Goal: Task Accomplishment & Management: Use online tool/utility

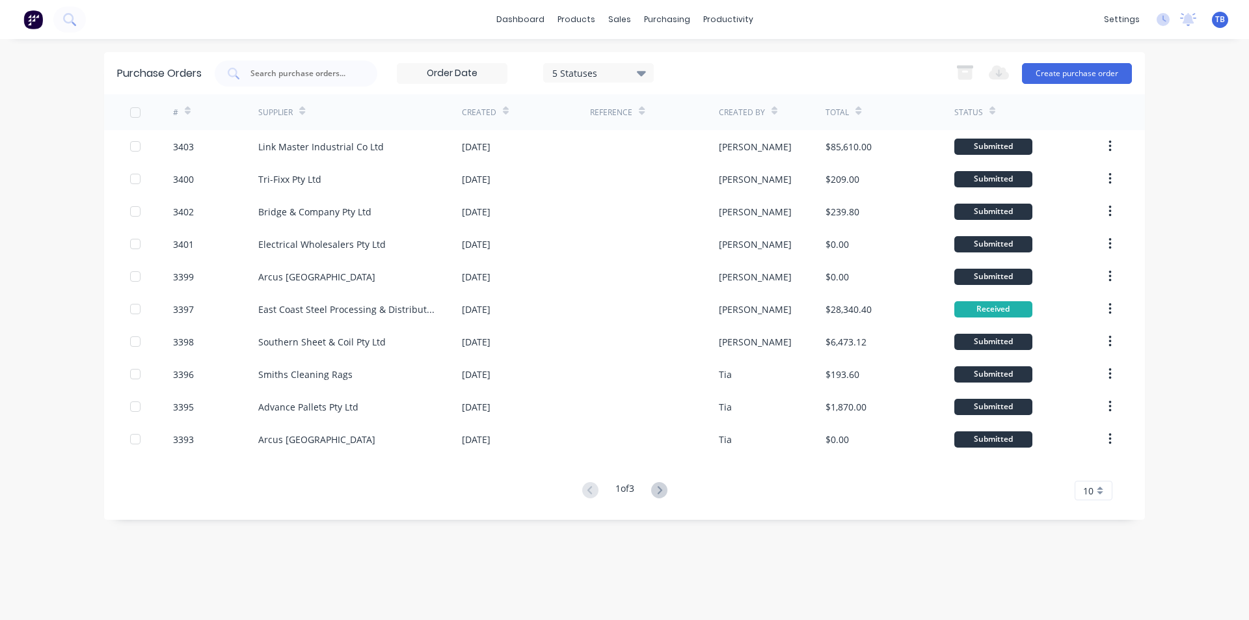
click at [1098, 490] on div "10" at bounding box center [1093, 491] width 38 height 20
click at [1089, 468] on div "35" at bounding box center [1093, 468] width 36 height 23
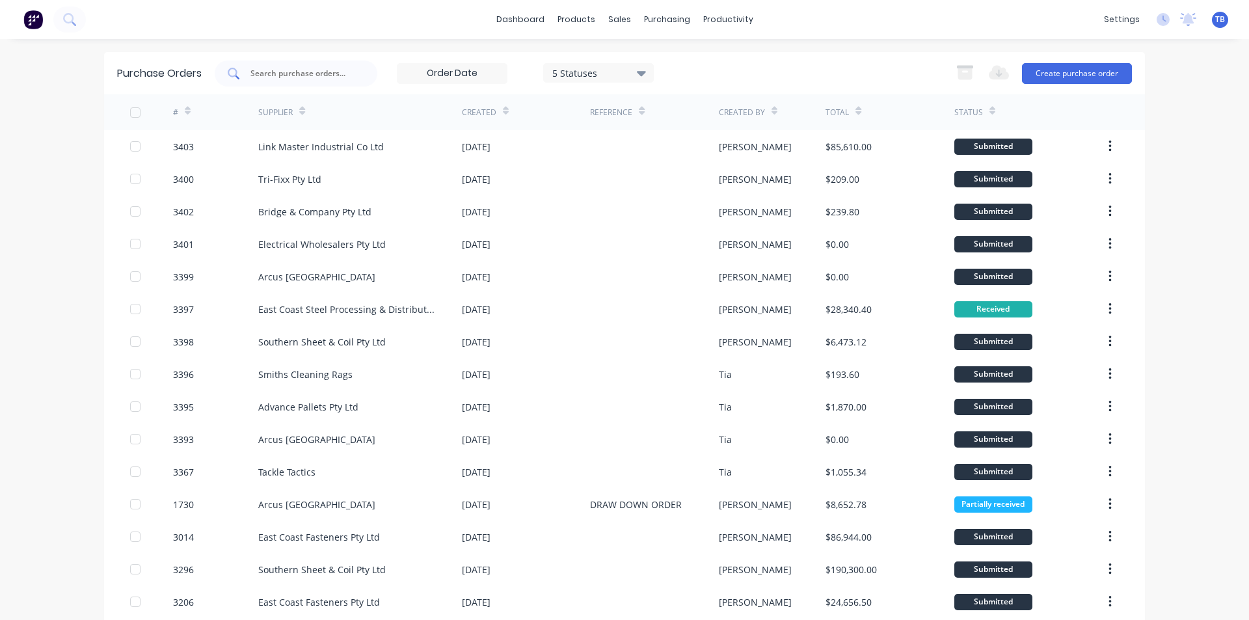
click at [313, 72] on input "text" at bounding box center [303, 73] width 108 height 13
type input "3400"
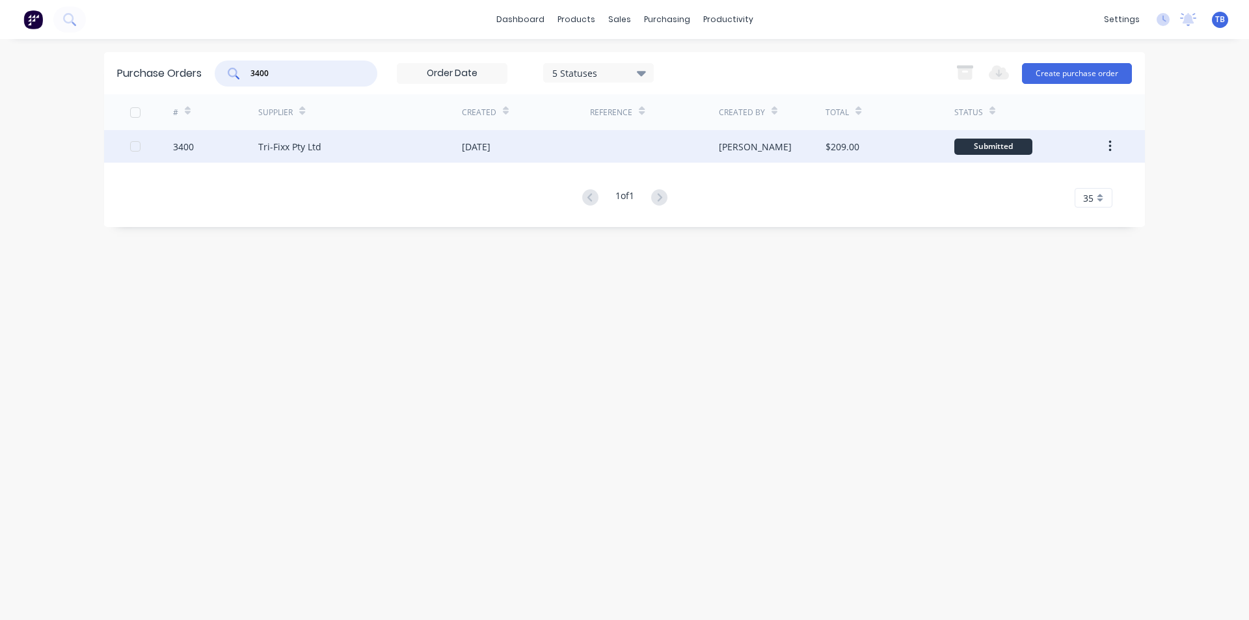
click at [329, 143] on div "Tri-Fixx Pty Ltd" at bounding box center [360, 146] width 204 height 33
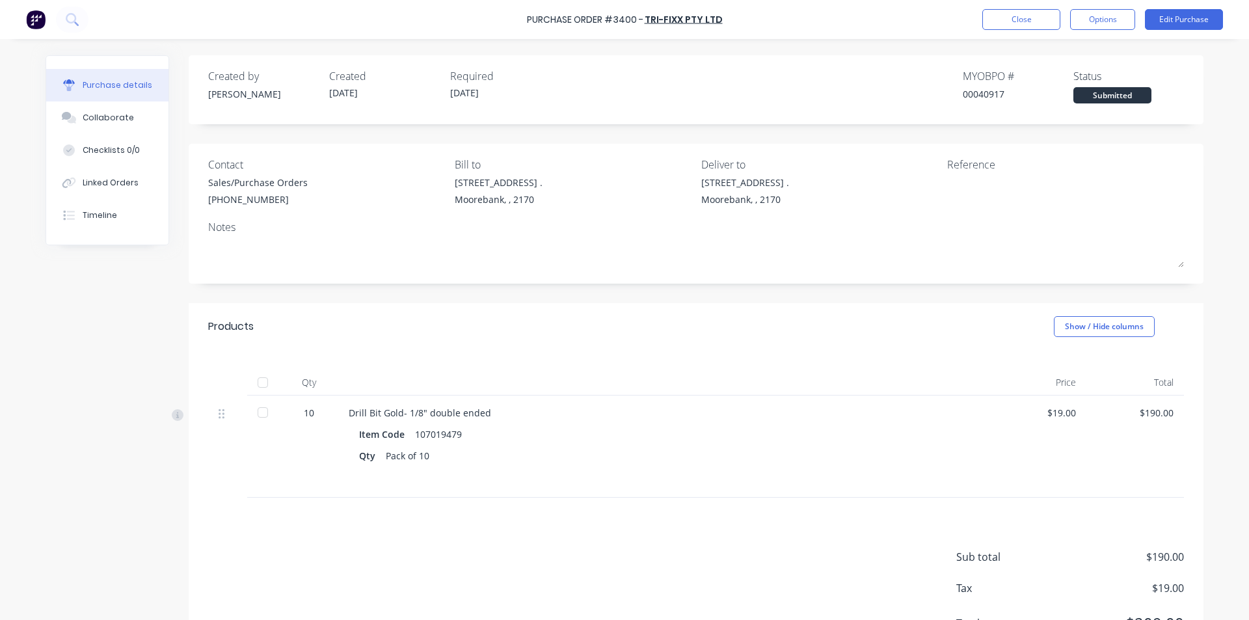
click at [258, 414] on div at bounding box center [263, 412] width 26 height 26
click at [1013, 27] on button "Close" at bounding box center [1021, 19] width 78 height 21
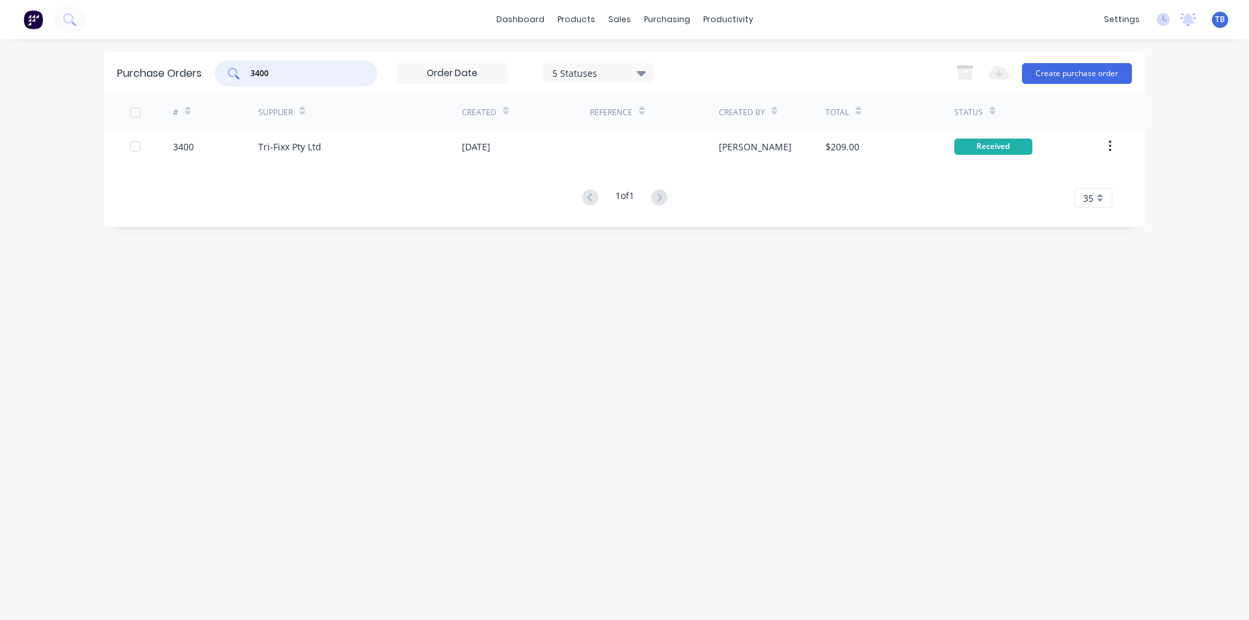
click at [289, 71] on input "3400" at bounding box center [303, 73] width 108 height 13
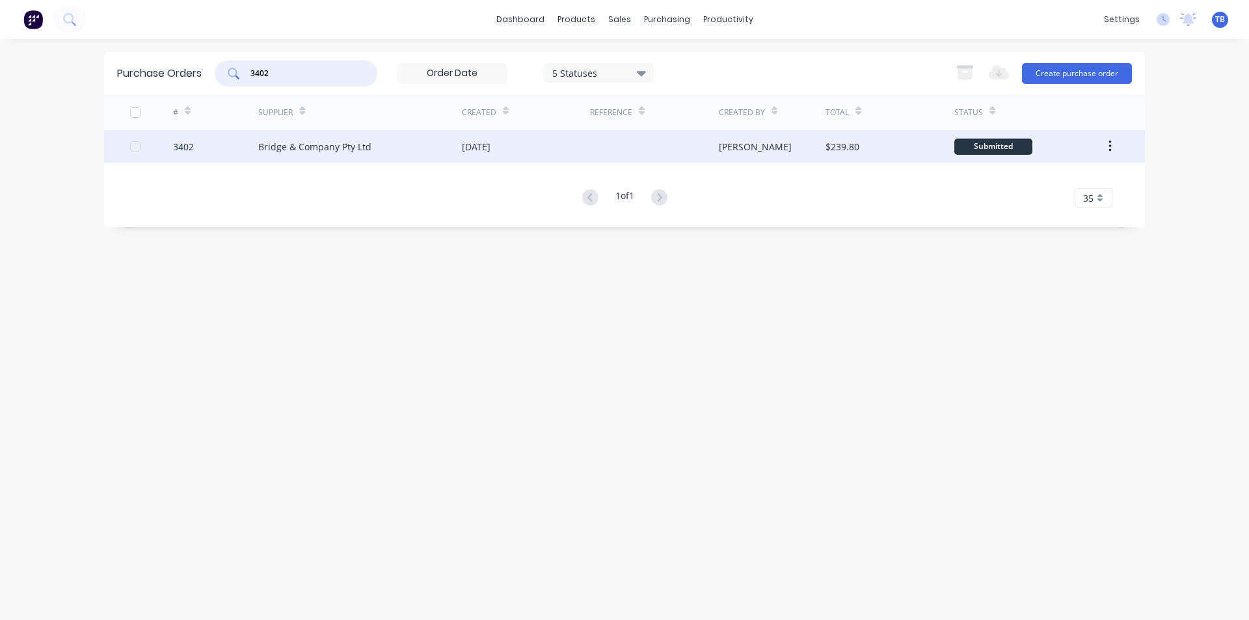
type input "3402"
click at [316, 142] on div "Bridge & Company Pty Ltd" at bounding box center [314, 147] width 113 height 14
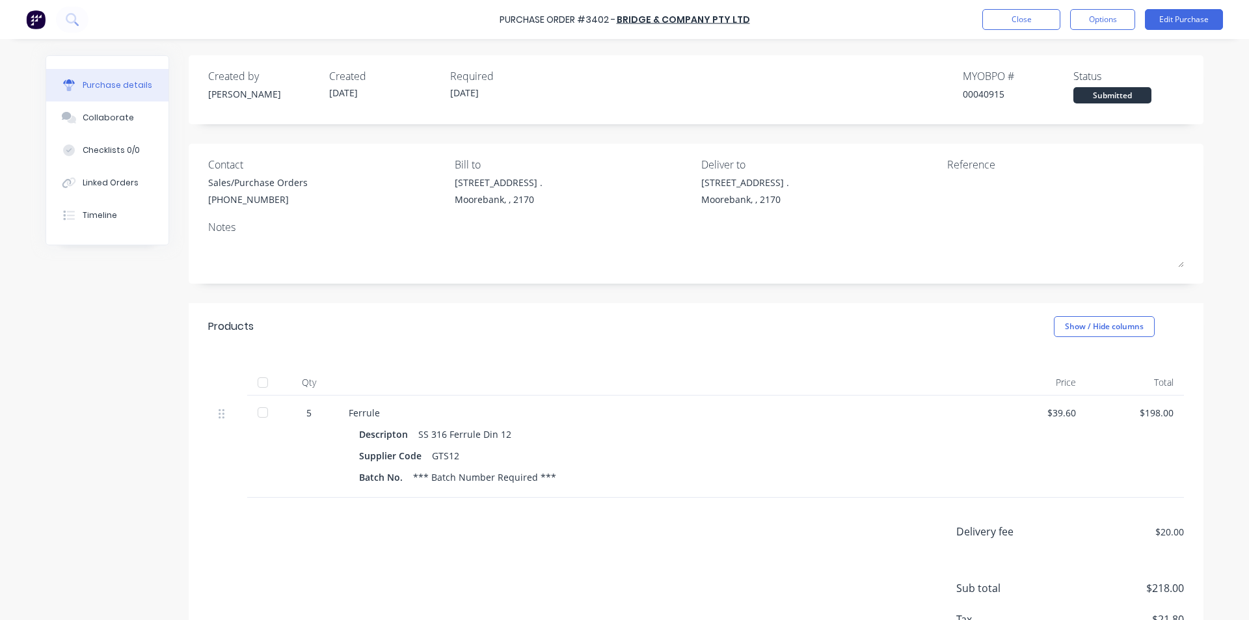
click at [273, 409] on div at bounding box center [263, 446] width 33 height 102
click at [267, 413] on div at bounding box center [263, 412] width 26 height 26
click at [1015, 14] on button "Close" at bounding box center [1021, 19] width 78 height 21
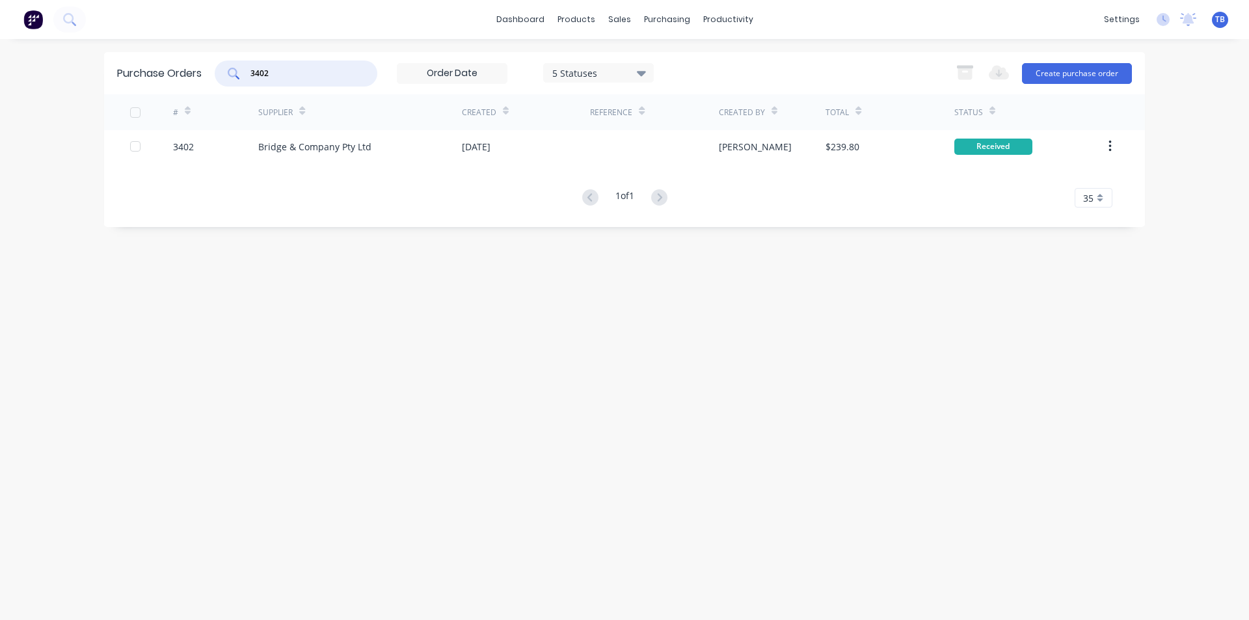
drag, startPoint x: 284, startPoint y: 72, endPoint x: 69, endPoint y: 88, distance: 215.9
click at [69, 88] on div "dashboard products sales purchasing productivity dashboard products Product Cat…" at bounding box center [624, 310] width 1249 height 620
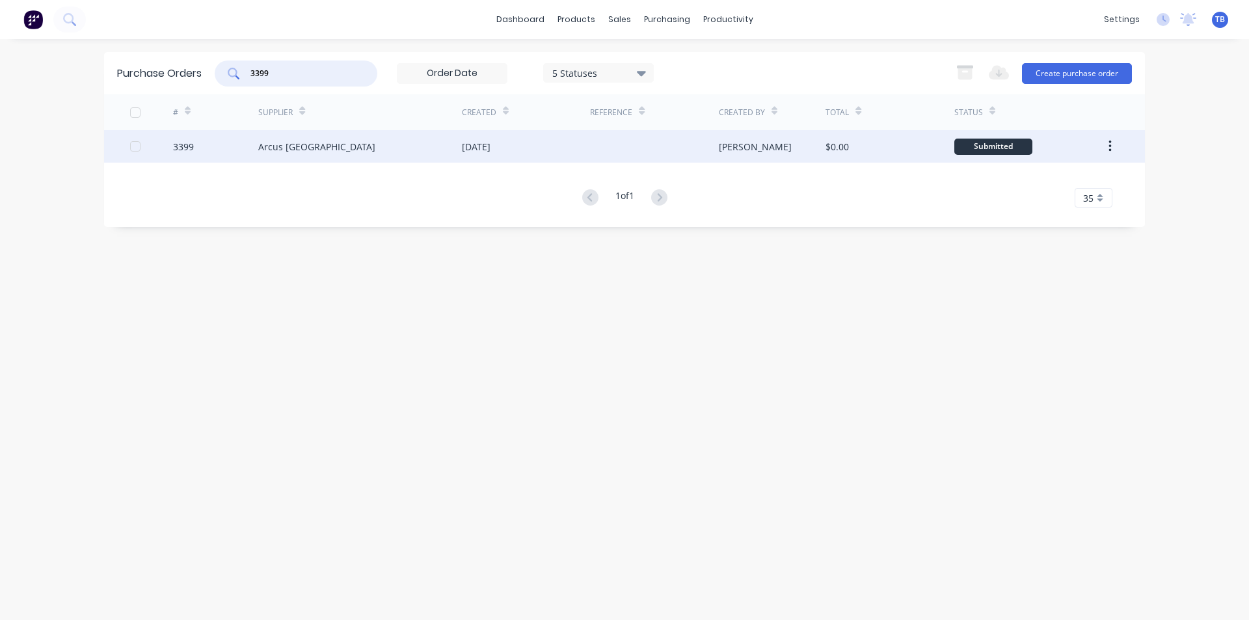
type input "3399"
click at [286, 145] on div "Arcus [GEOGRAPHIC_DATA]" at bounding box center [316, 147] width 117 height 14
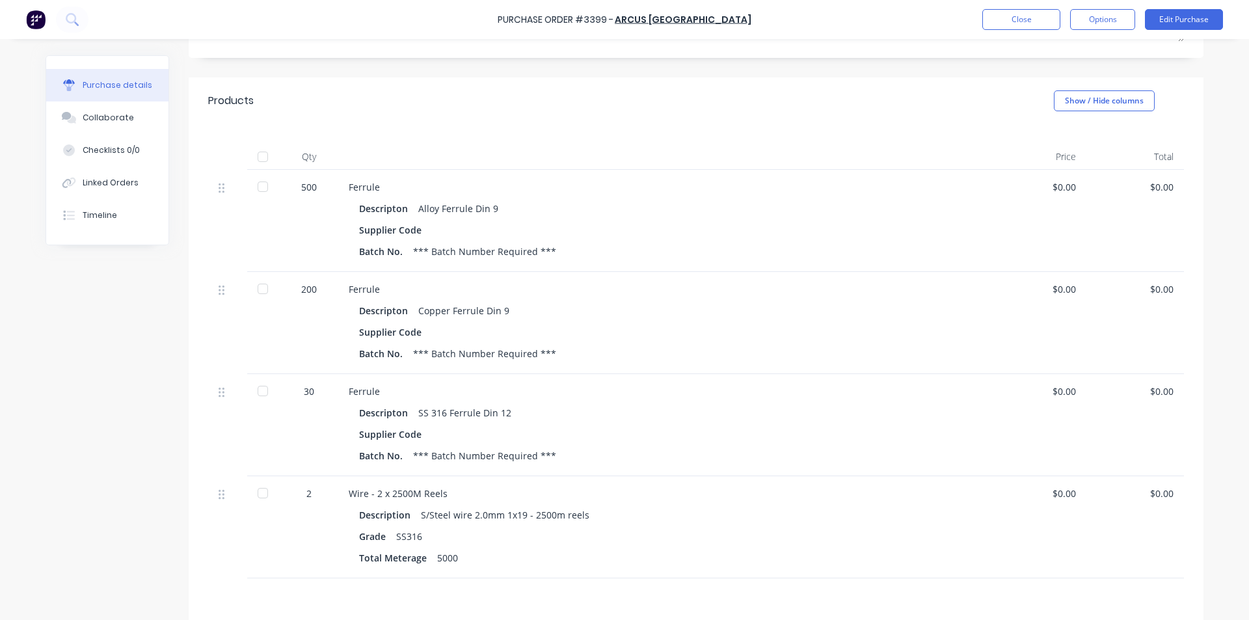
scroll to position [195, 0]
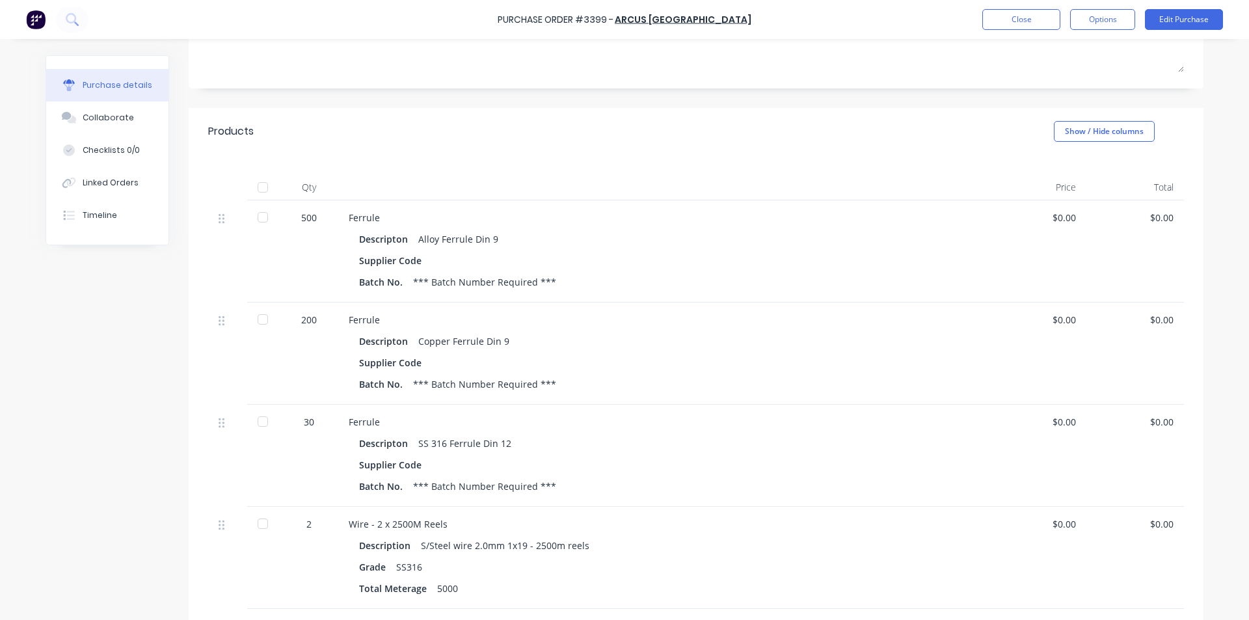
drag, startPoint x: 260, startPoint y: 219, endPoint x: 260, endPoint y: 323, distance: 103.4
click at [260, 219] on div at bounding box center [263, 217] width 26 height 26
click at [258, 319] on div at bounding box center [263, 319] width 26 height 26
click at [261, 425] on div at bounding box center [263, 421] width 26 height 26
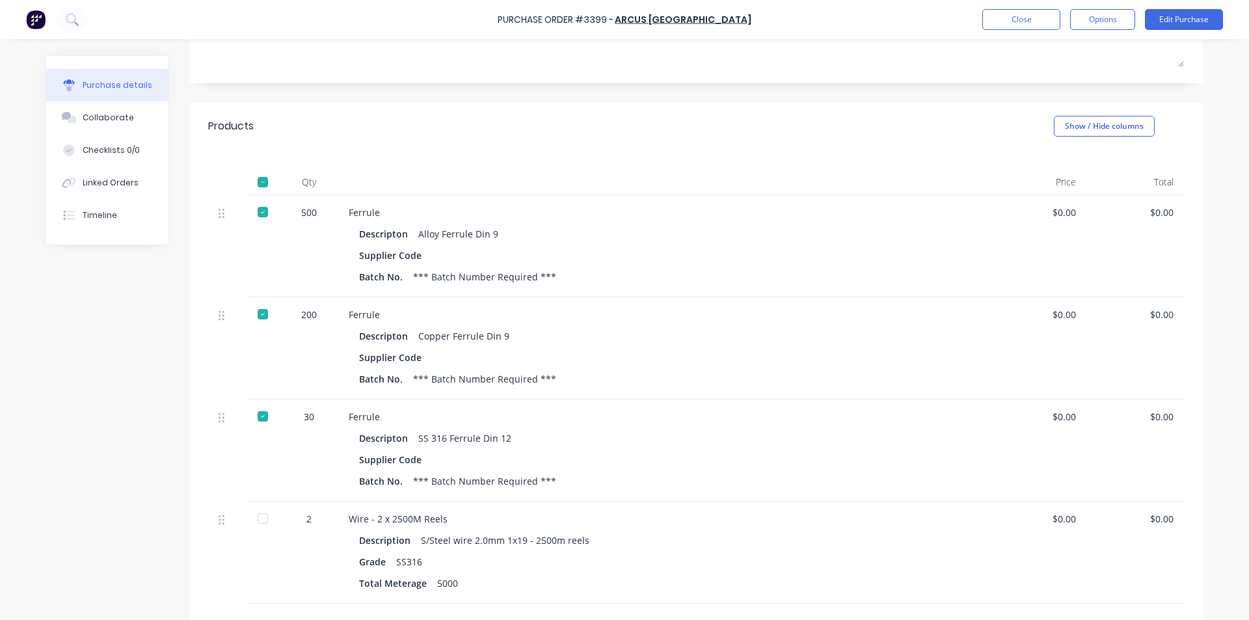
scroll to position [130, 0]
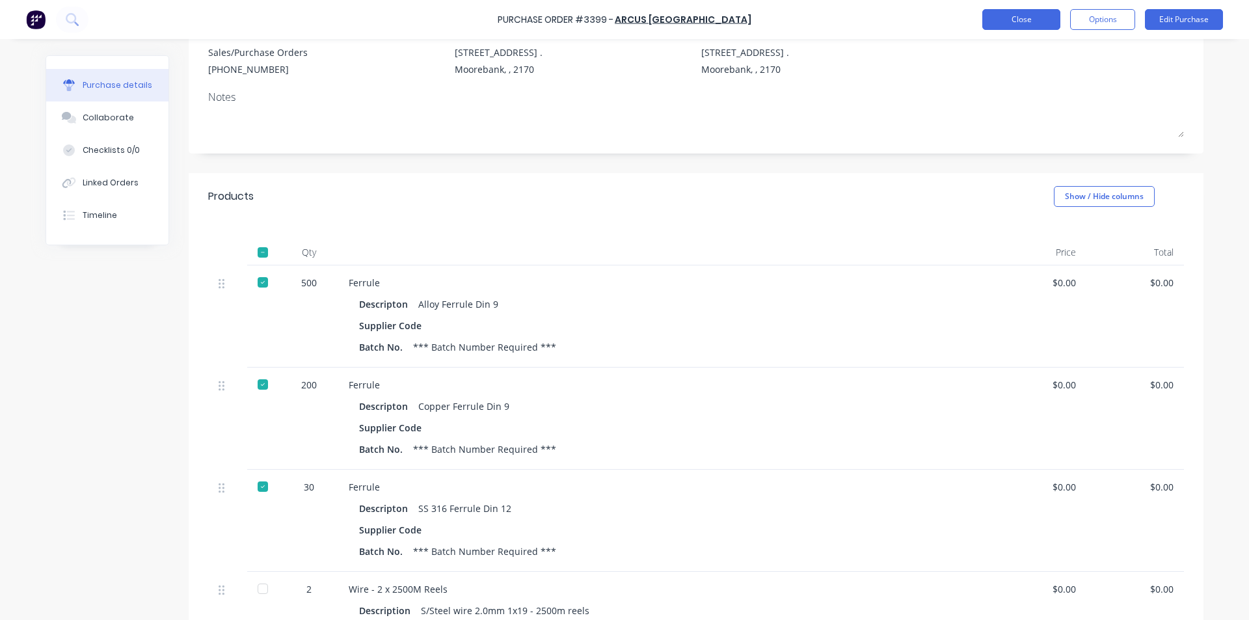
click at [1019, 15] on button "Close" at bounding box center [1021, 19] width 78 height 21
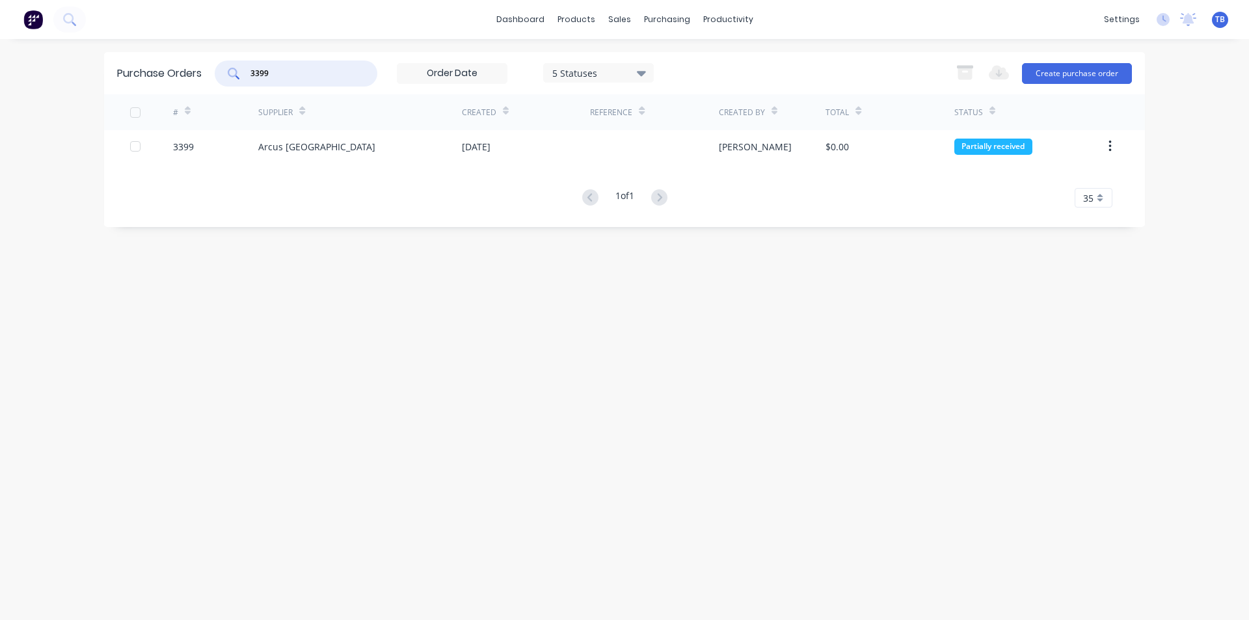
drag, startPoint x: 212, startPoint y: 73, endPoint x: 146, endPoint y: 76, distance: 66.4
click at [146, 76] on div "Purchase Orders 3399 5 Statuses 5 Statuses Export to Excel (XLSX) Create purcha…" at bounding box center [624, 73] width 1041 height 42
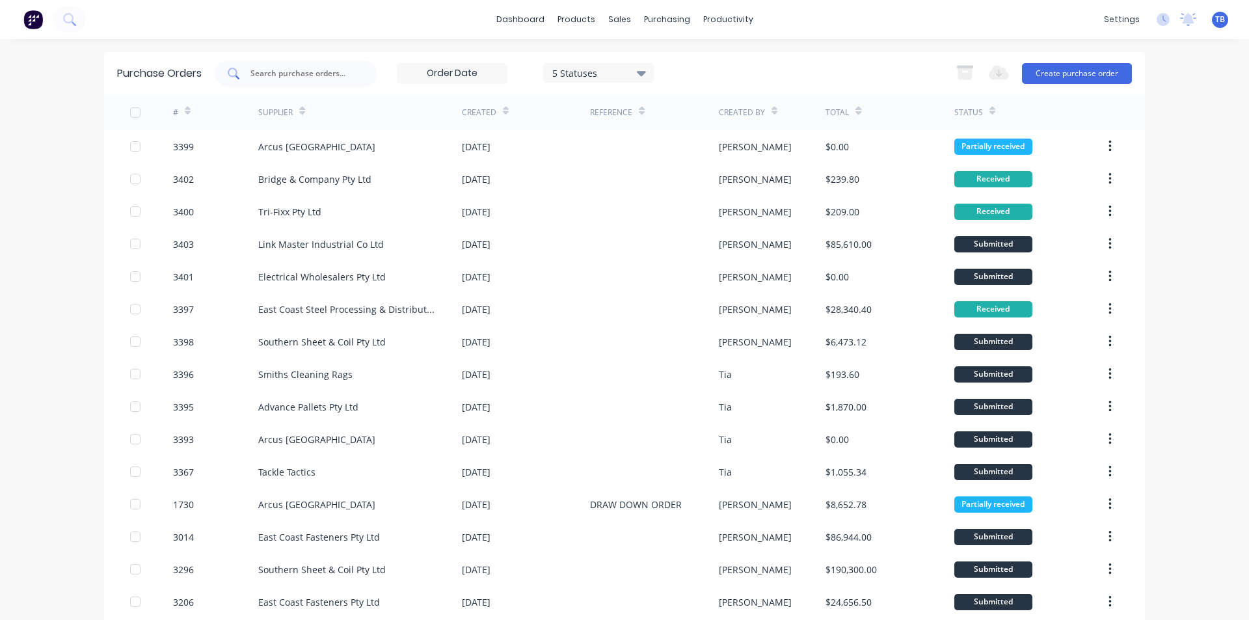
drag, startPoint x: 293, startPoint y: 83, endPoint x: 299, endPoint y: 77, distance: 7.8
click at [295, 81] on div at bounding box center [296, 73] width 163 height 26
click at [299, 75] on input "text" at bounding box center [303, 73] width 108 height 13
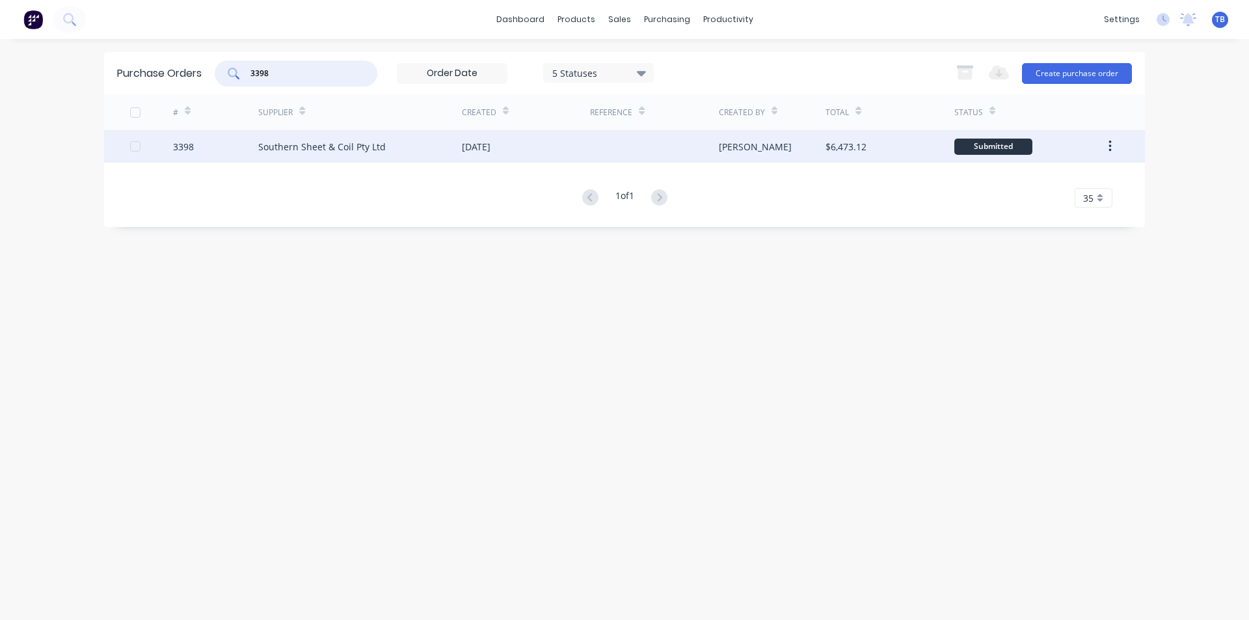
type input "3398"
click at [300, 153] on div "Southern Sheet & Coil Pty Ltd" at bounding box center [321, 147] width 127 height 14
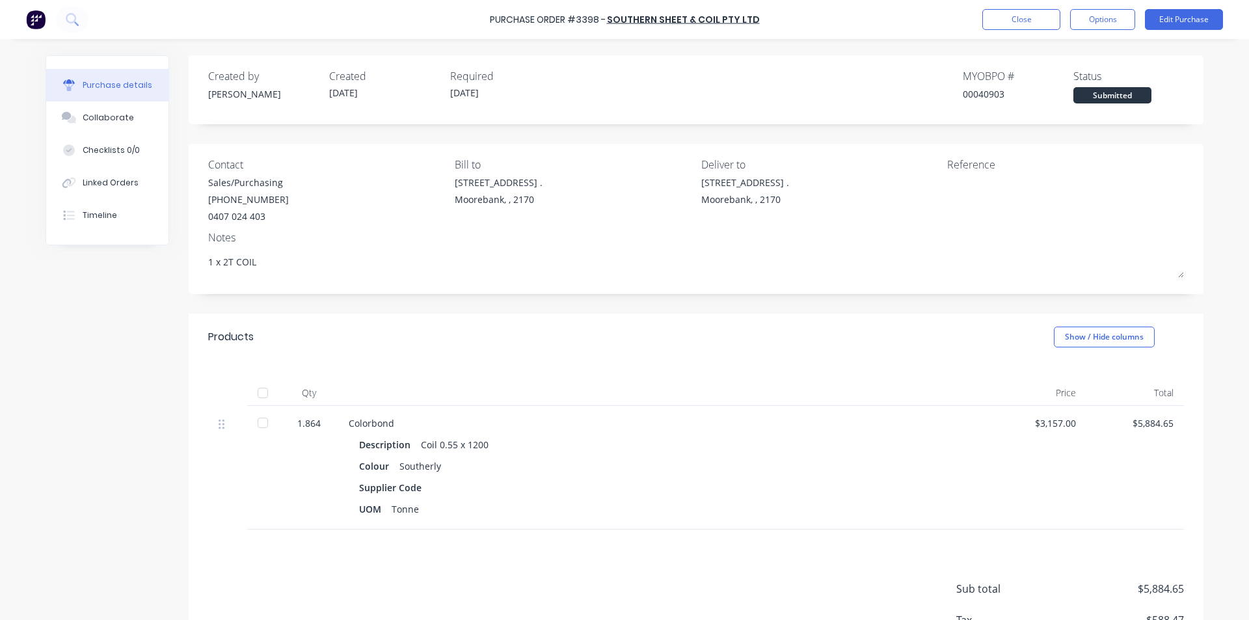
drag, startPoint x: 250, startPoint y: 427, endPoint x: 207, endPoint y: 449, distance: 49.2
click at [251, 426] on div at bounding box center [263, 423] width 26 height 26
type textarea "x"
click at [1027, 23] on button "Close" at bounding box center [1021, 19] width 78 height 21
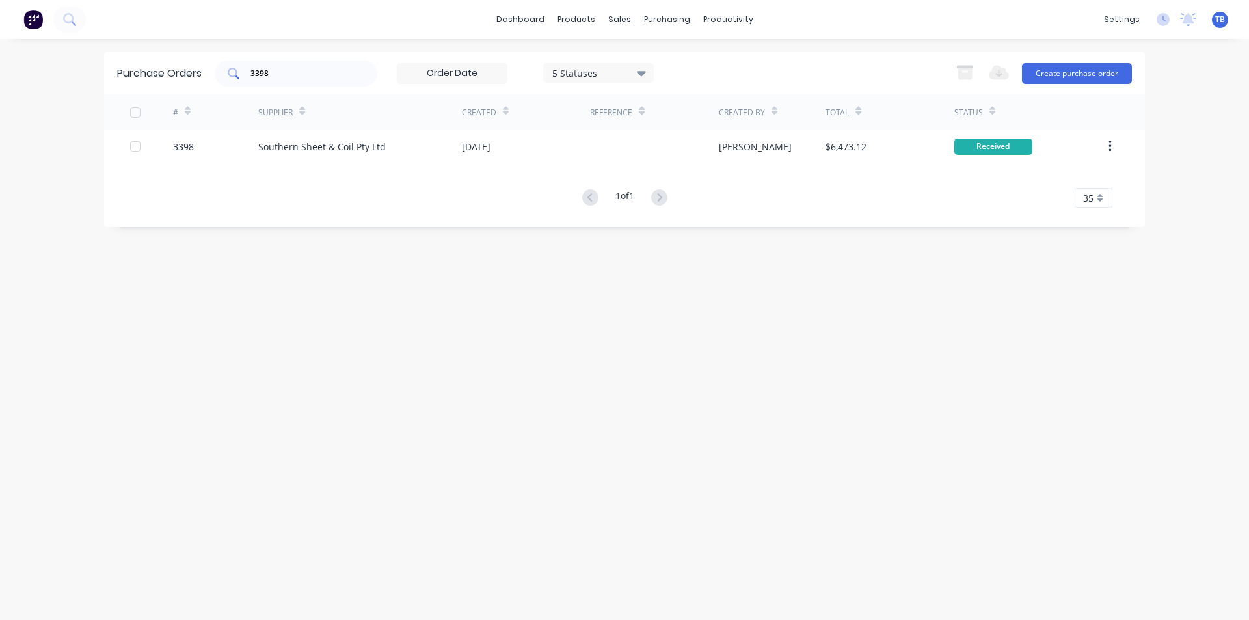
click at [312, 76] on input "3398" at bounding box center [303, 73] width 108 height 13
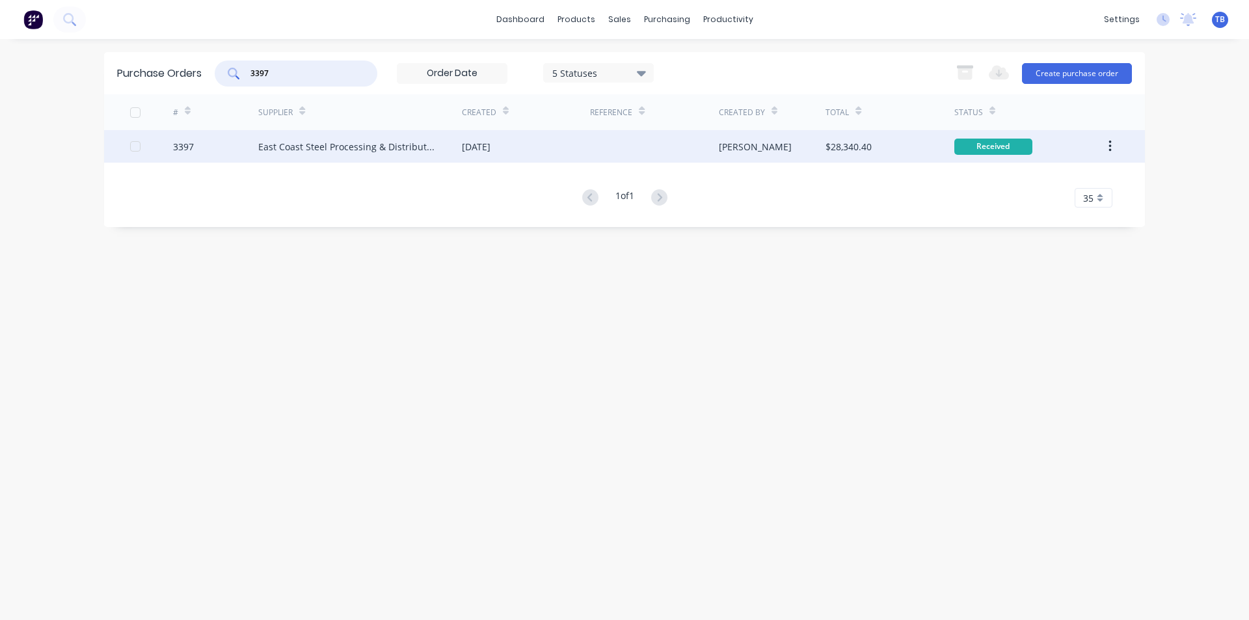
type input "3397"
click at [329, 146] on div "East Coast Steel Processing & Distribution" at bounding box center [347, 147] width 178 height 14
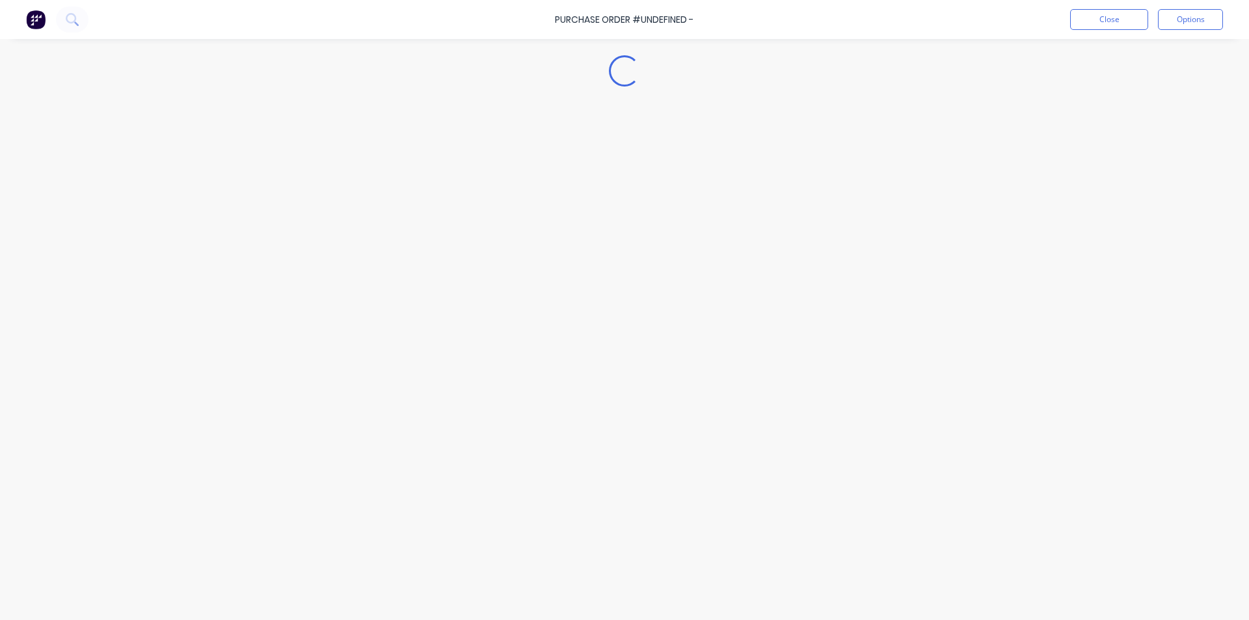
type textarea "x"
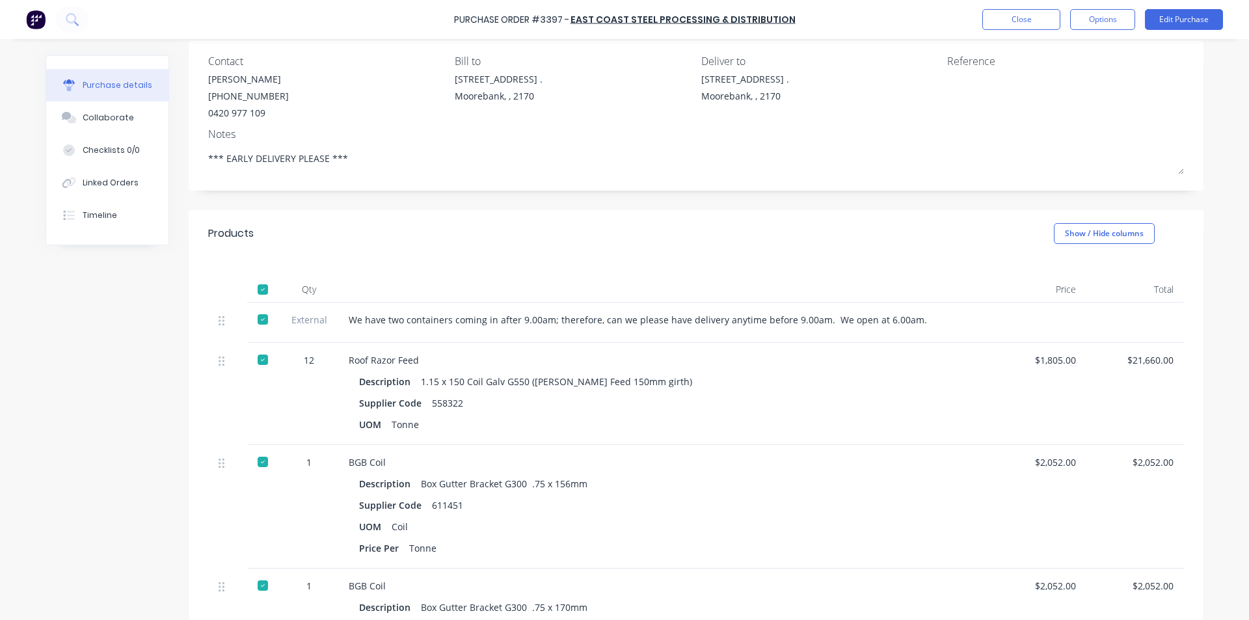
scroll to position [325, 0]
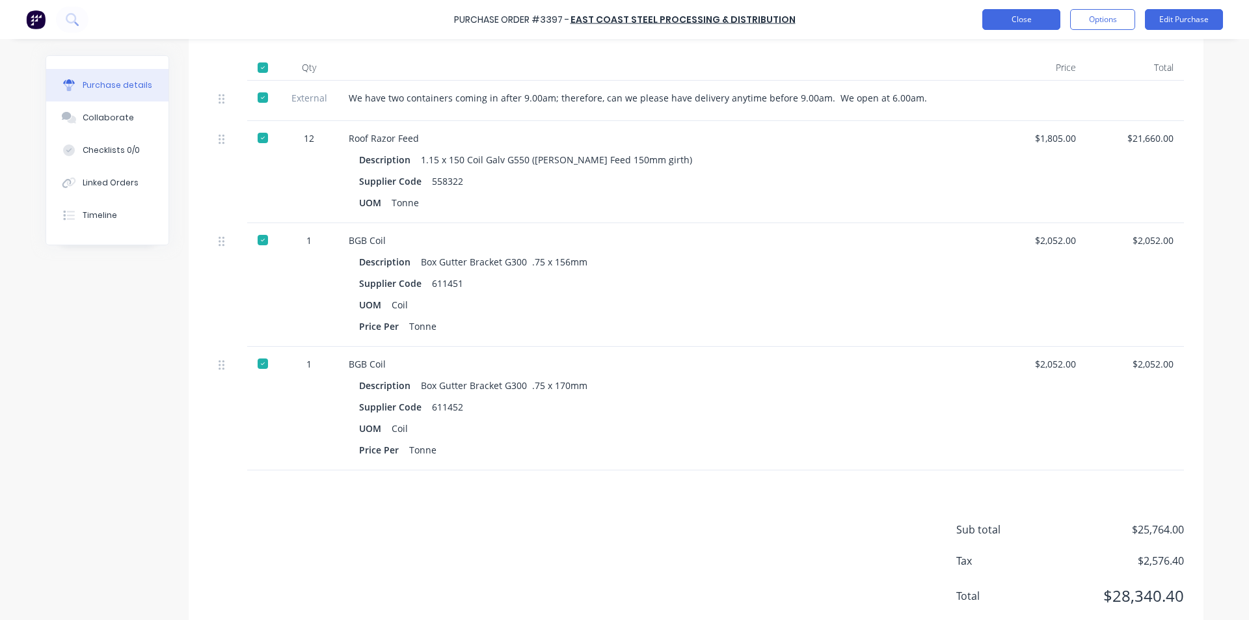
click at [1048, 27] on button "Close" at bounding box center [1021, 19] width 78 height 21
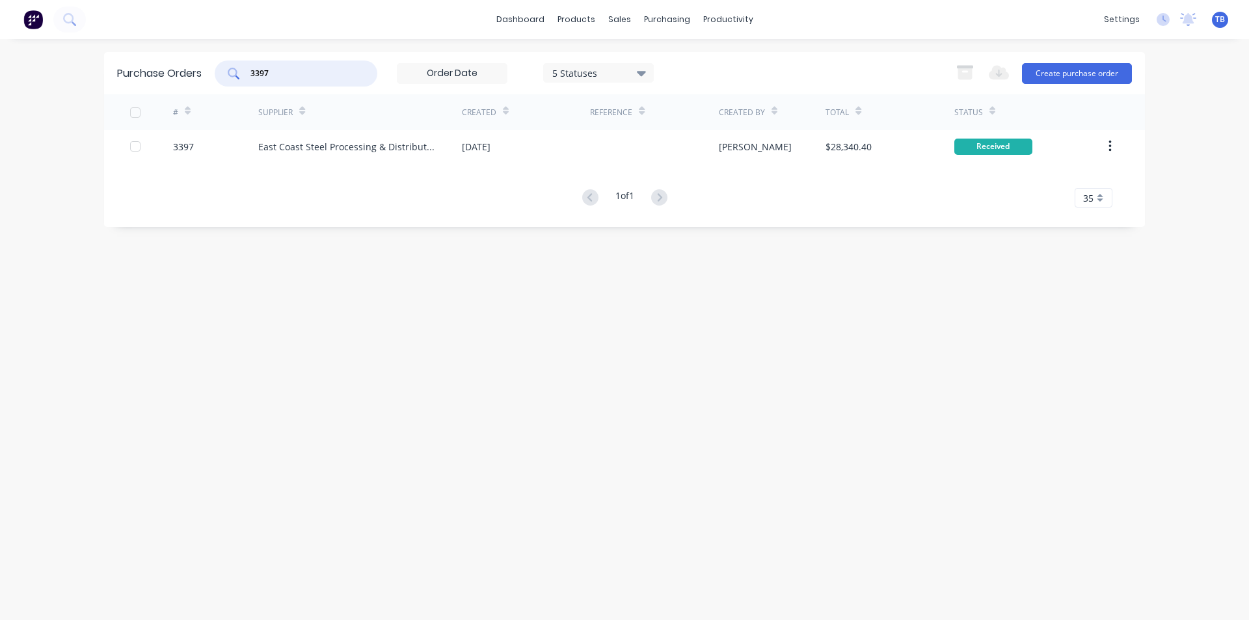
click at [263, 69] on input "3397" at bounding box center [303, 73] width 108 height 13
click at [274, 70] on input "3397" at bounding box center [303, 73] width 108 height 13
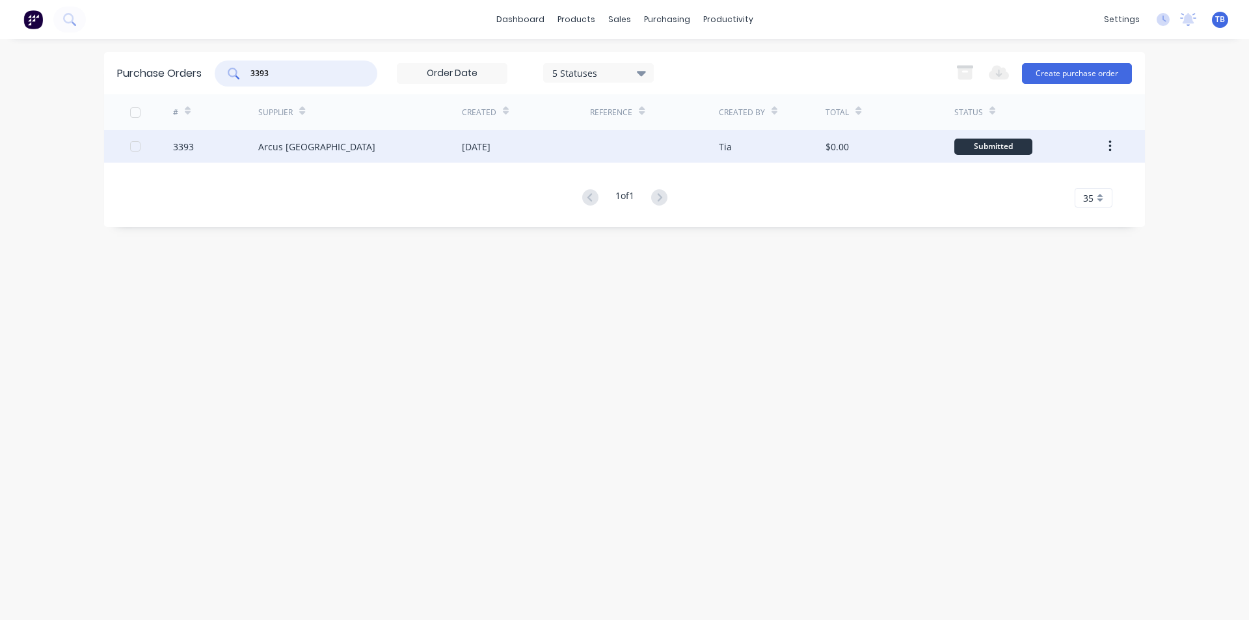
type input "3393"
click at [295, 152] on div "Arcus [GEOGRAPHIC_DATA]" at bounding box center [316, 147] width 117 height 14
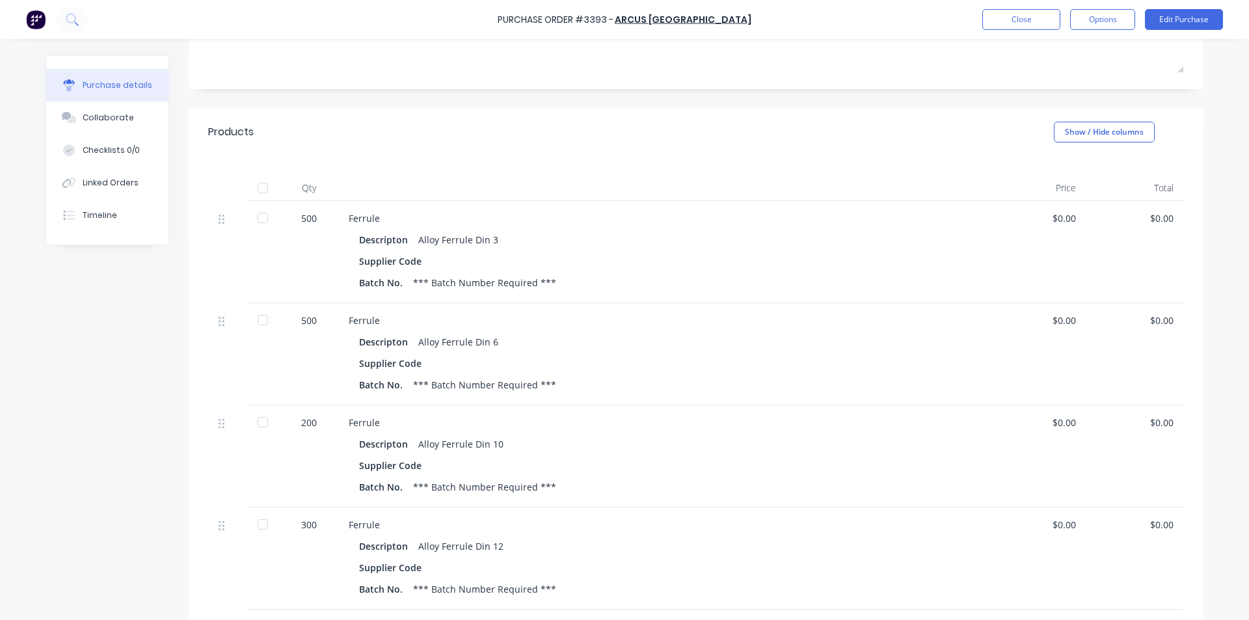
scroll to position [195, 0]
click at [252, 223] on div at bounding box center [263, 217] width 26 height 26
click at [264, 319] on div at bounding box center [263, 319] width 26 height 26
click at [261, 423] on div at bounding box center [263, 421] width 26 height 26
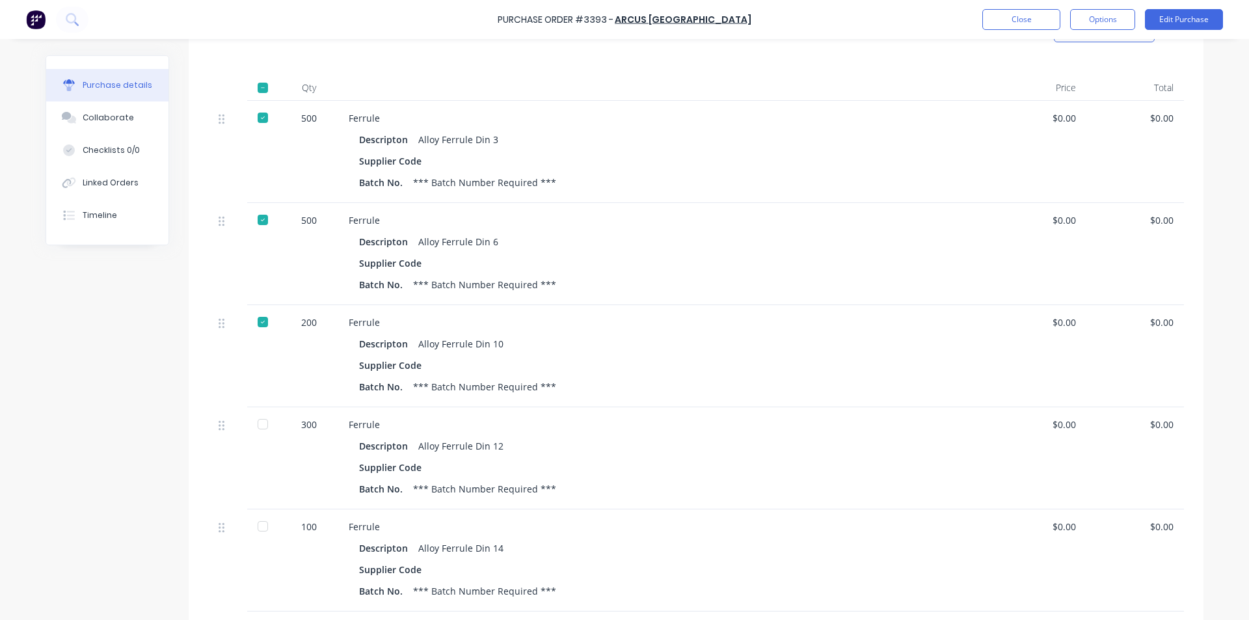
scroll to position [390, 0]
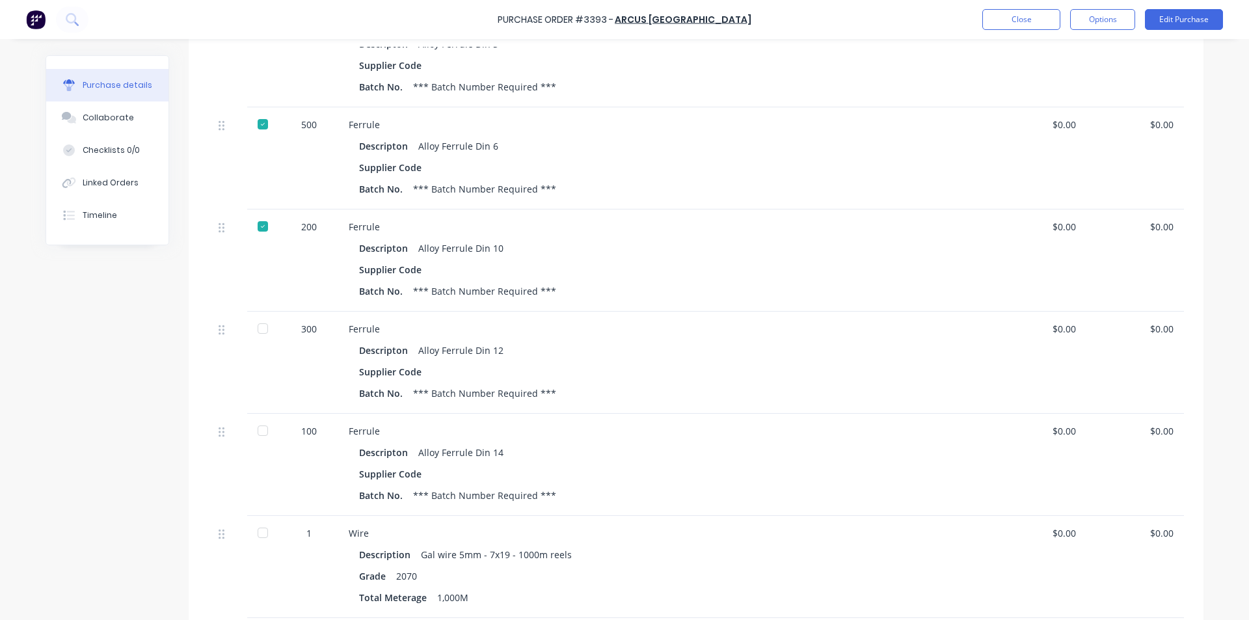
click at [254, 330] on div at bounding box center [263, 328] width 26 height 26
click at [261, 434] on div at bounding box center [263, 431] width 26 height 26
click at [263, 529] on div at bounding box center [263, 533] width 26 height 26
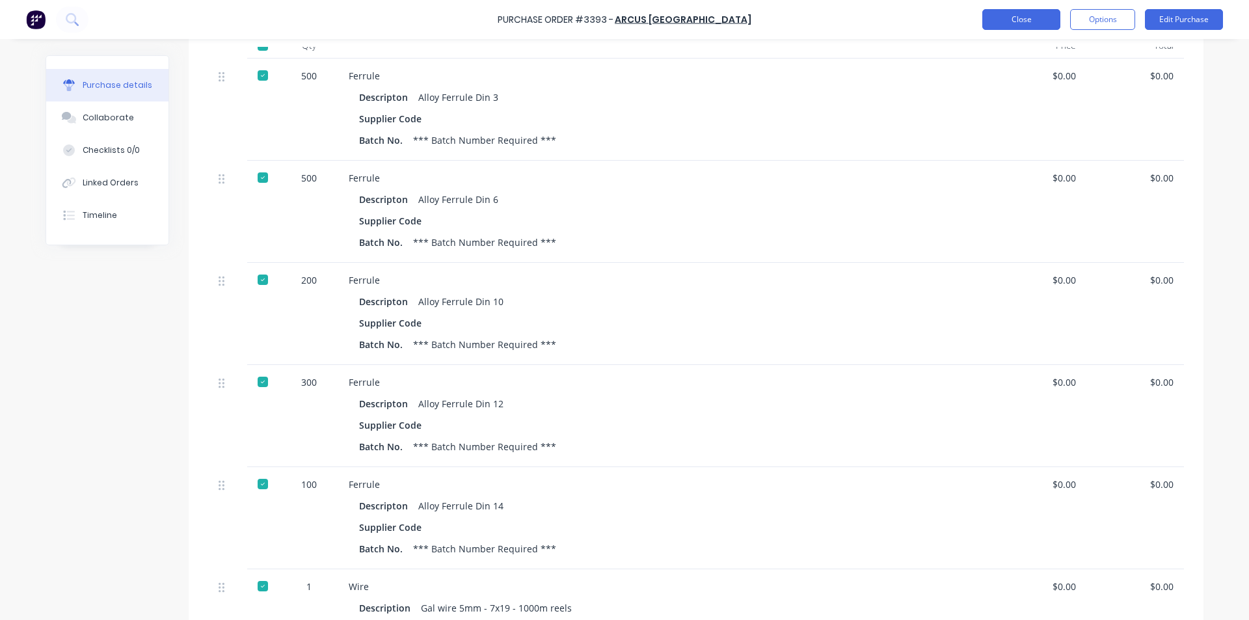
scroll to position [248, 0]
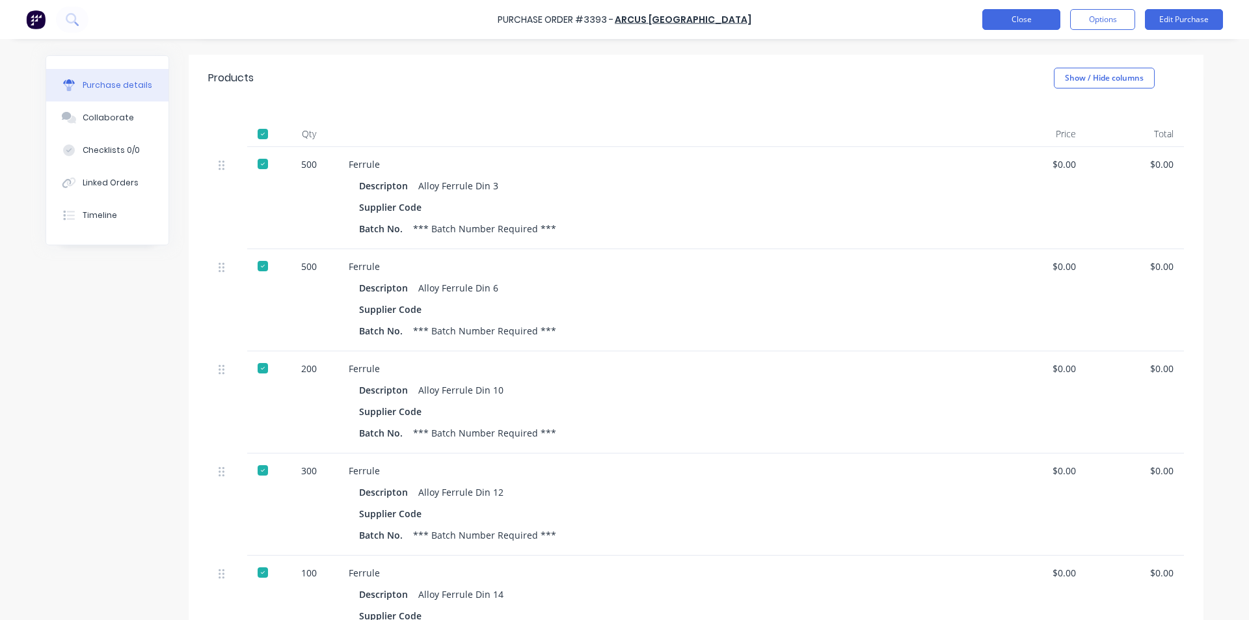
click at [1012, 16] on button "Close" at bounding box center [1021, 19] width 78 height 21
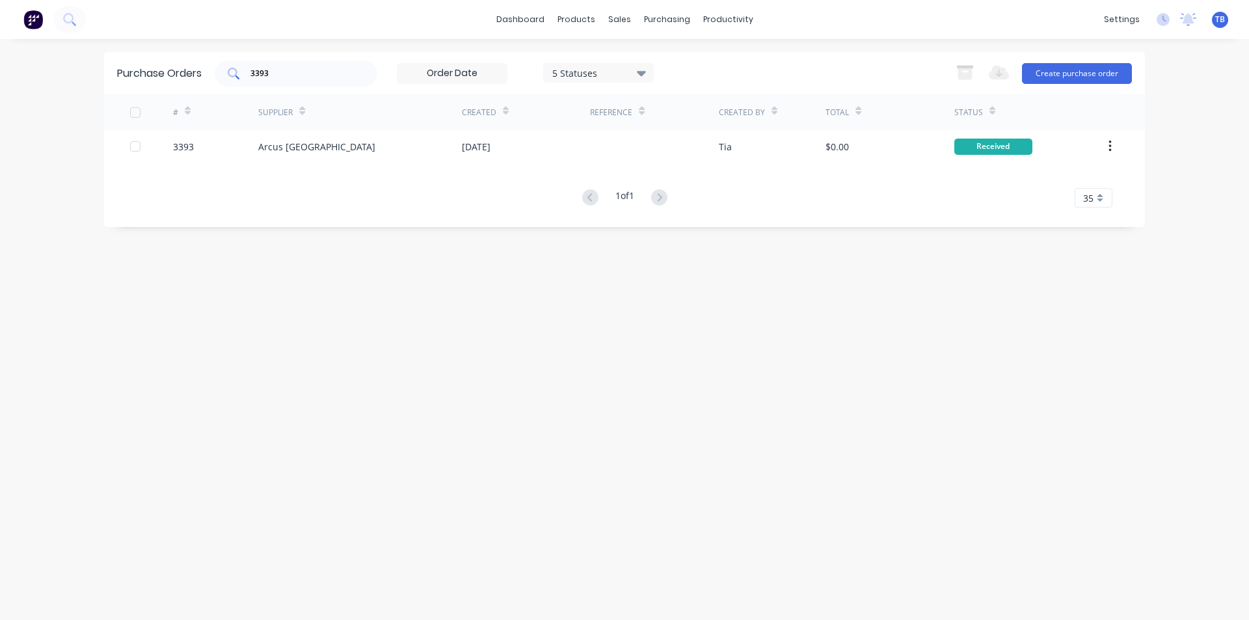
click at [299, 75] on input "3393" at bounding box center [303, 73] width 108 height 13
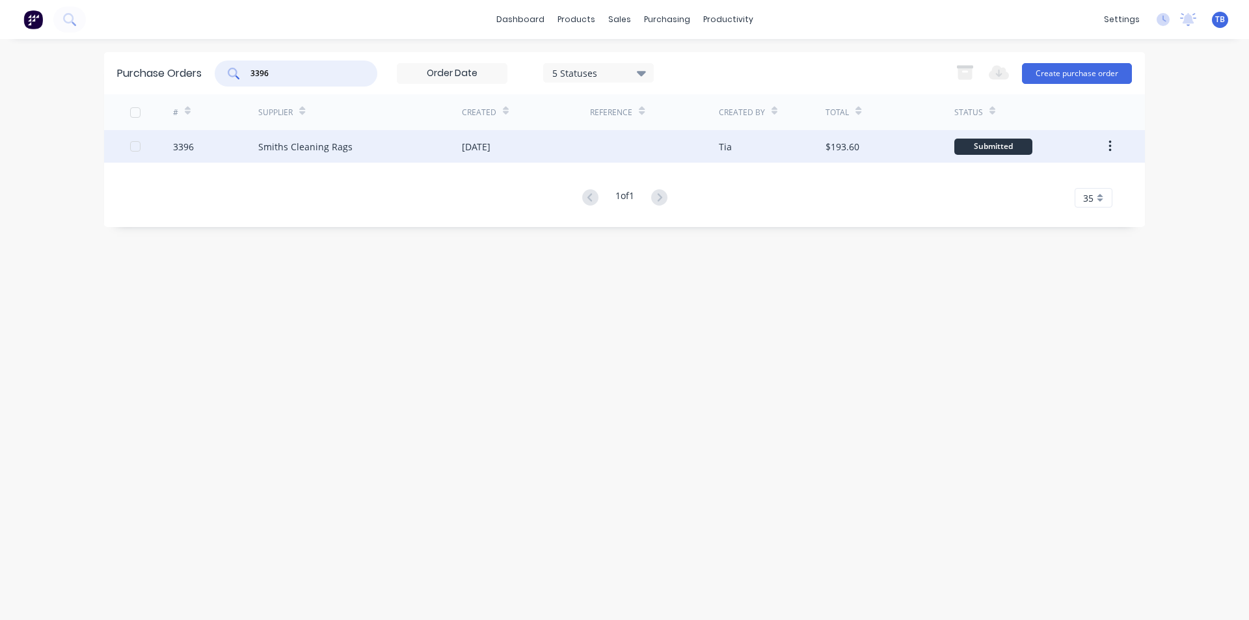
type input "3396"
click at [378, 153] on div "Smiths Cleaning Rags" at bounding box center [360, 146] width 204 height 33
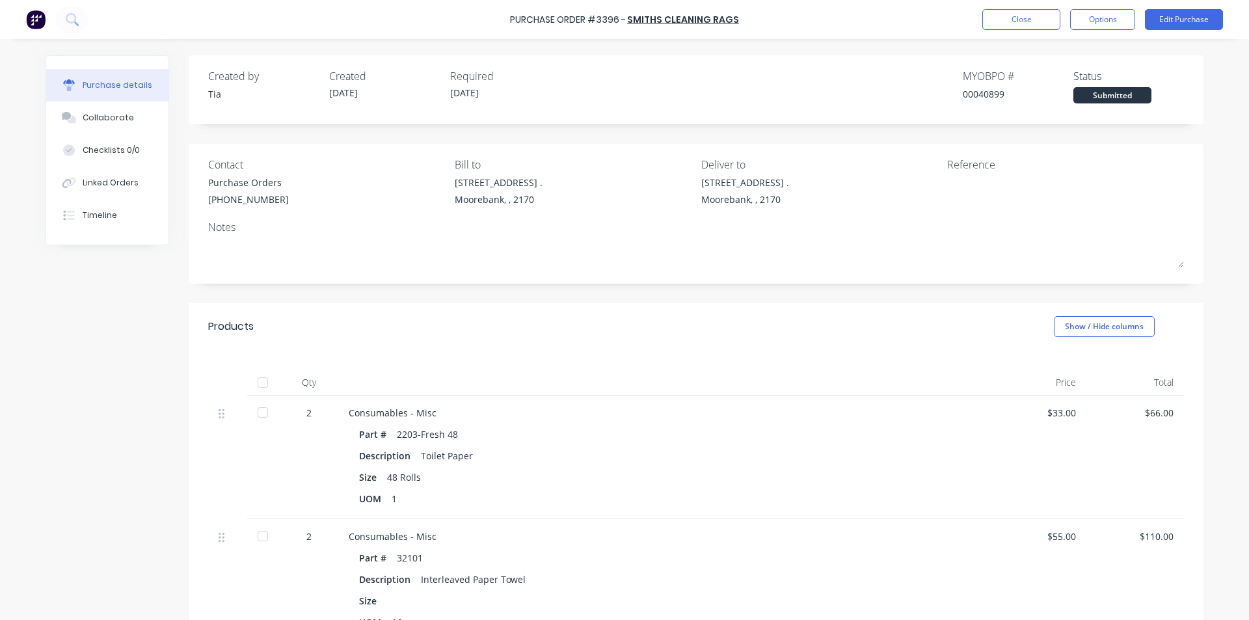
click at [261, 410] on div at bounding box center [263, 412] width 26 height 26
click at [254, 540] on div at bounding box center [263, 536] width 26 height 26
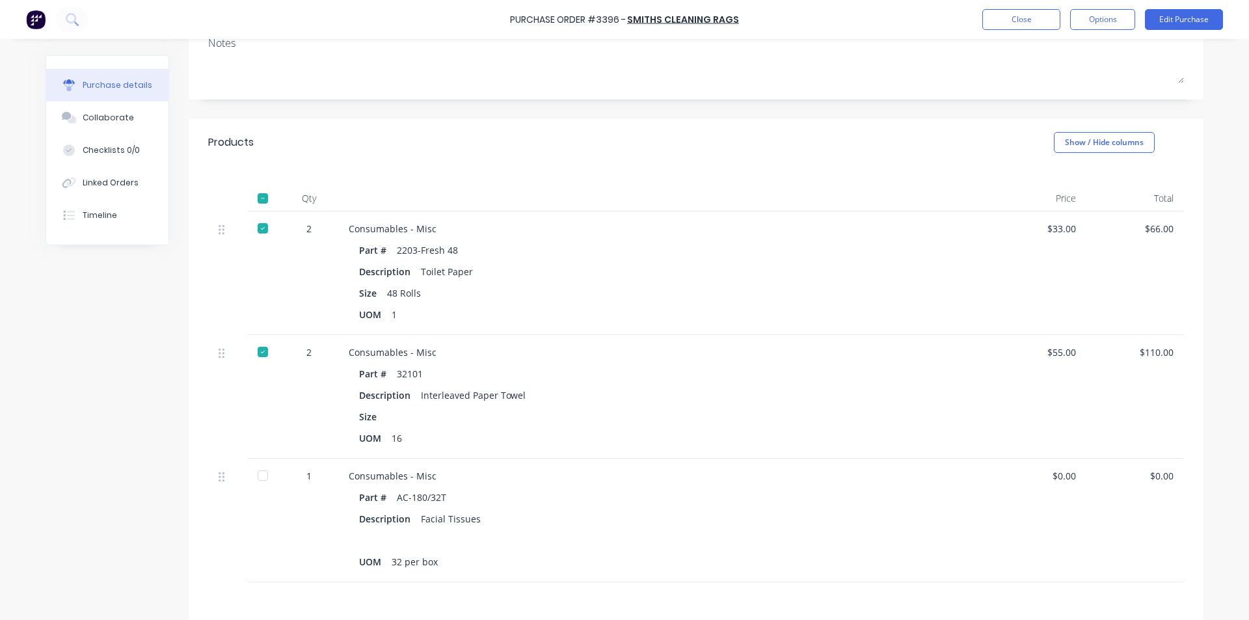
scroll to position [195, 0]
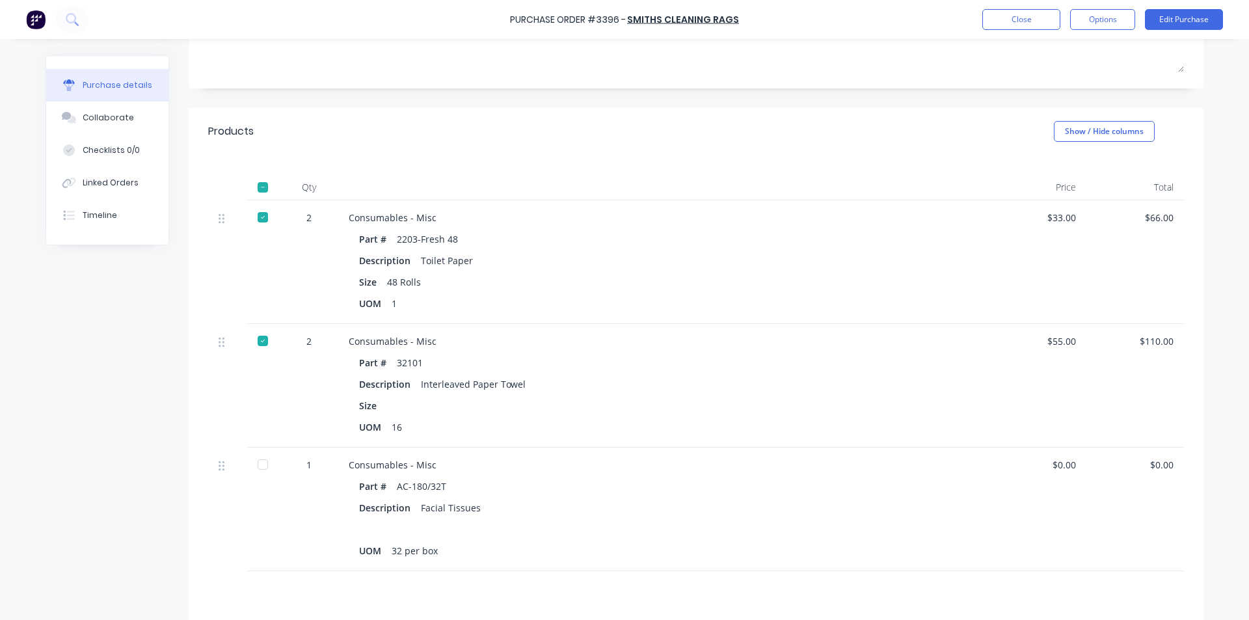
click at [264, 460] on div at bounding box center [263, 464] width 26 height 26
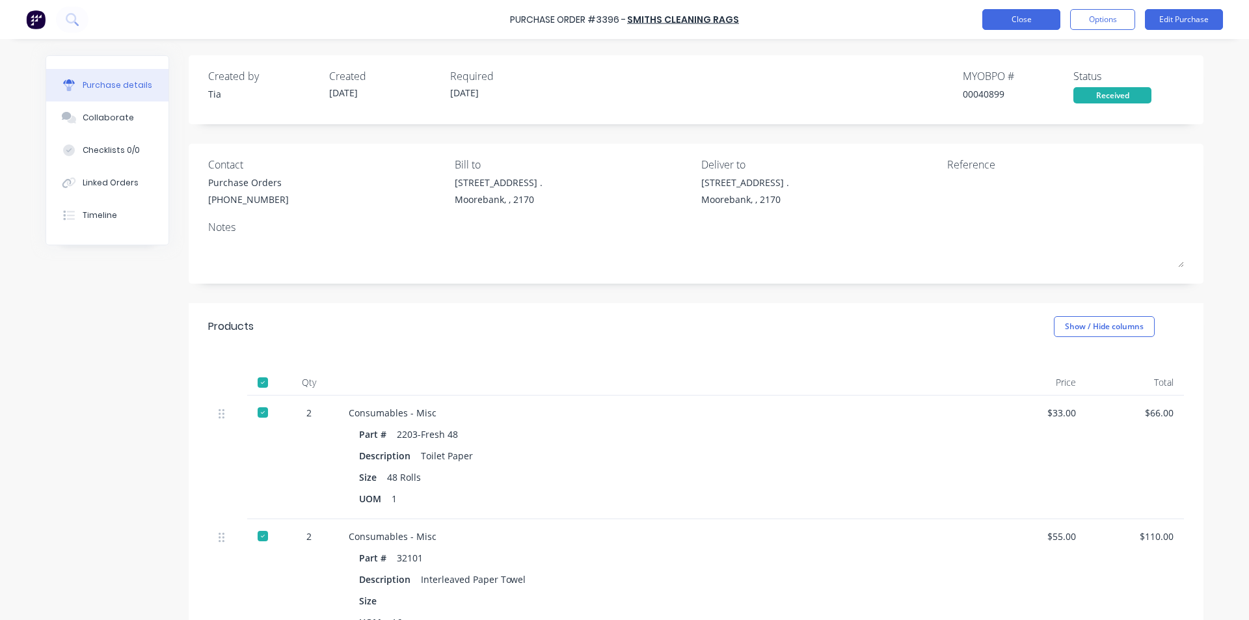
click at [1001, 21] on button "Close" at bounding box center [1021, 19] width 78 height 21
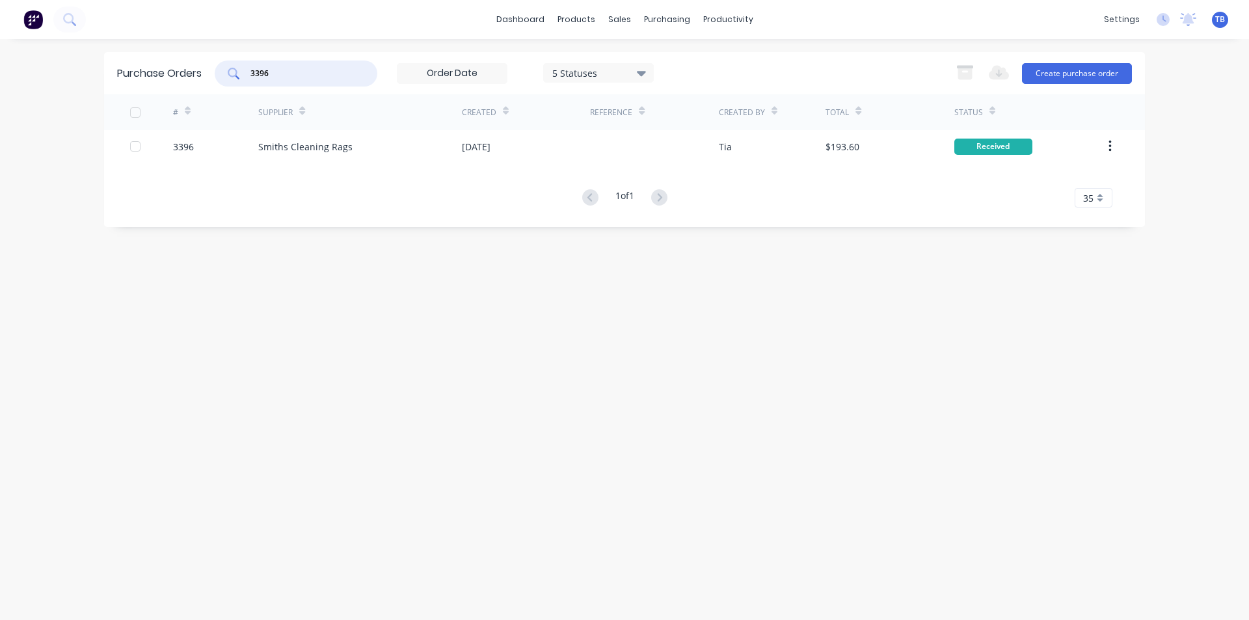
click at [331, 74] on input "3396" at bounding box center [303, 73] width 108 height 13
type input "3390"
drag, startPoint x: 321, startPoint y: 81, endPoint x: 79, endPoint y: 87, distance: 242.0
click at [79, 87] on div "dashboard products sales purchasing productivity dashboard products Product Cat…" at bounding box center [624, 310] width 1249 height 620
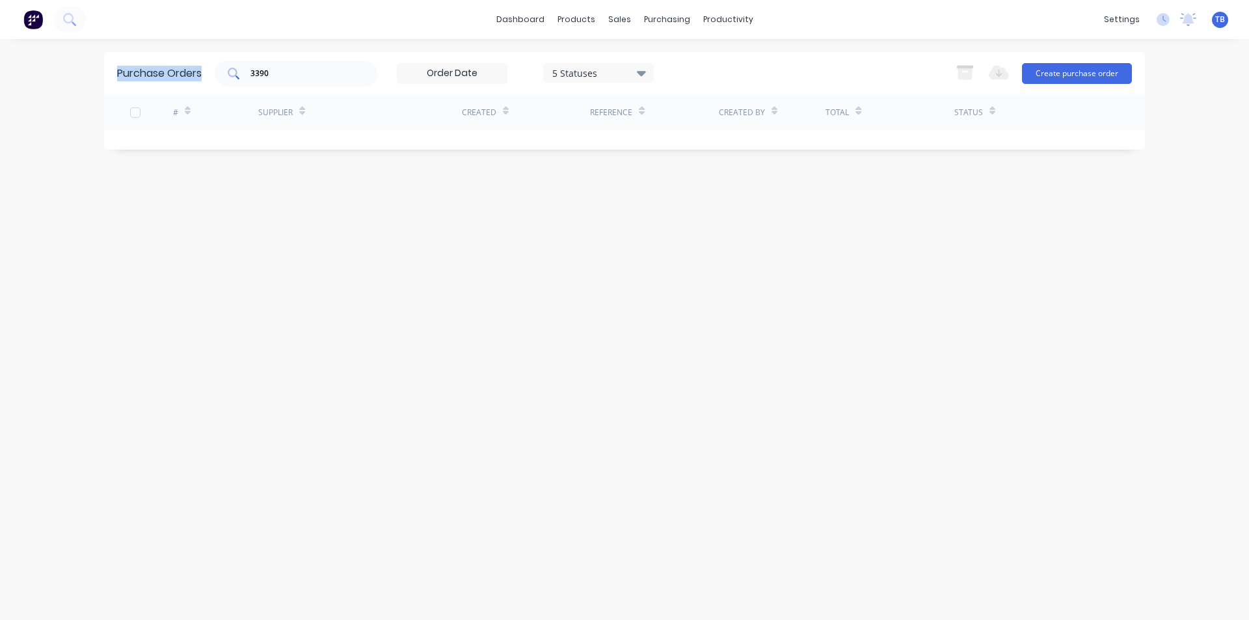
click at [299, 80] on div "3390" at bounding box center [296, 73] width 163 height 26
drag, startPoint x: 274, startPoint y: 81, endPoint x: 185, endPoint y: 83, distance: 89.1
click at [185, 85] on div "Purchase Orders 3390 5 Statuses 5 Statuses Export to Excel (XLSX) Create purcha…" at bounding box center [624, 73] width 1041 height 42
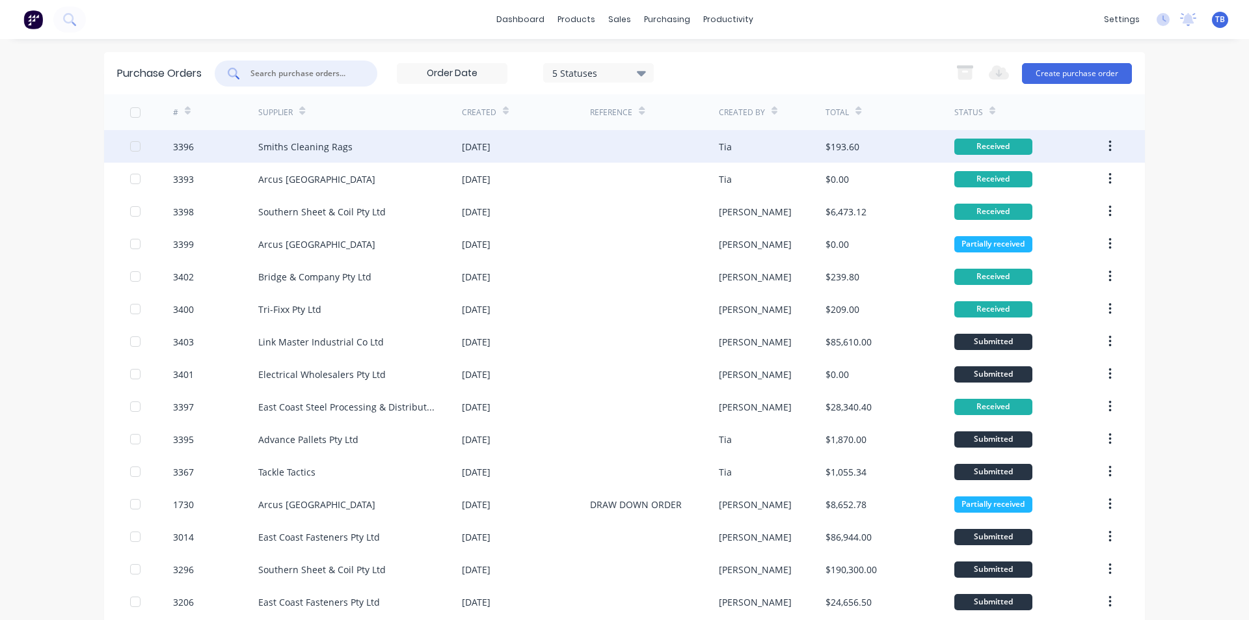
click at [1108, 147] on button "button" at bounding box center [1110, 146] width 31 height 23
click at [1071, 183] on div "Archive" at bounding box center [1063, 180] width 100 height 19
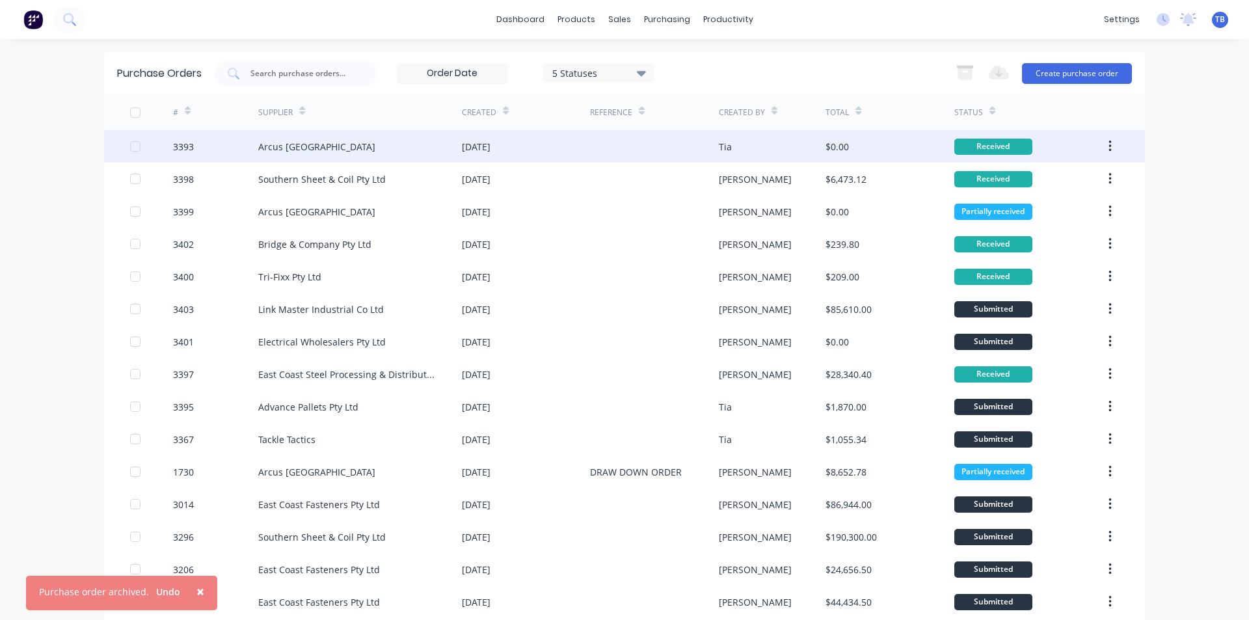
click at [1108, 138] on button "button" at bounding box center [1110, 146] width 31 height 23
click at [1073, 176] on div "Archive" at bounding box center [1063, 180] width 100 height 19
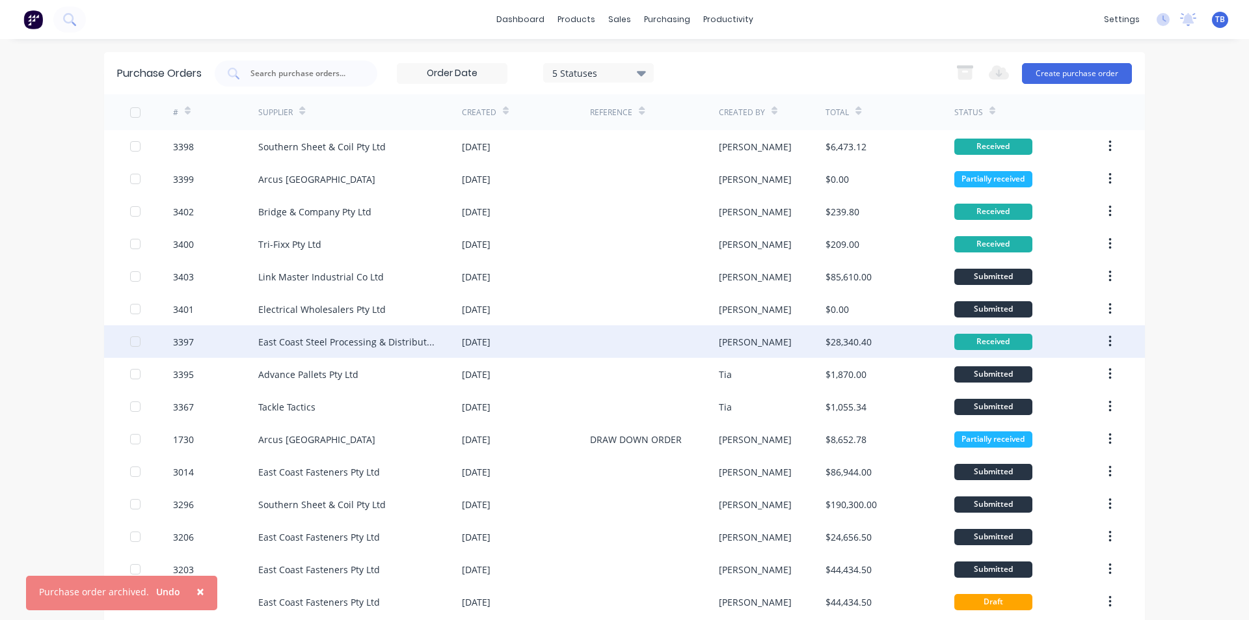
click at [1108, 338] on icon "button" at bounding box center [1109, 341] width 3 height 14
click at [1066, 369] on div "Archive" at bounding box center [1063, 375] width 100 height 19
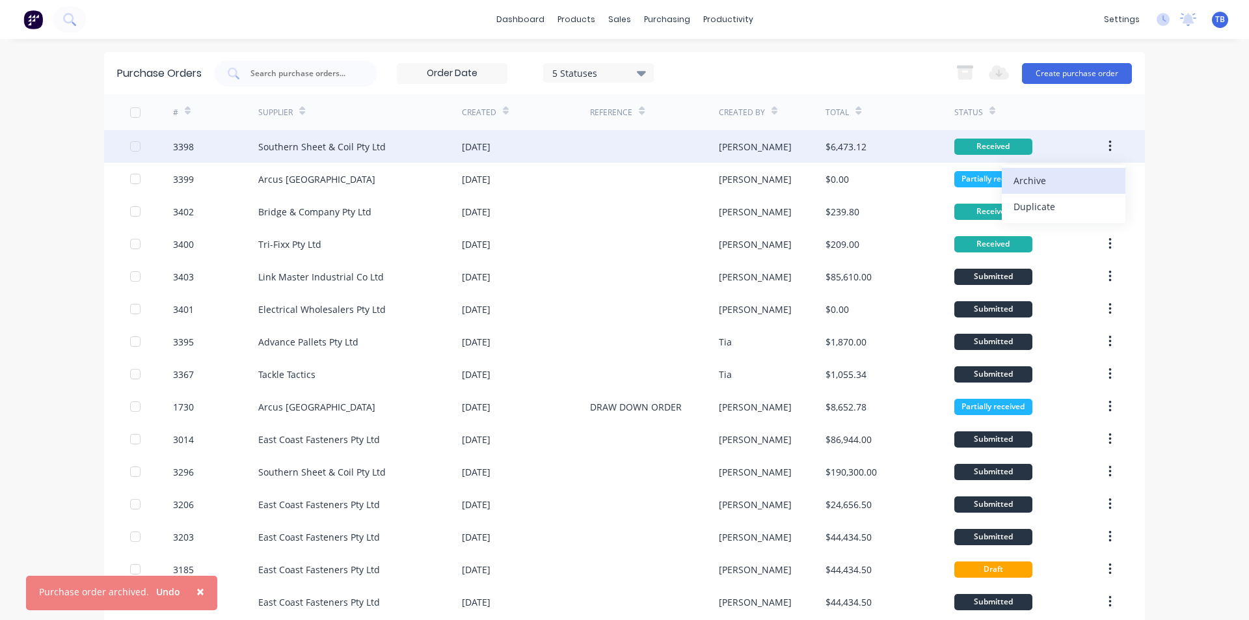
click at [1098, 190] on div "Archive" at bounding box center [1063, 180] width 100 height 19
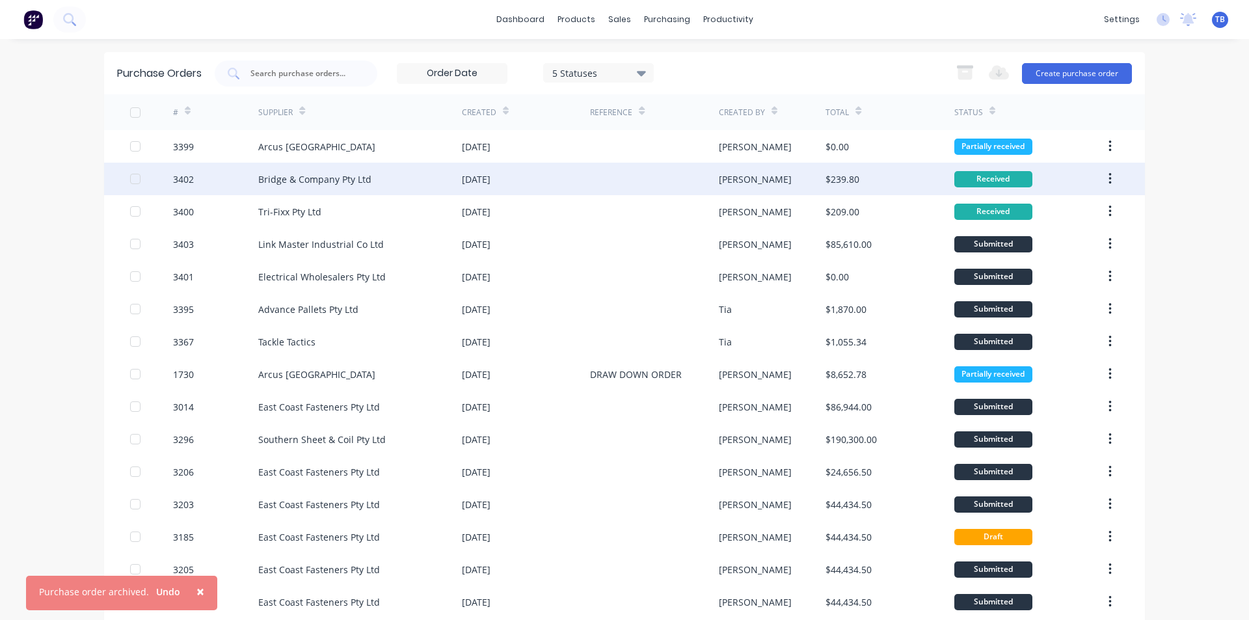
click at [1108, 176] on icon "button" at bounding box center [1109, 179] width 3 height 14
drag, startPoint x: 1081, startPoint y: 208, endPoint x: 1125, endPoint y: 174, distance: 55.2
click at [1125, 174] on div "3399 Arcus Australia 28 Aug 2025 Kendall $0.00 Partially received 3402 Bridge &…" at bounding box center [624, 439] width 1041 height 618
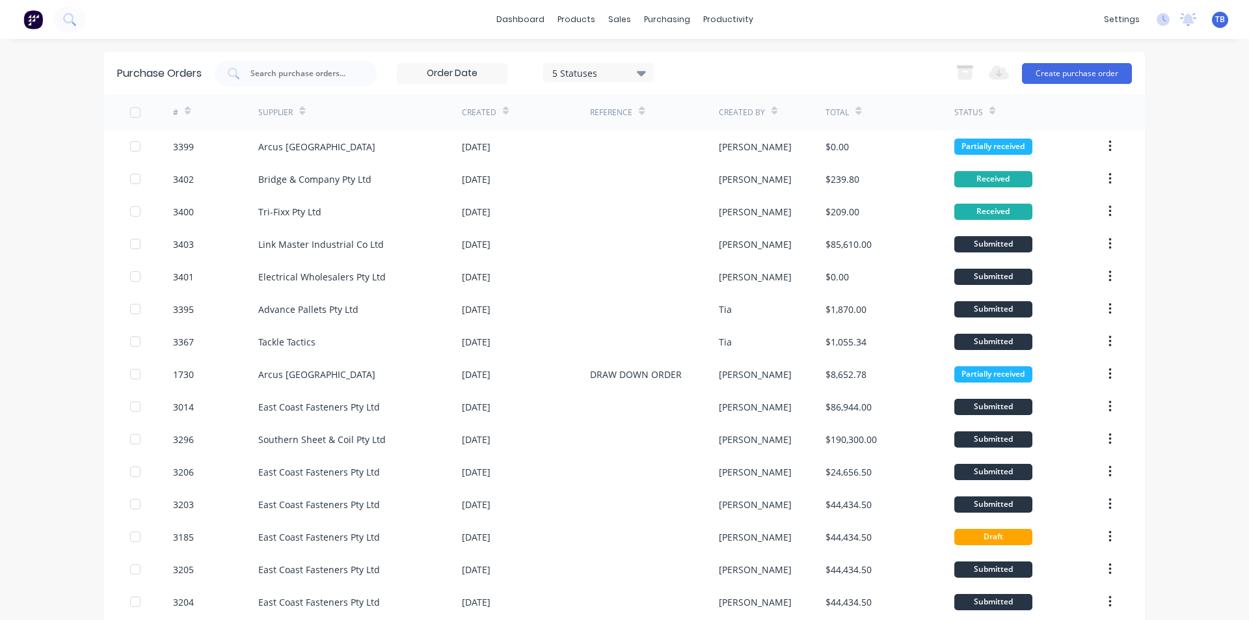
click at [1160, 209] on div "dashboard products sales purchasing productivity dashboard products Product Cat…" at bounding box center [624, 310] width 1249 height 620
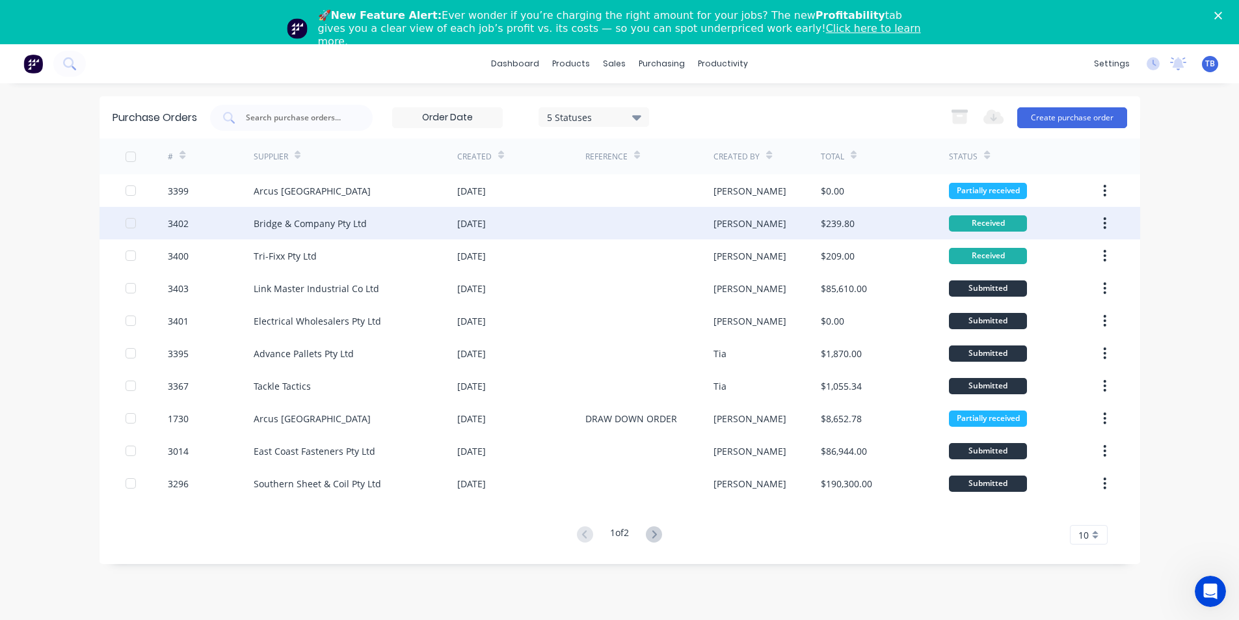
click at [1101, 222] on button "button" at bounding box center [1104, 222] width 31 height 23
click at [1050, 260] on div "Archive" at bounding box center [1059, 257] width 100 height 19
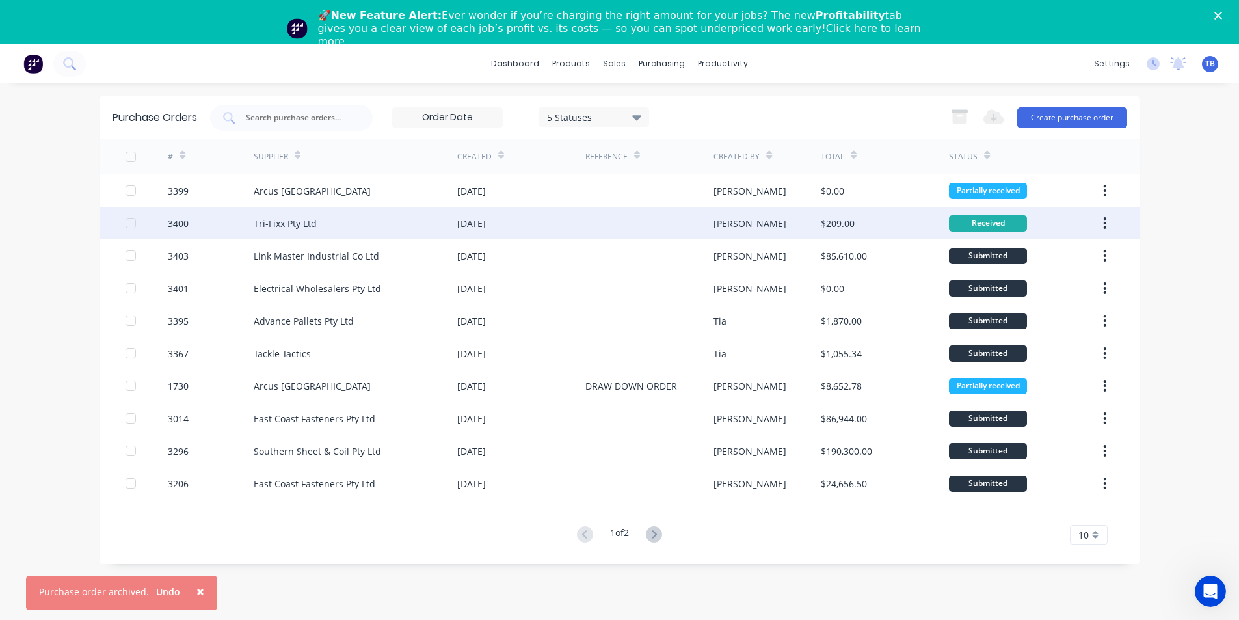
click at [1108, 222] on button "button" at bounding box center [1104, 222] width 31 height 23
click at [1065, 259] on div "Archive" at bounding box center [1059, 257] width 100 height 19
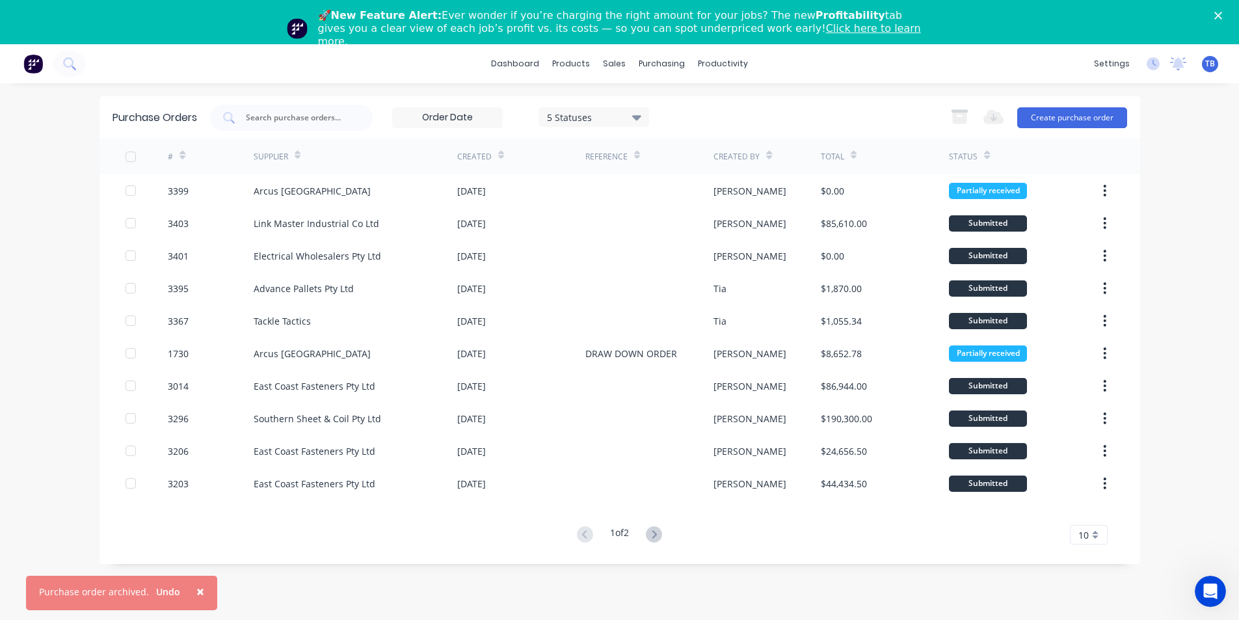
click at [1099, 539] on div "10" at bounding box center [1089, 535] width 38 height 20
click at [1105, 514] on div "# Supplier Created Reference Created By Total Status 3399 Arcus [GEOGRAPHIC_DAT…" at bounding box center [620, 342] width 1041 height 406
click at [1086, 539] on span "10" at bounding box center [1083, 535] width 10 height 14
click at [1087, 512] on div "35" at bounding box center [1089, 512] width 36 height 23
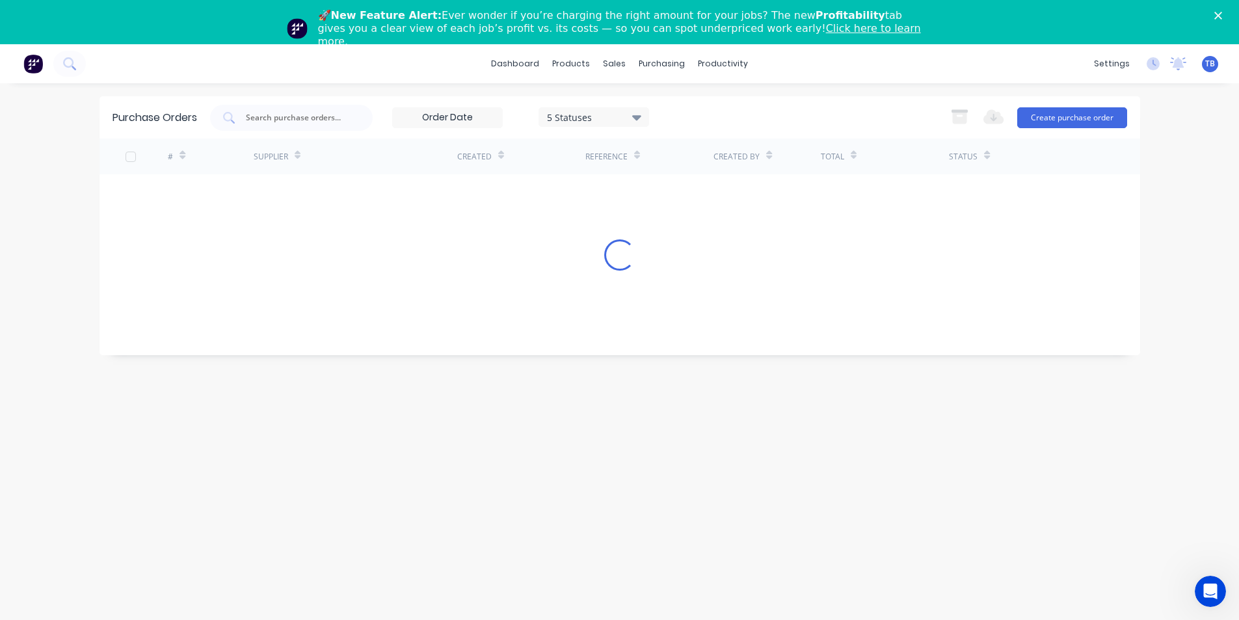
click at [1225, 20] on div "🚀 New Feature Alert: Ever wonder if you’re charging the right amount for your j…" at bounding box center [619, 28] width 1239 height 47
click at [1227, 11] on div "🚀 New Feature Alert: Ever wonder if you’re charging the right amount for your j…" at bounding box center [619, 28] width 1239 height 47
click at [1222, 14] on icon "Close" at bounding box center [1218, 16] width 8 height 8
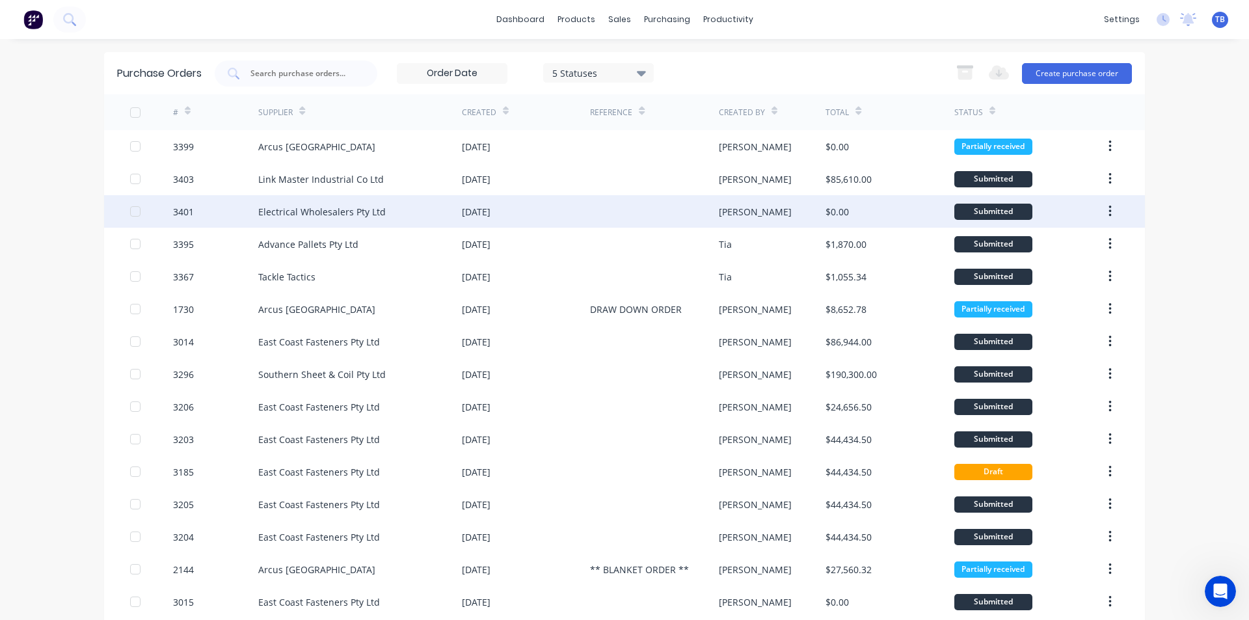
click at [794, 226] on div "[PERSON_NAME]" at bounding box center [772, 211] width 107 height 33
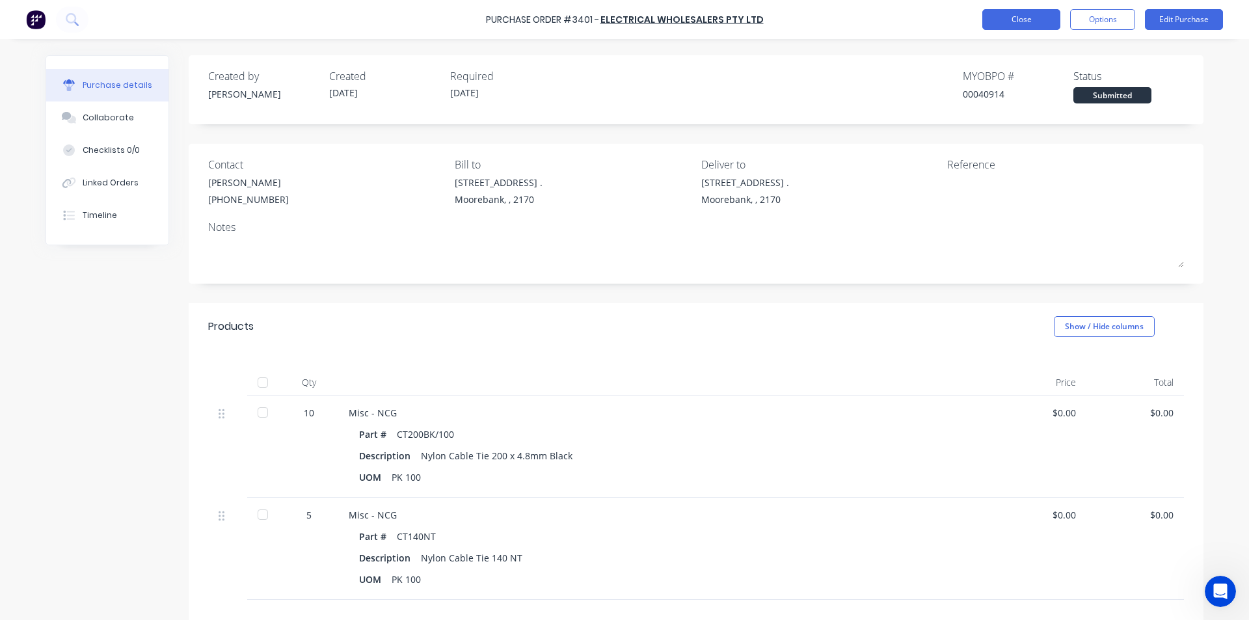
click at [1040, 20] on button "Close" at bounding box center [1021, 19] width 78 height 21
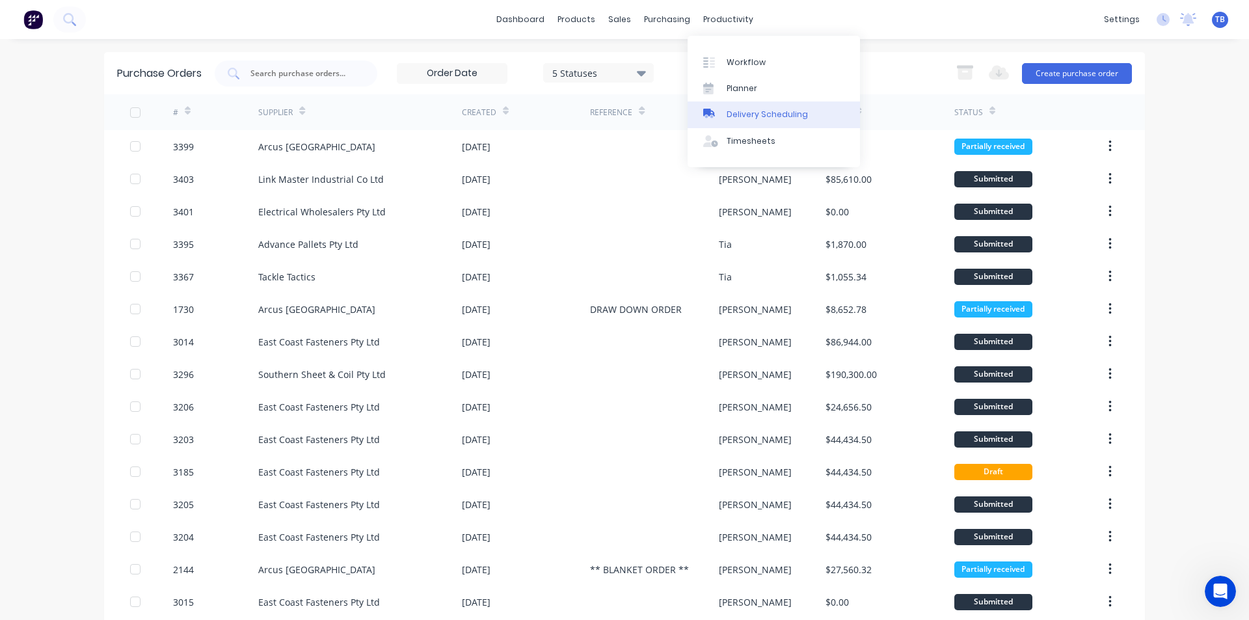
click at [764, 124] on link "Delivery Scheduling" at bounding box center [773, 114] width 172 height 26
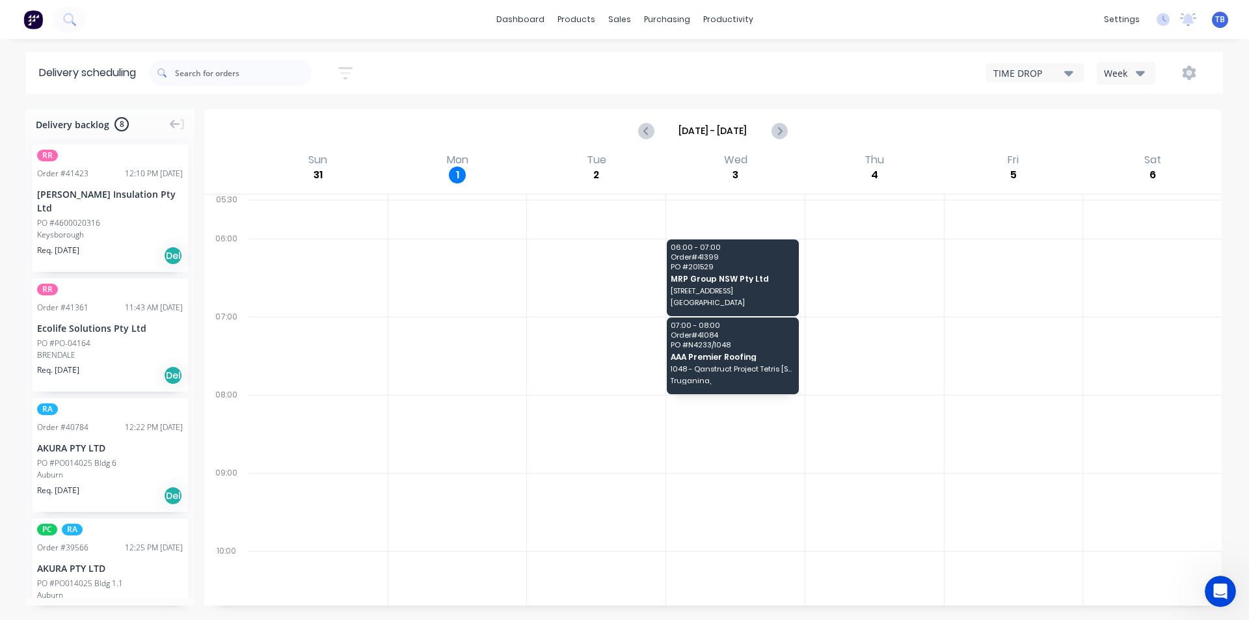
click at [1043, 81] on button "TIME DROP" at bounding box center [1035, 73] width 98 height 20
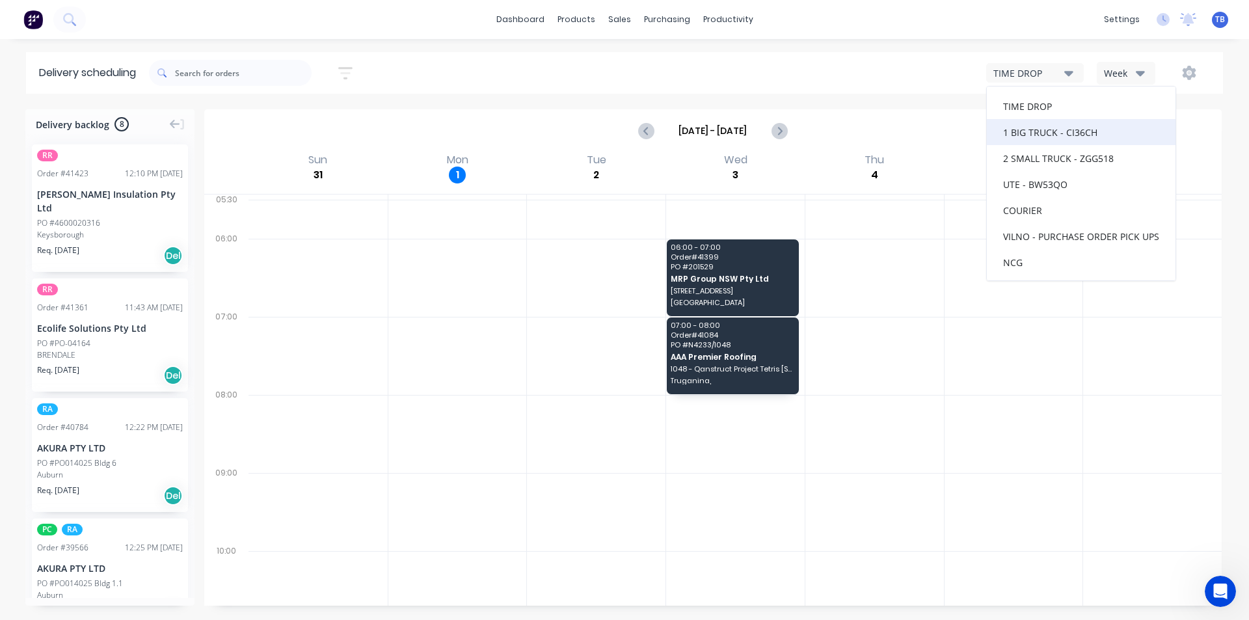
click at [1045, 135] on div "1 BIG TRUCK - CI36CH" at bounding box center [1081, 132] width 189 height 26
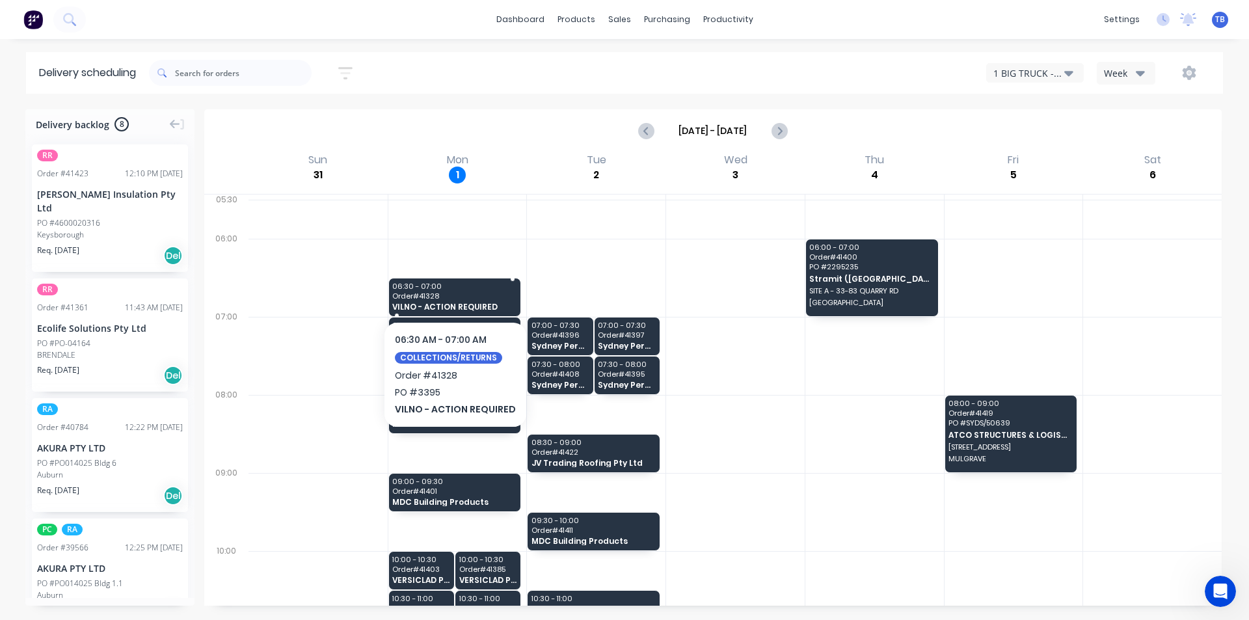
click at [469, 293] on span "Order # 41328" at bounding box center [454, 296] width 124 height 8
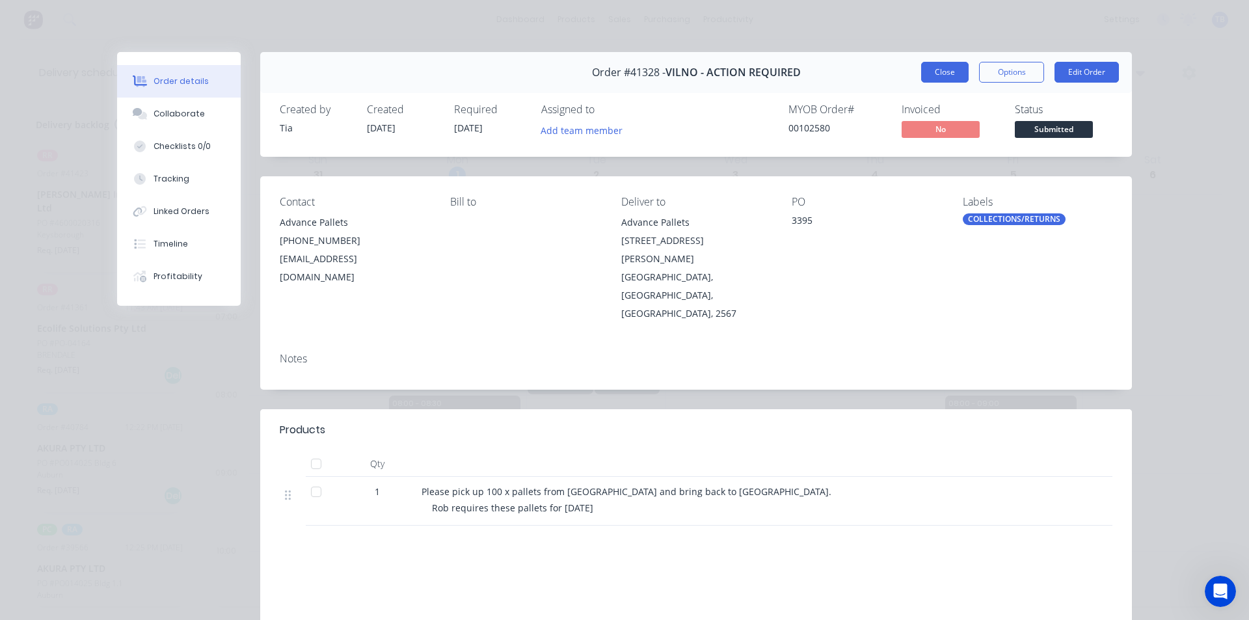
click at [939, 75] on button "Close" at bounding box center [944, 72] width 47 height 21
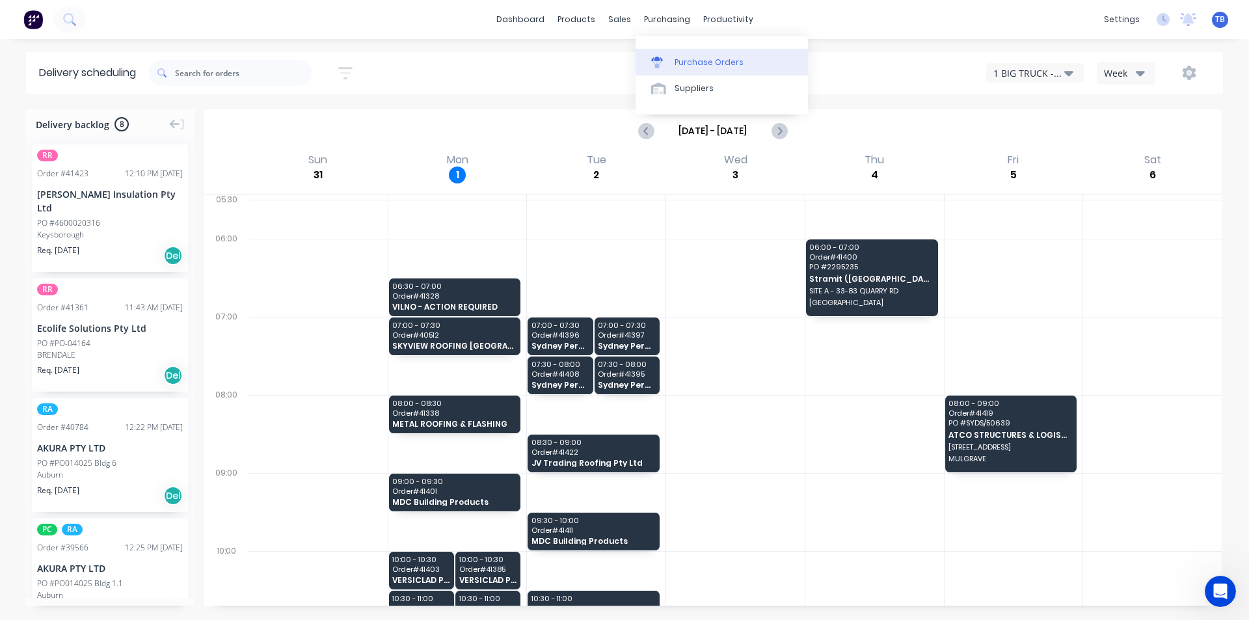
click at [676, 59] on div "Purchase Orders" at bounding box center [708, 63] width 69 height 12
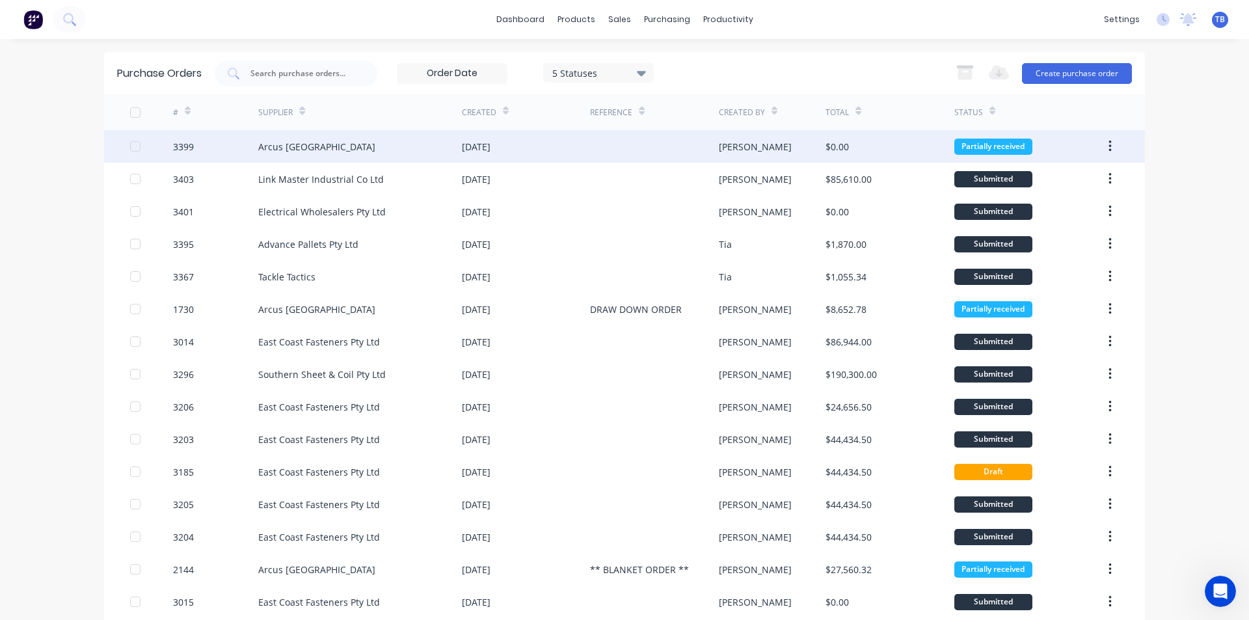
click at [334, 142] on div "Arcus [GEOGRAPHIC_DATA]" at bounding box center [360, 146] width 204 height 33
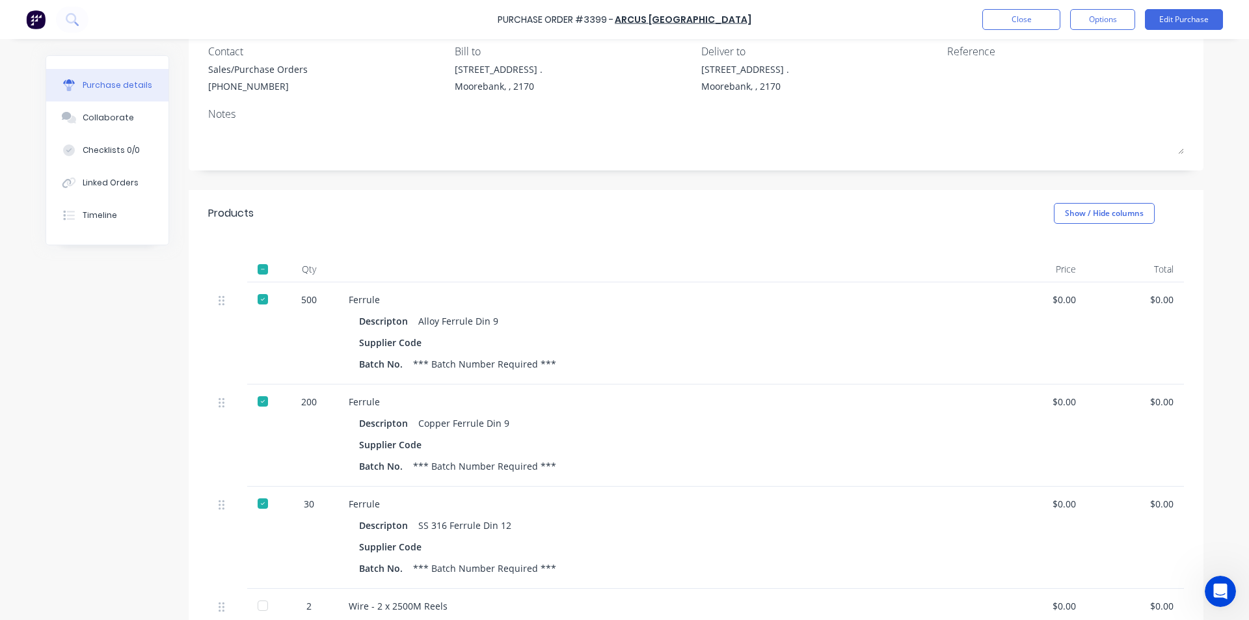
scroll to position [325, 0]
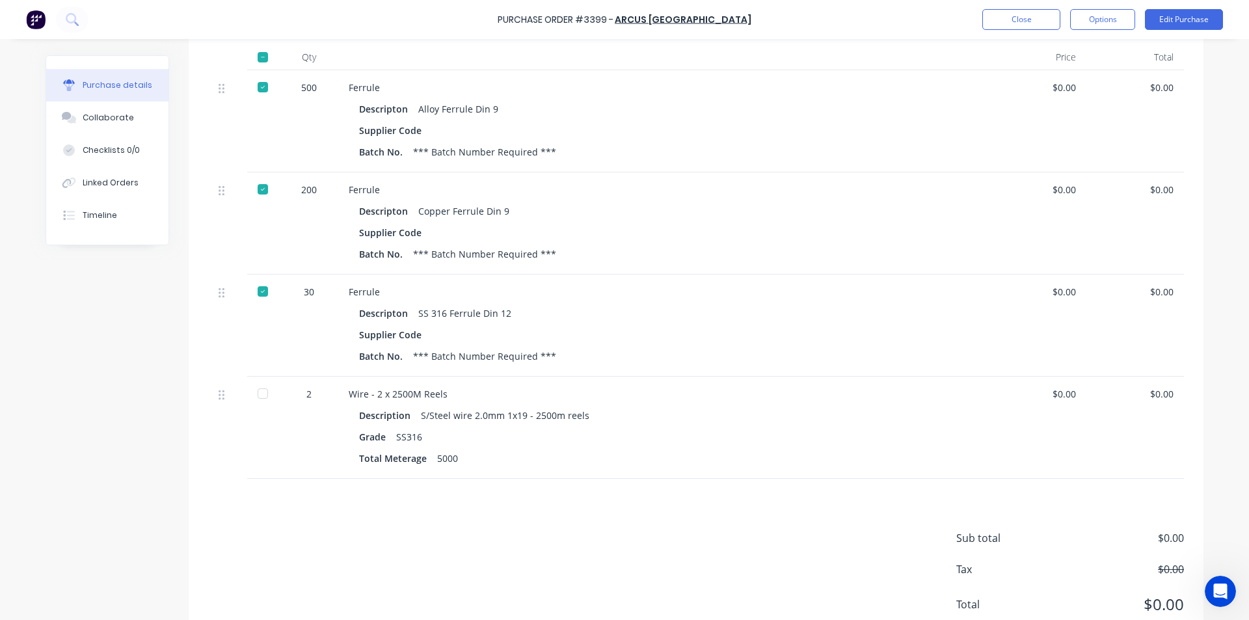
click at [261, 294] on div at bounding box center [263, 291] width 26 height 26
click at [1004, 18] on button "Close" at bounding box center [1021, 19] width 78 height 21
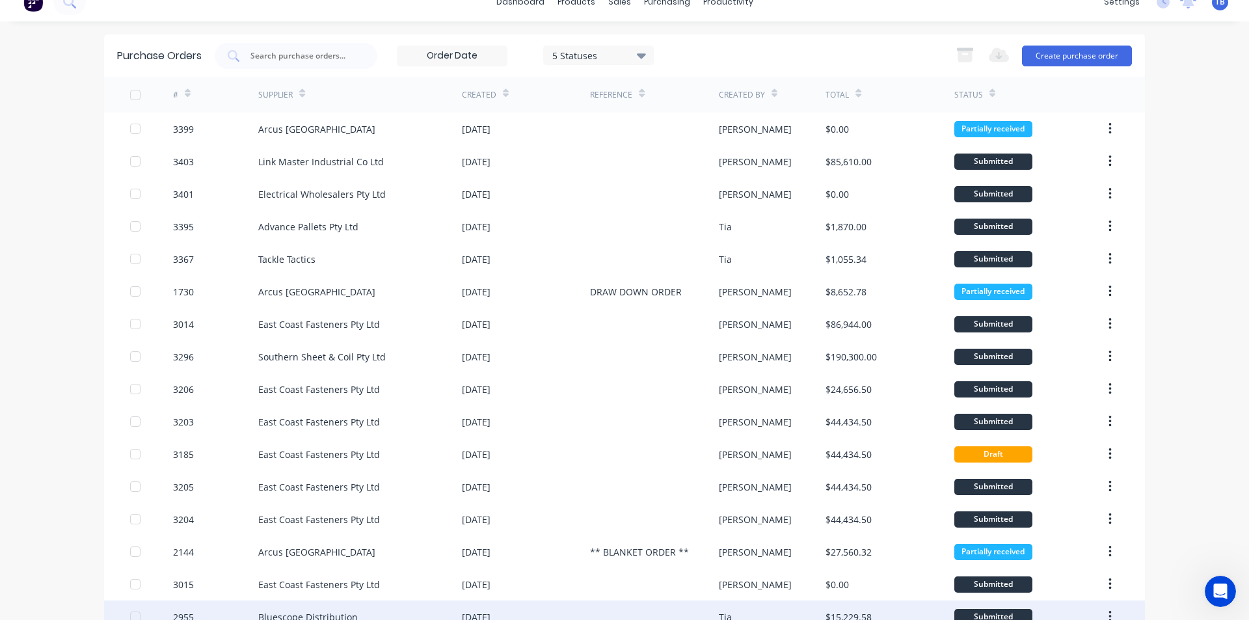
scroll to position [10, 0]
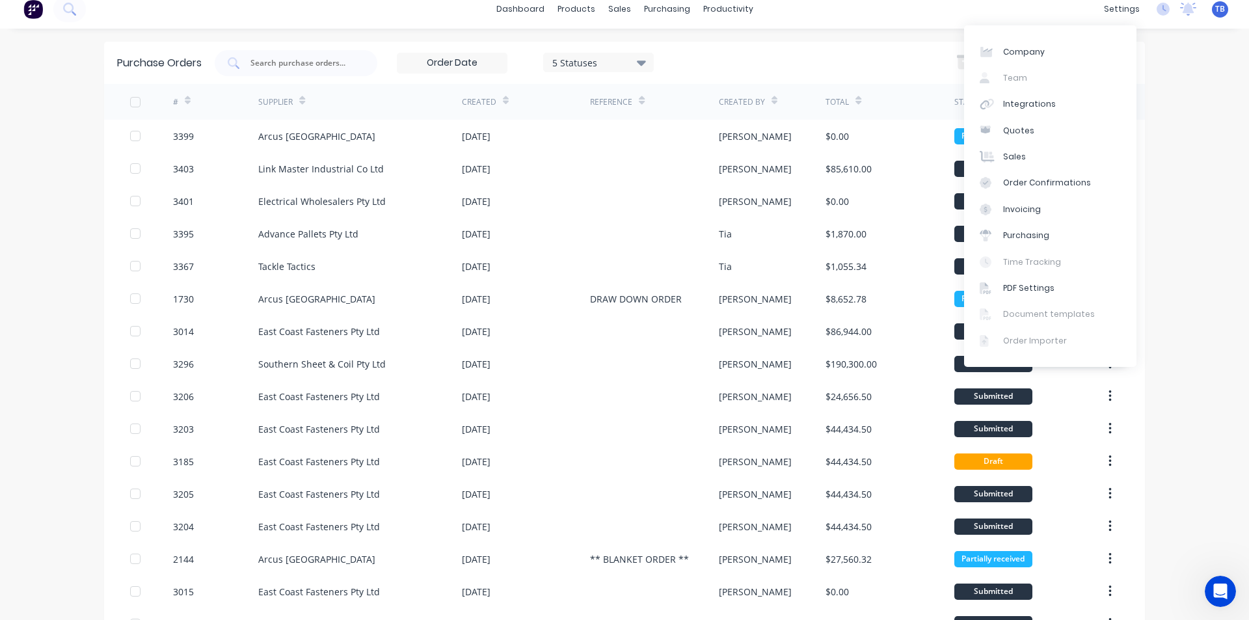
click at [1206, 159] on div "dashboard products sales purchasing productivity dashboard products Product Cat…" at bounding box center [624, 310] width 1249 height 620
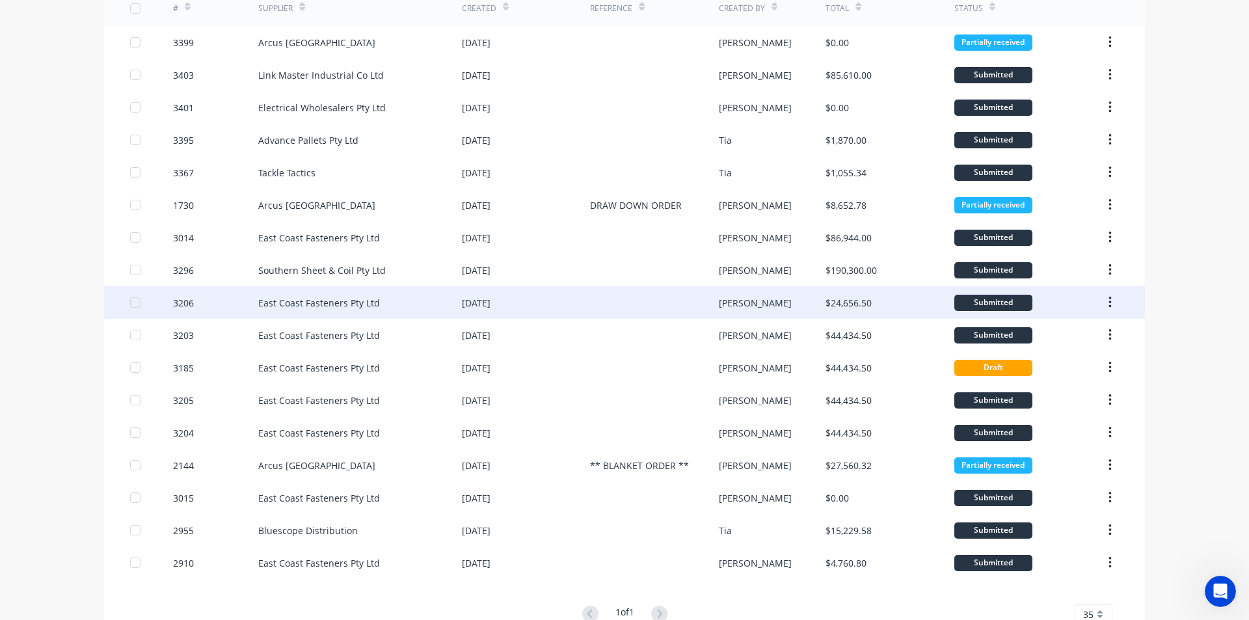
scroll to position [140, 0]
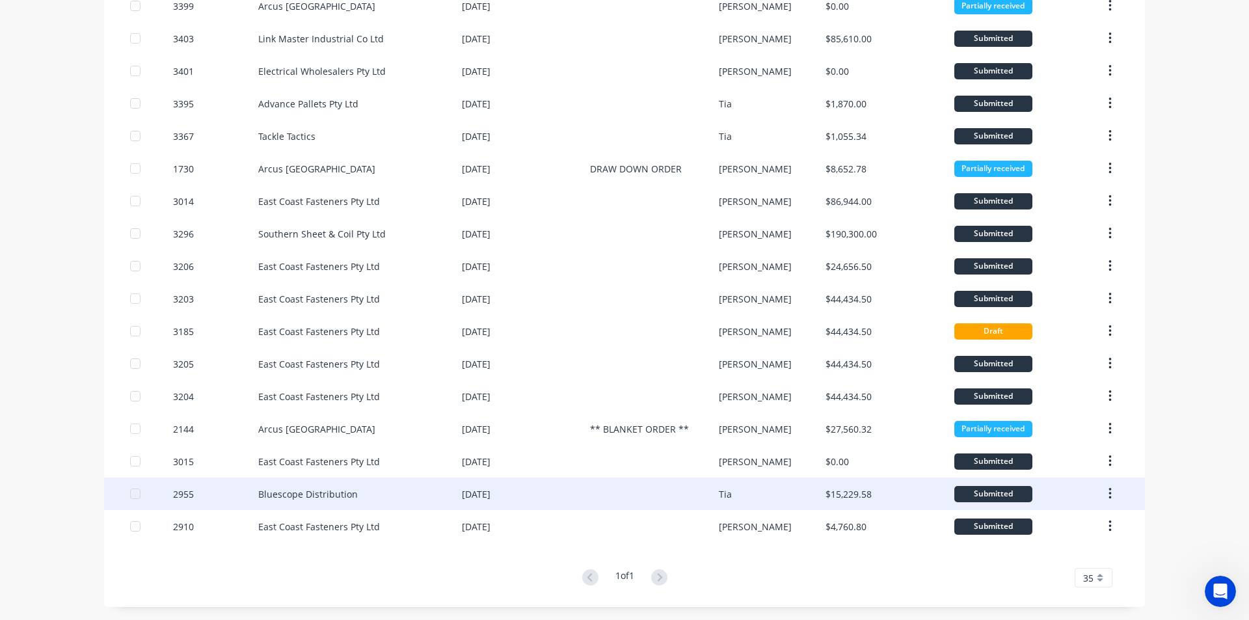
click at [364, 487] on div "Bluescope Distribution" at bounding box center [360, 493] width 204 height 33
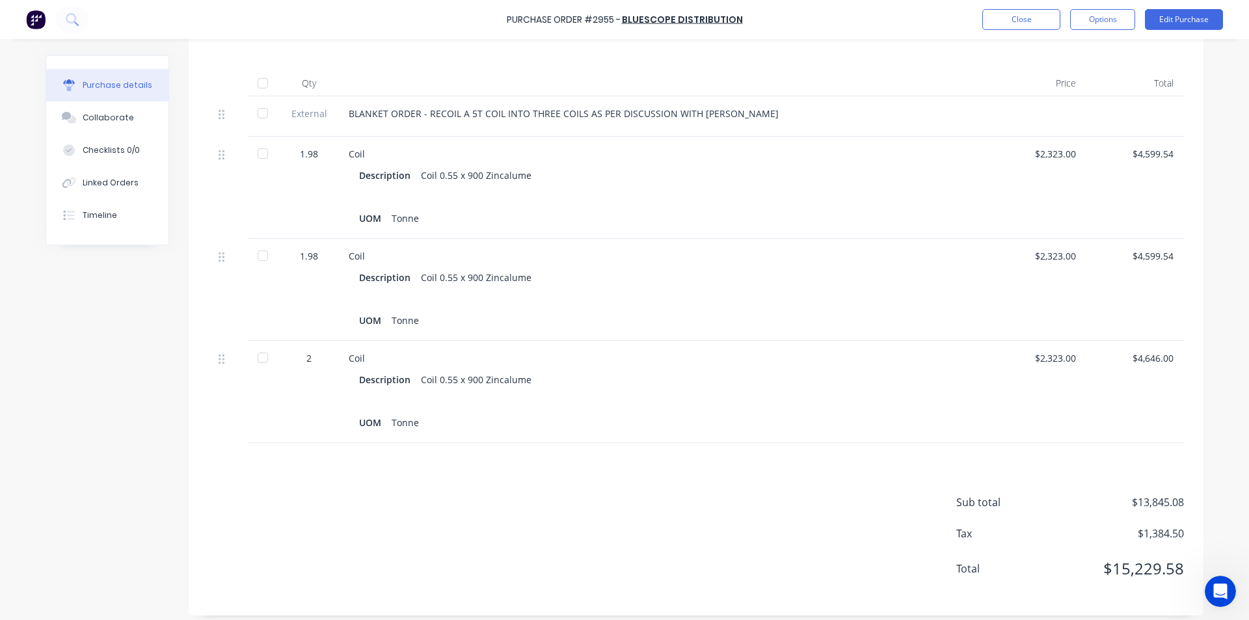
scroll to position [308, 0]
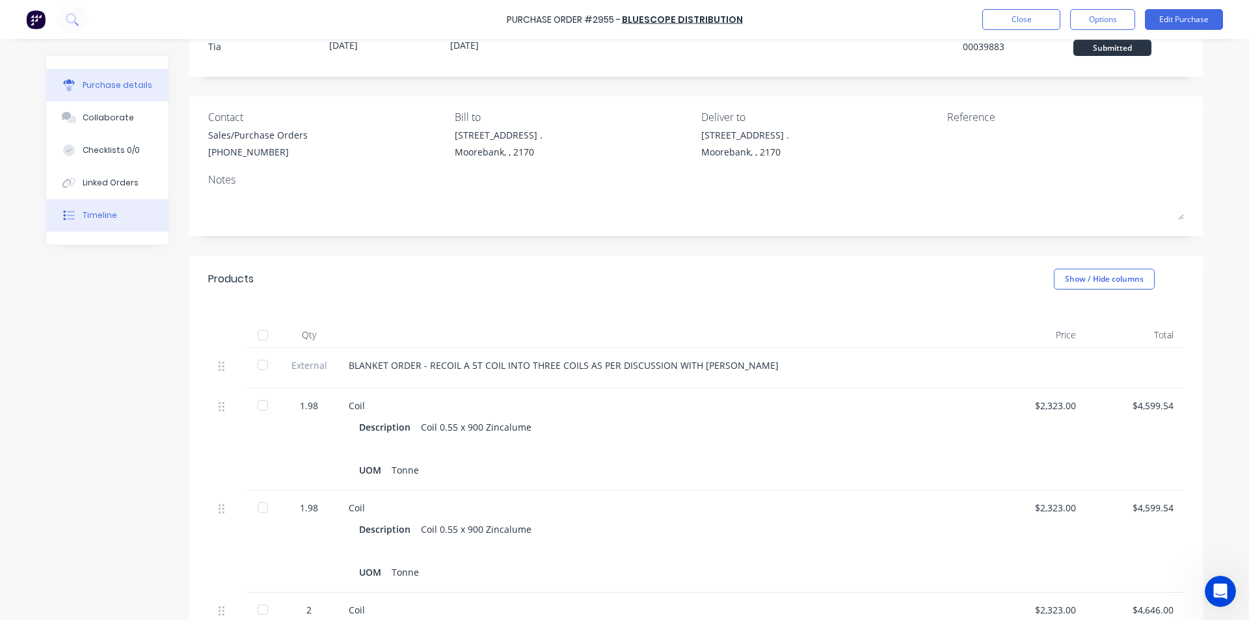
click at [100, 228] on button "Timeline" at bounding box center [107, 215] width 122 height 33
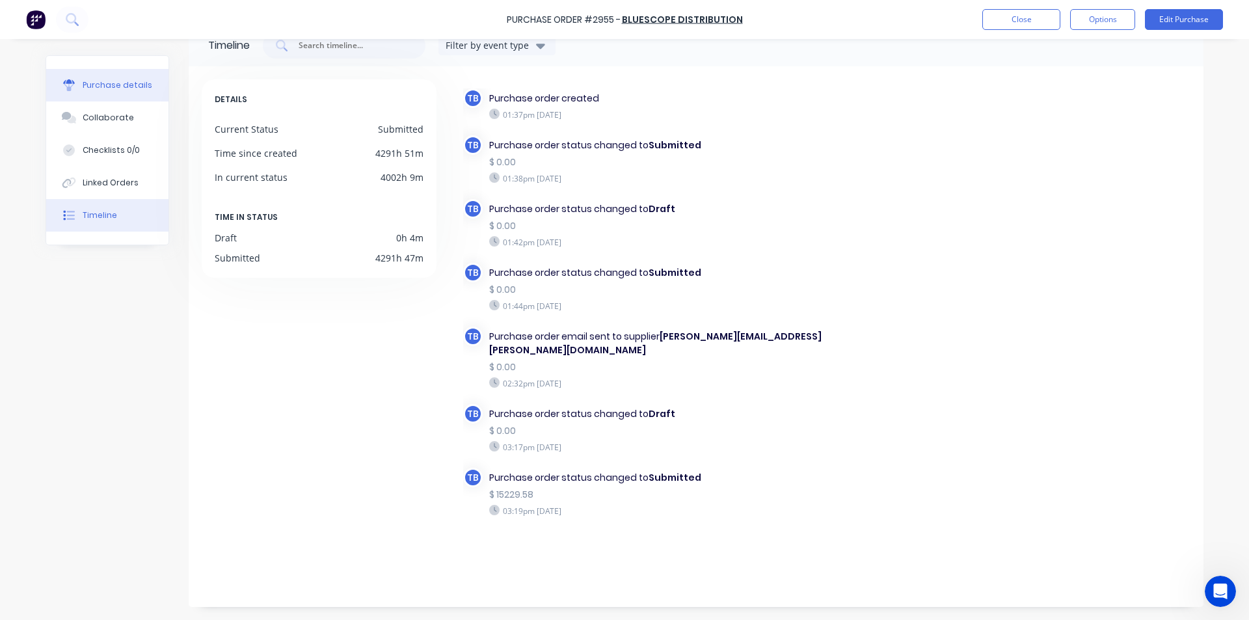
click at [98, 89] on div "Purchase details" at bounding box center [118, 85] width 70 height 12
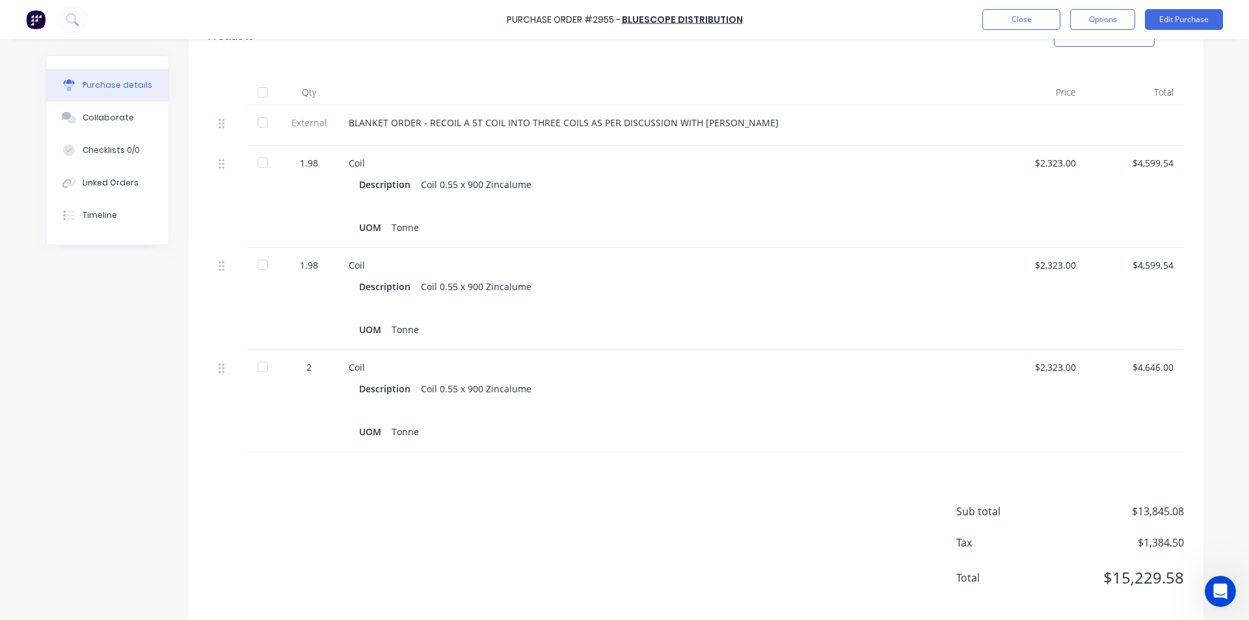
scroll to position [291, 0]
click at [1011, 12] on button "Close" at bounding box center [1021, 19] width 78 height 21
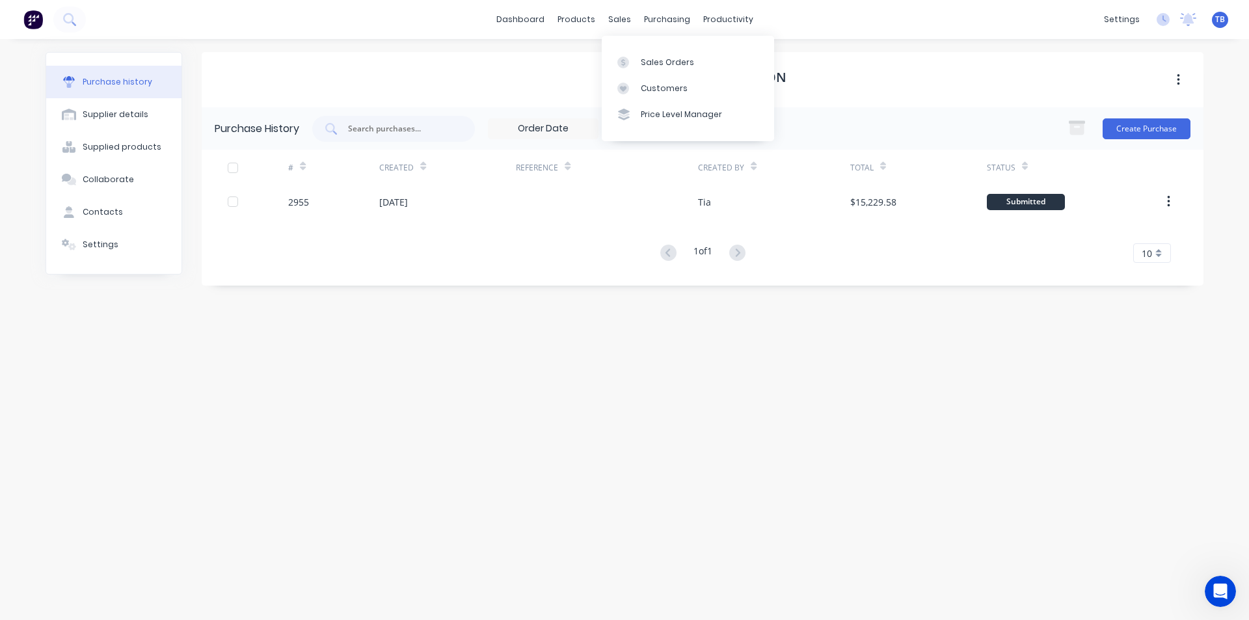
click at [628, 20] on div "sales" at bounding box center [620, 20] width 36 height 20
drag, startPoint x: 641, startPoint y: 68, endPoint x: 638, endPoint y: 79, distance: 10.7
click at [641, 68] on link "Sales Orders" at bounding box center [688, 62] width 172 height 26
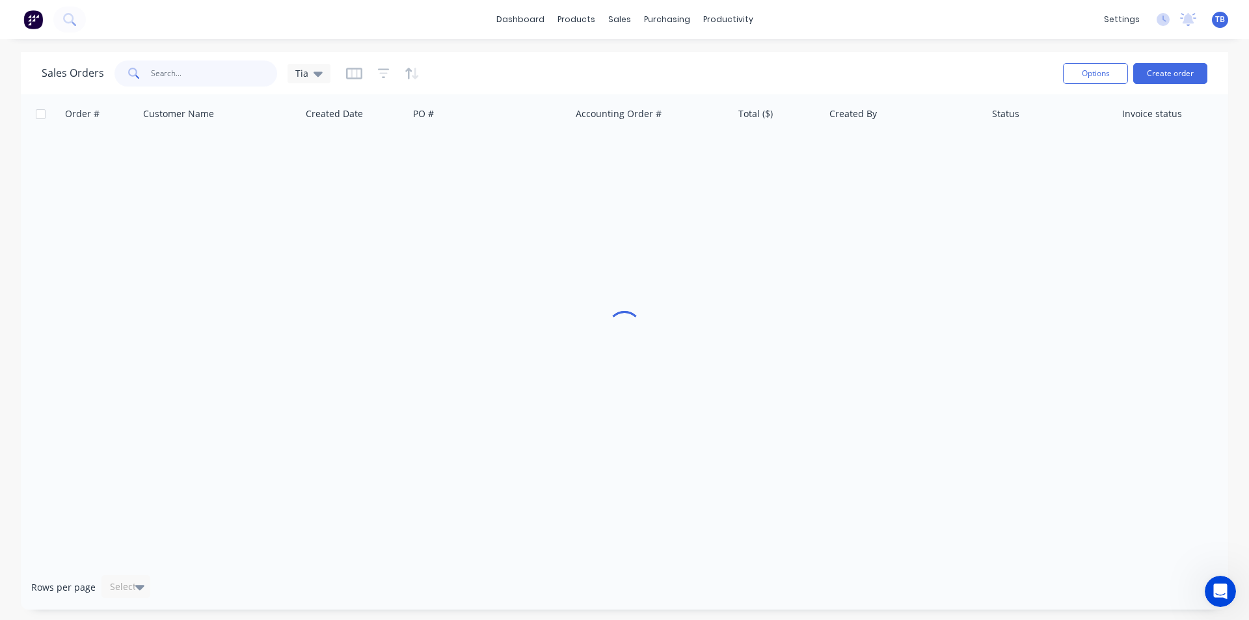
click at [167, 69] on input "text" at bounding box center [214, 73] width 127 height 26
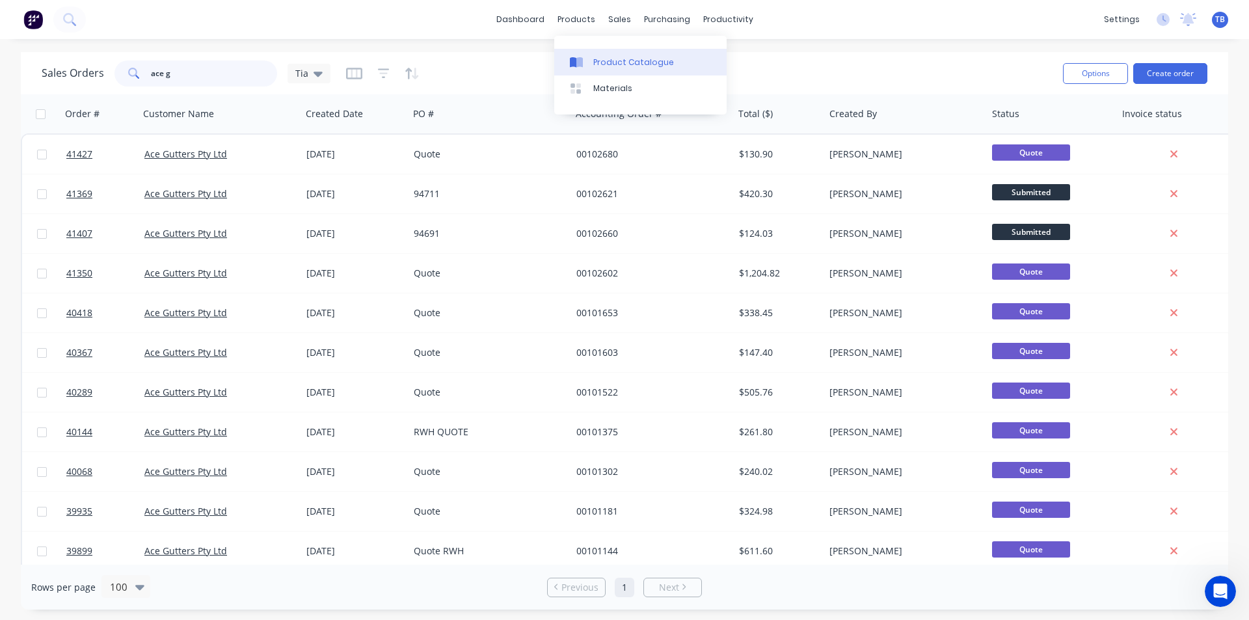
type input "ace g"
click at [609, 57] on div "Product Catalogue" at bounding box center [633, 63] width 81 height 12
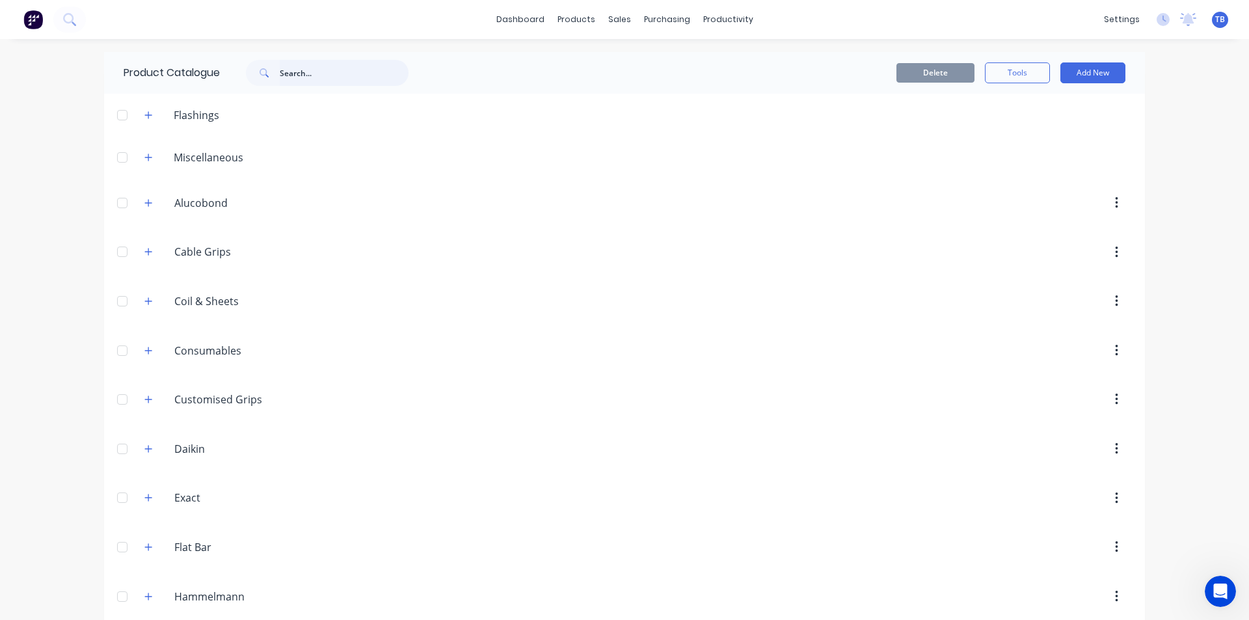
click at [314, 81] on input "text" at bounding box center [344, 73] width 129 height 26
type input "d"
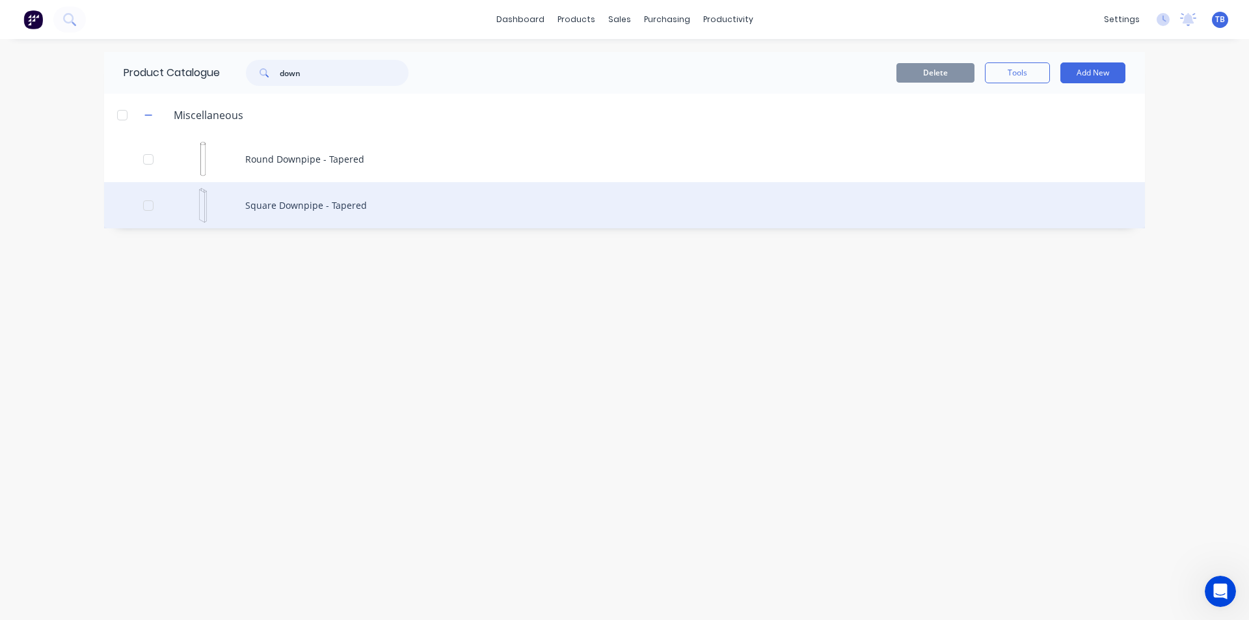
type input "down"
click at [319, 211] on div "Square Downpipe - Tapered" at bounding box center [624, 205] width 1041 height 46
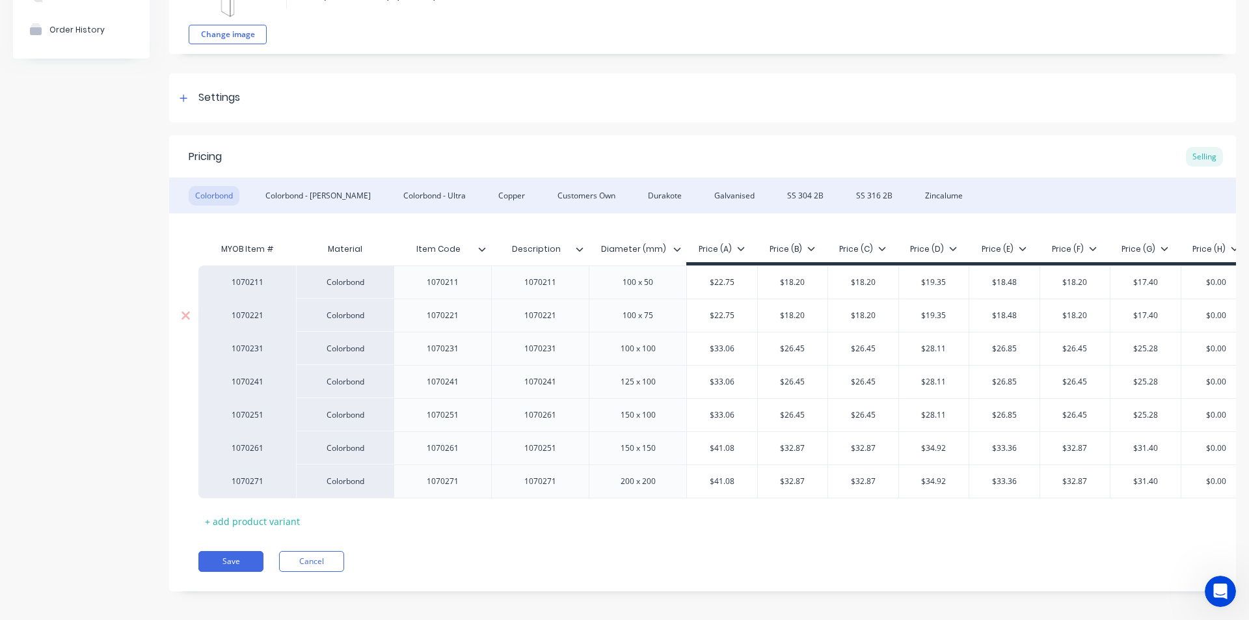
scroll to position [135, 0]
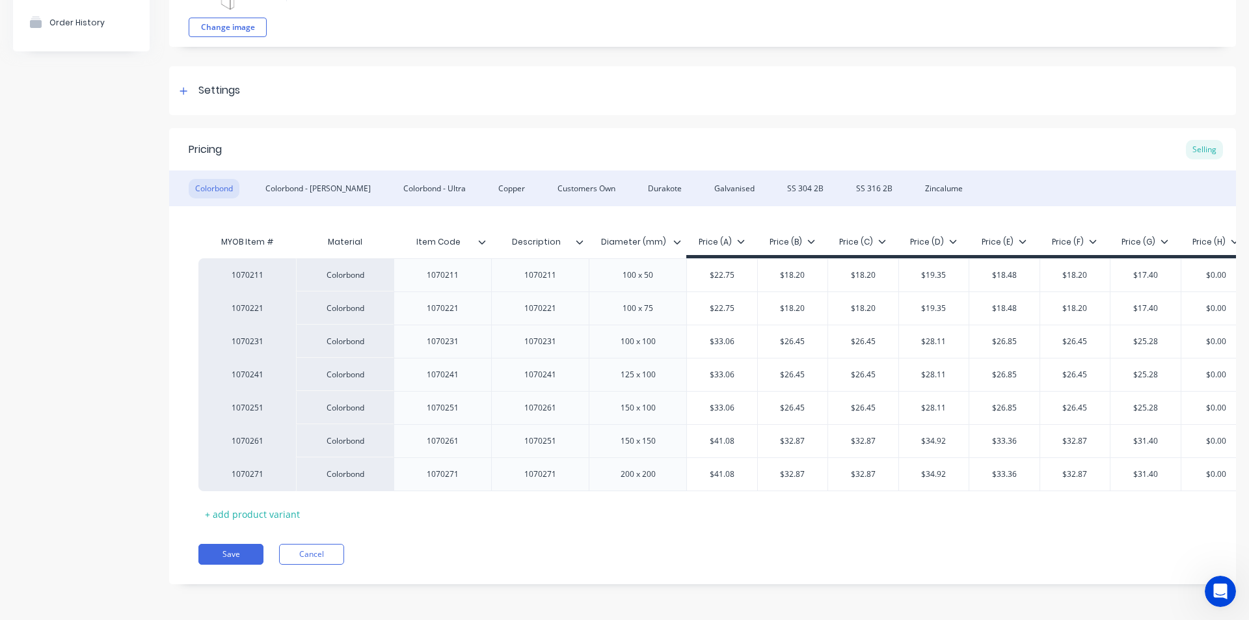
type textarea "x"
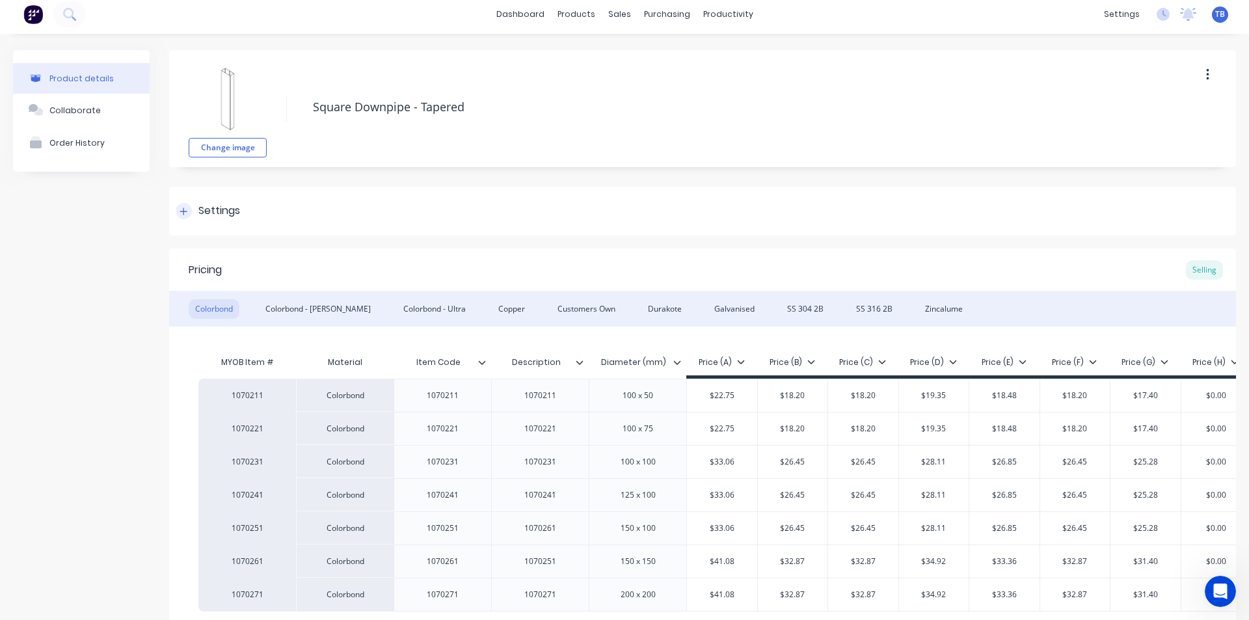
scroll to position [0, 0]
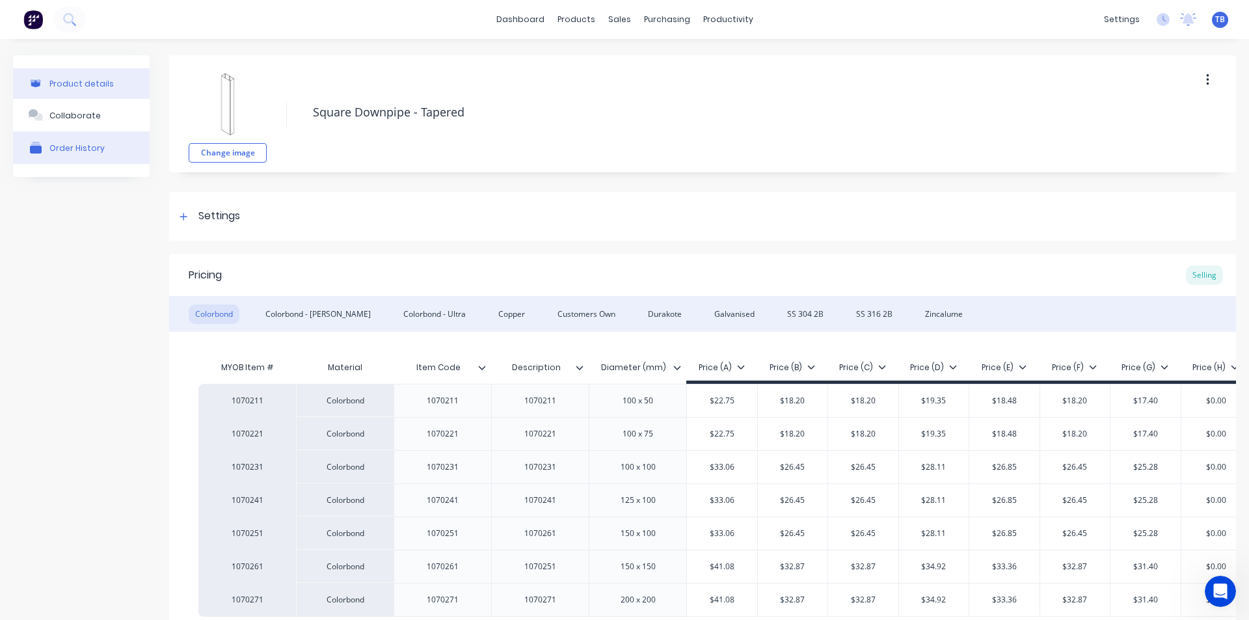
click at [96, 153] on button "Order History" at bounding box center [81, 147] width 137 height 33
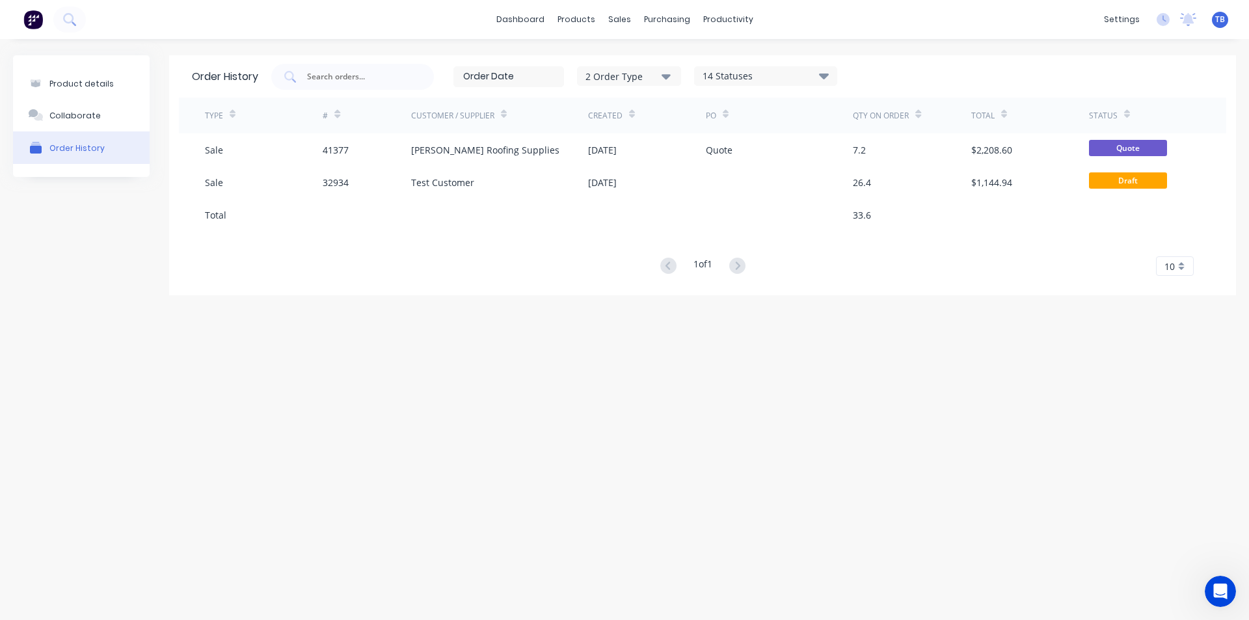
click at [1175, 269] on div "10" at bounding box center [1175, 266] width 38 height 20
click at [780, 71] on div "14 Statuses" at bounding box center [766, 76] width 142 height 14
click at [840, 123] on div "Archived" at bounding box center [776, 131] width 163 height 26
click at [857, 124] on label at bounding box center [857, 124] width 0 height 0
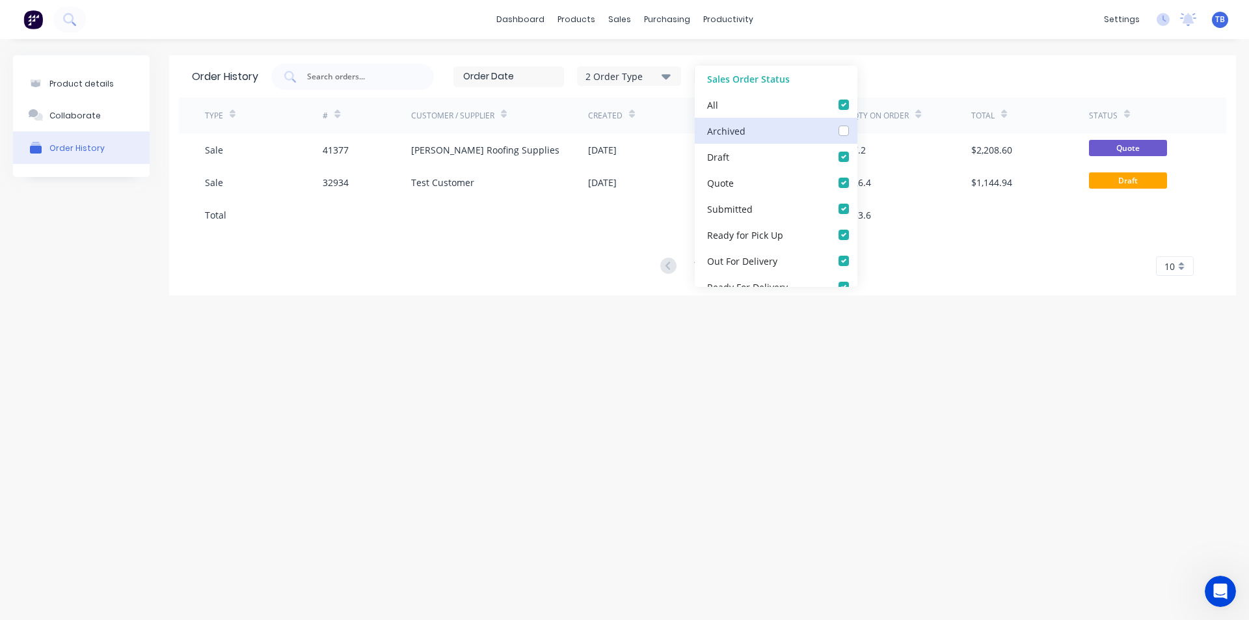
click at [857, 127] on input "checkbox" at bounding box center [862, 130] width 10 height 12
checkbox input "true"
click at [1050, 327] on div "Product details Collaborate Order History Order History 2 Order Type 15 Statuse…" at bounding box center [624, 316] width 1249 height 555
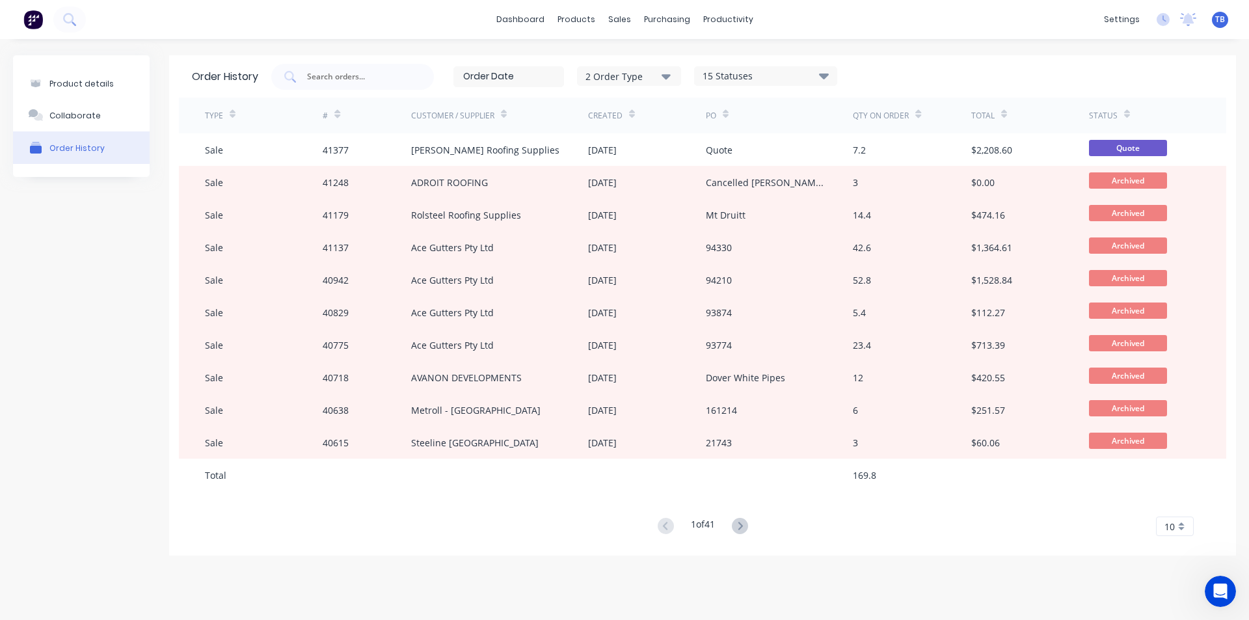
click at [829, 72] on icon at bounding box center [824, 76] width 10 height 16
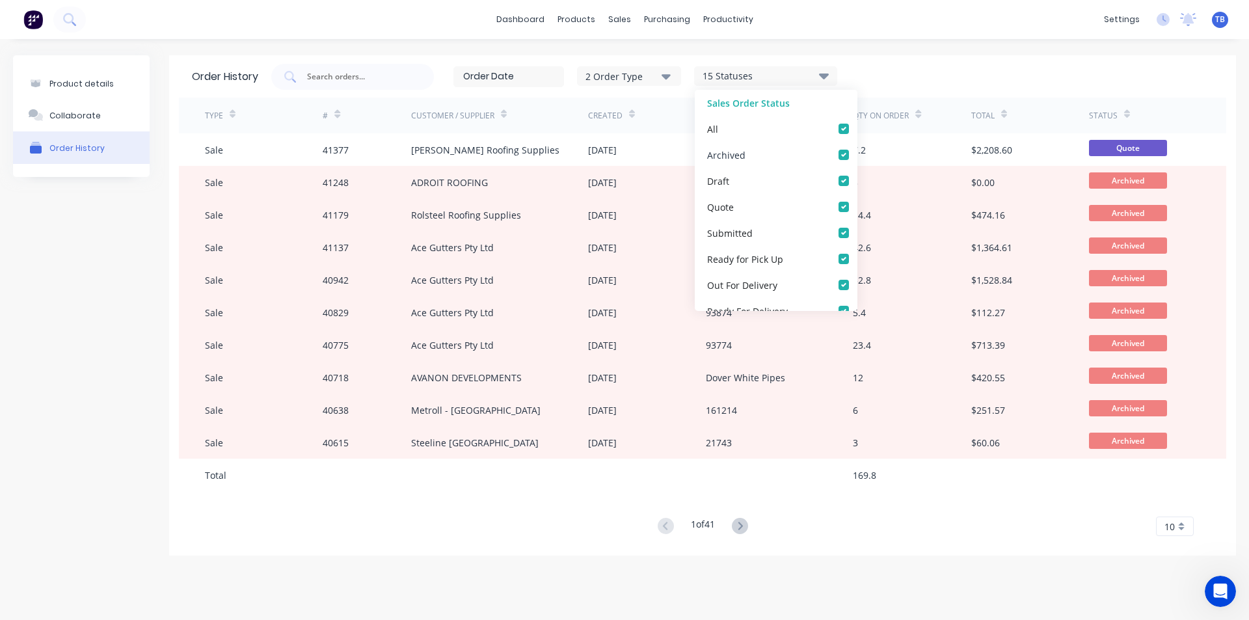
click at [857, 148] on label at bounding box center [857, 148] width 0 height 0
click at [857, 152] on input "checkbox" at bounding box center [862, 154] width 10 height 12
checkbox input "false"
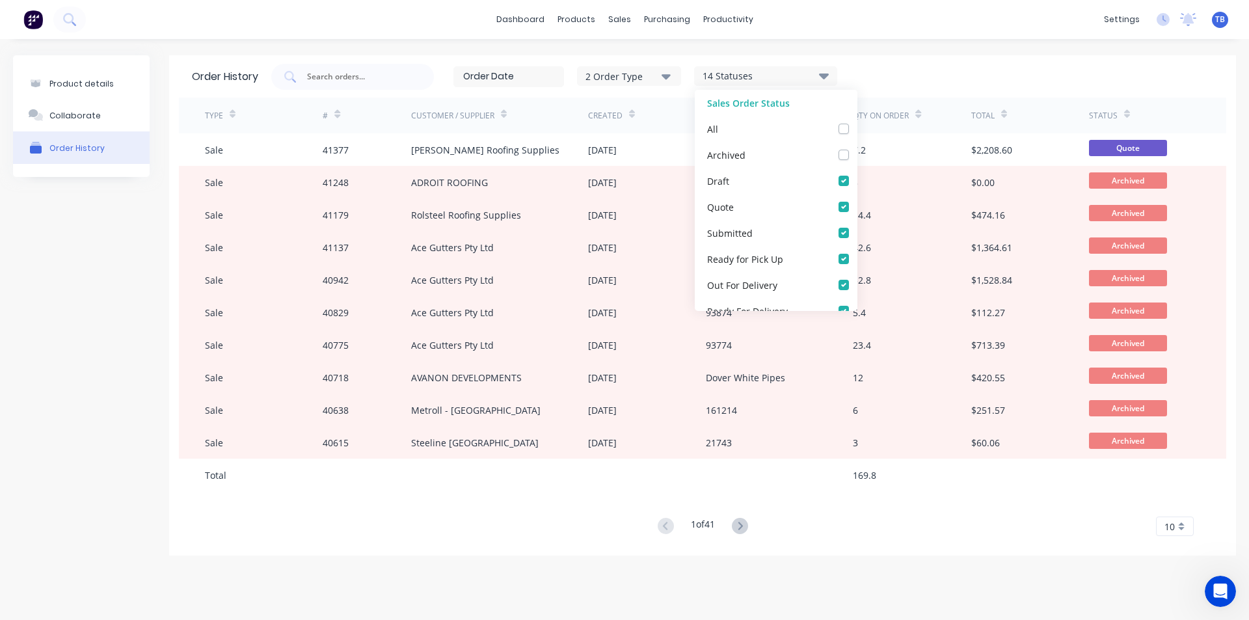
drag, startPoint x: 974, startPoint y: 61, endPoint x: 972, endPoint y: 73, distance: 12.5
click at [974, 60] on div "Order History 2 Order Type 14 Statuses Sales Order Status All Archived Draft Qu…" at bounding box center [702, 76] width 1047 height 42
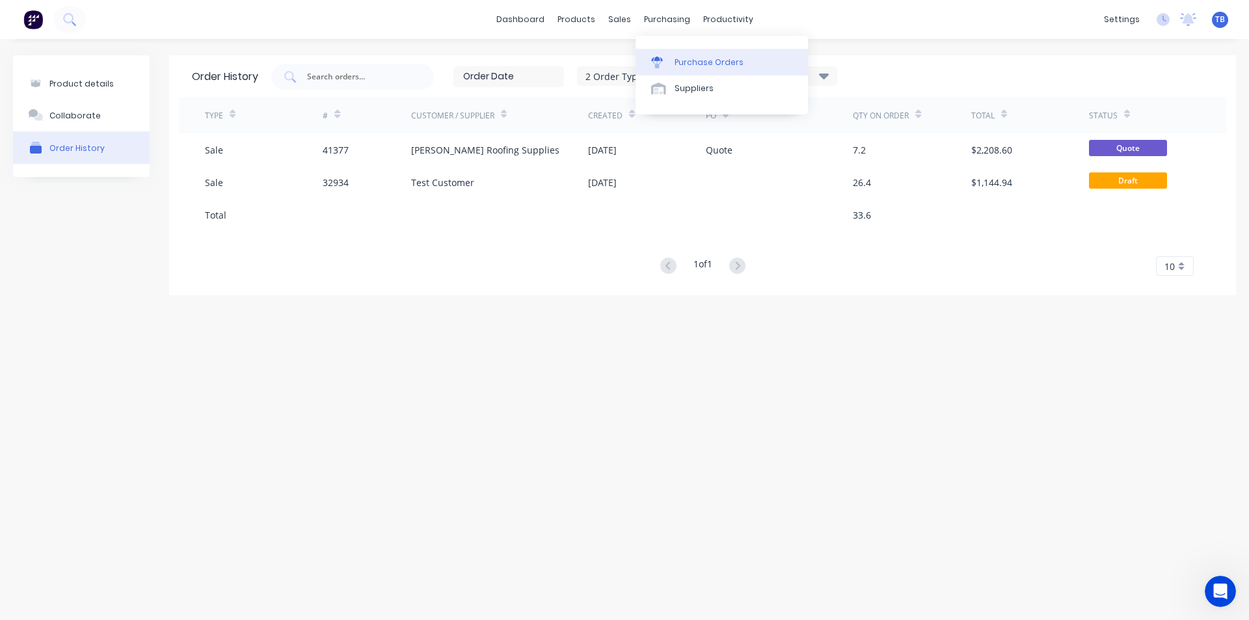
click at [684, 62] on div "Purchase Orders" at bounding box center [708, 63] width 69 height 12
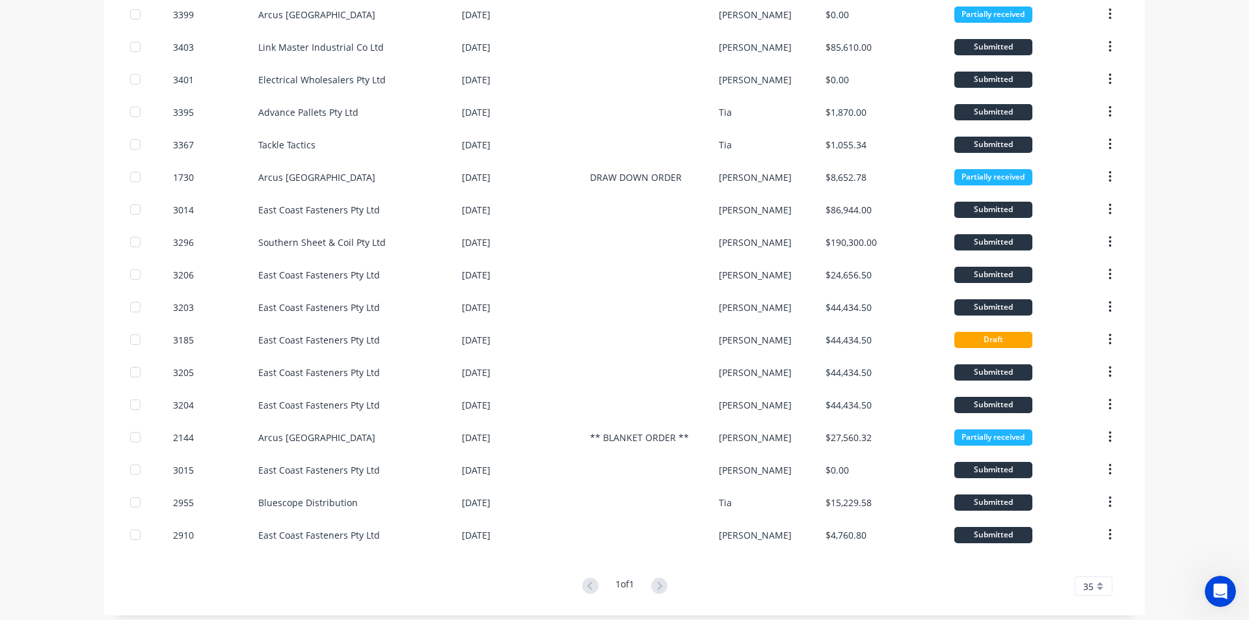
scroll to position [140, 0]
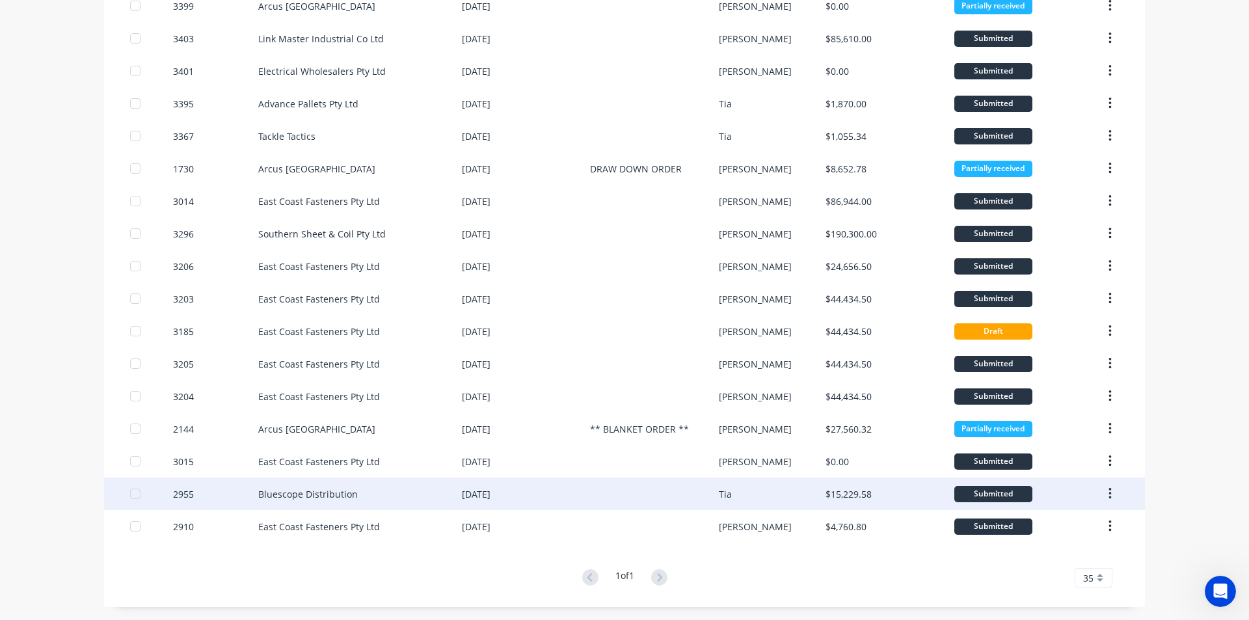
click at [378, 480] on div "Bluescope Distribution" at bounding box center [360, 493] width 204 height 33
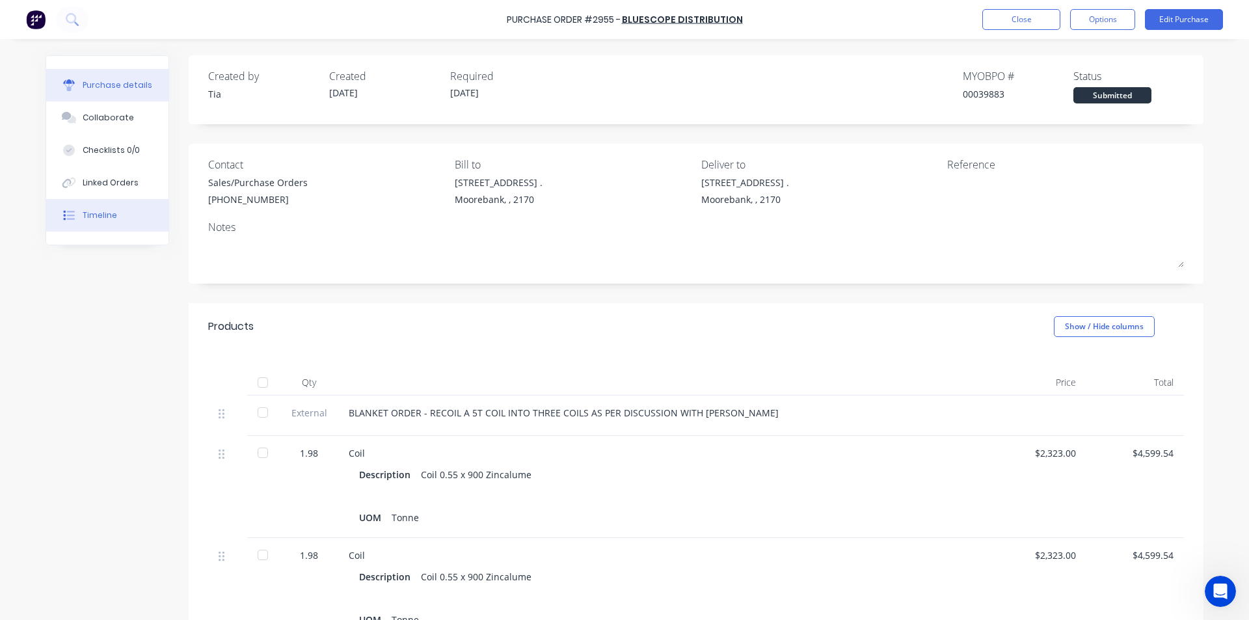
click at [85, 222] on button "Timeline" at bounding box center [107, 215] width 122 height 33
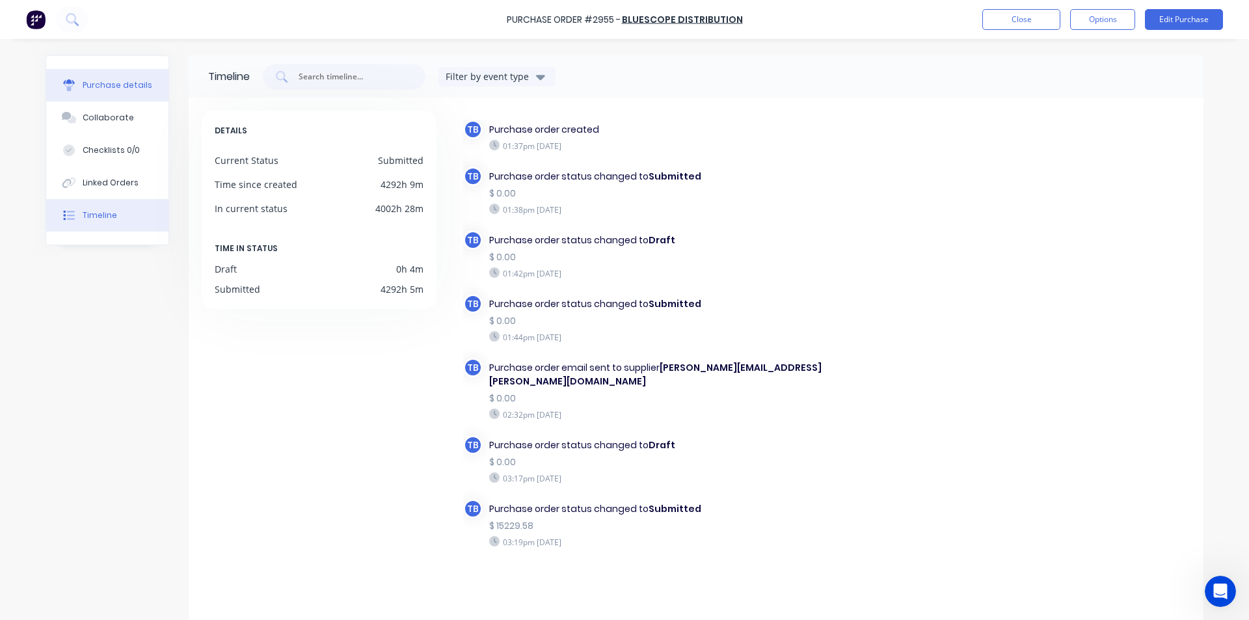
click at [91, 83] on div "Purchase details" at bounding box center [118, 85] width 70 height 12
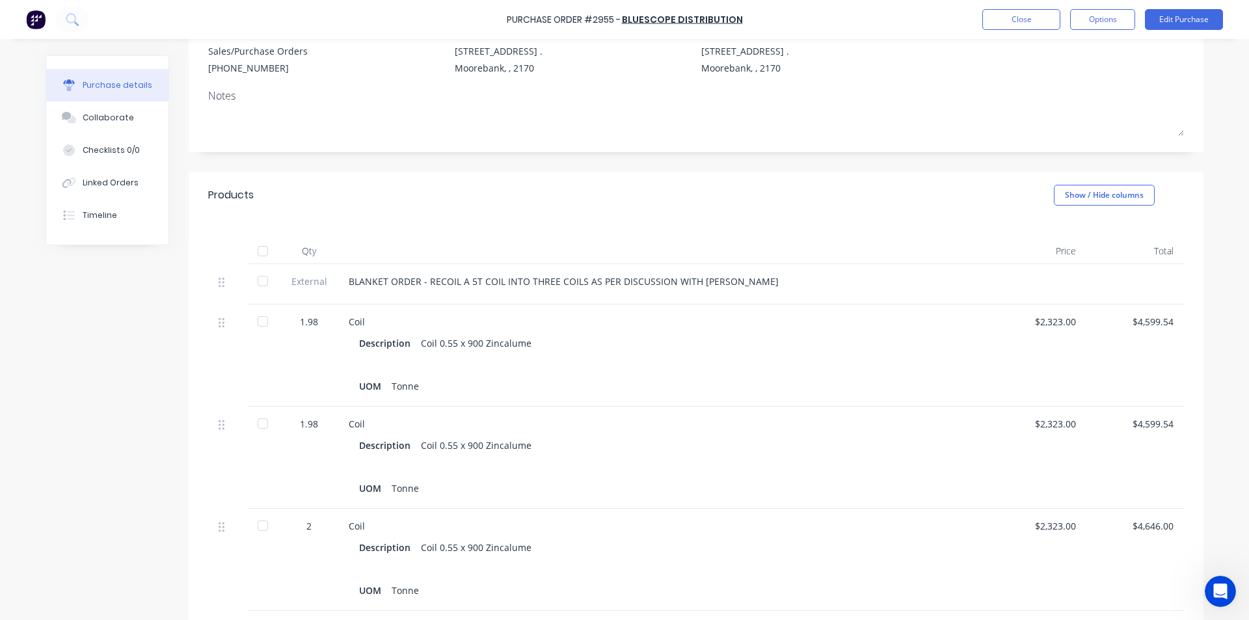
scroll to position [260, 0]
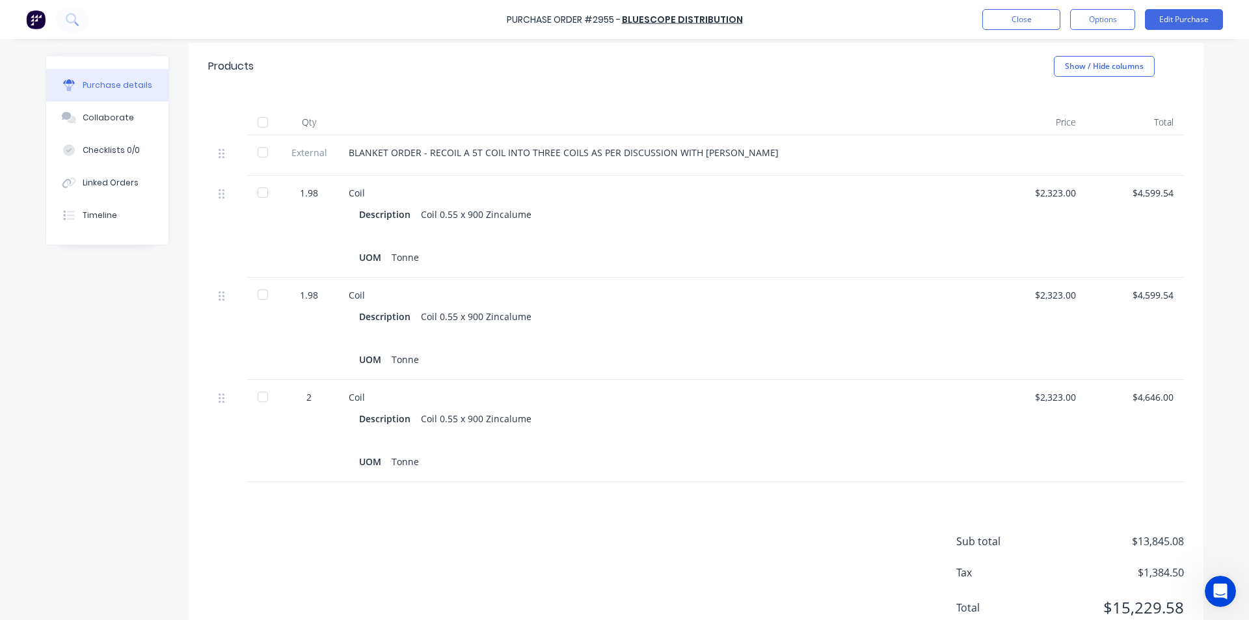
drag, startPoint x: 250, startPoint y: 400, endPoint x: 256, endPoint y: 362, distance: 38.8
click at [250, 400] on div at bounding box center [263, 397] width 26 height 26
click at [259, 297] on div at bounding box center [263, 295] width 26 height 26
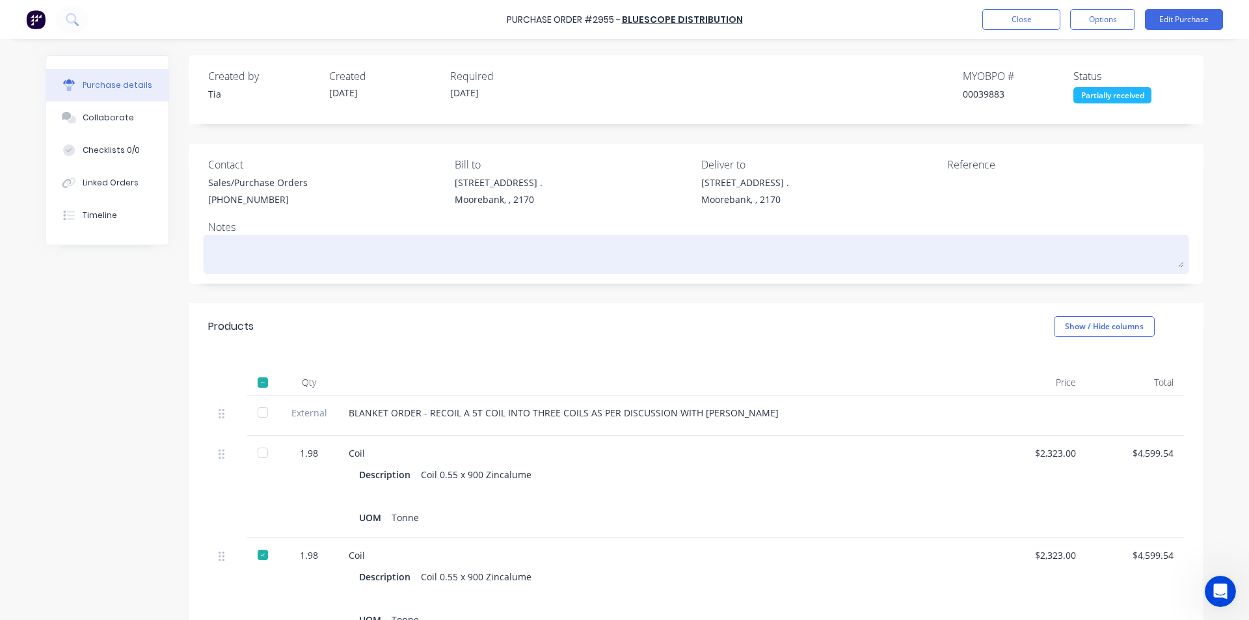
click at [257, 248] on textarea at bounding box center [696, 252] width 976 height 29
type textarea "x"
type textarea "1"
type textarea "x"
type textarea "1"
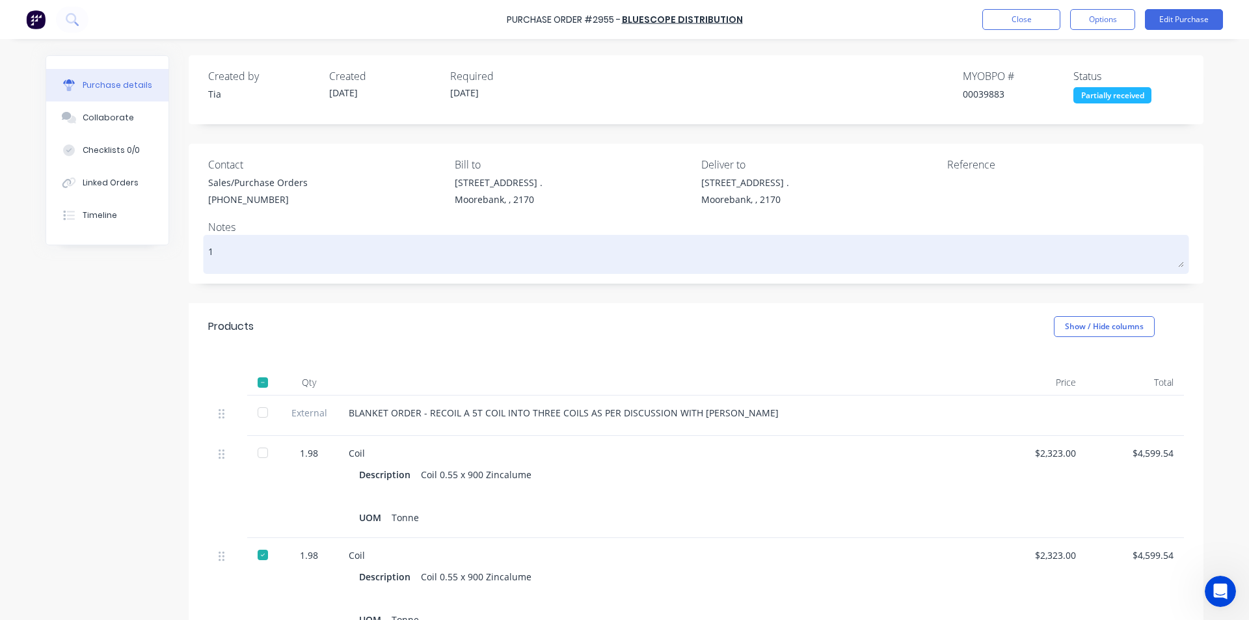
type textarea "x"
type textarea "1 x"
type textarea "x"
type textarea "1 x"
type textarea "x"
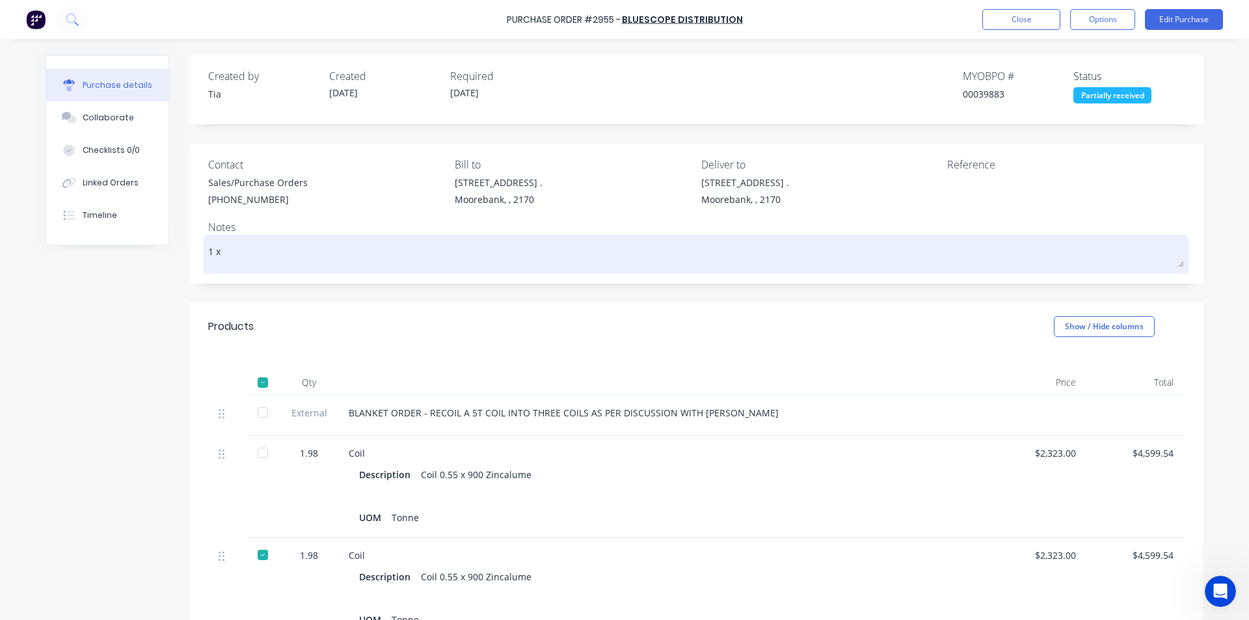
type textarea "1 x c"
type textarea "x"
type textarea "1 x co"
type textarea "x"
type textarea "1 x coi"
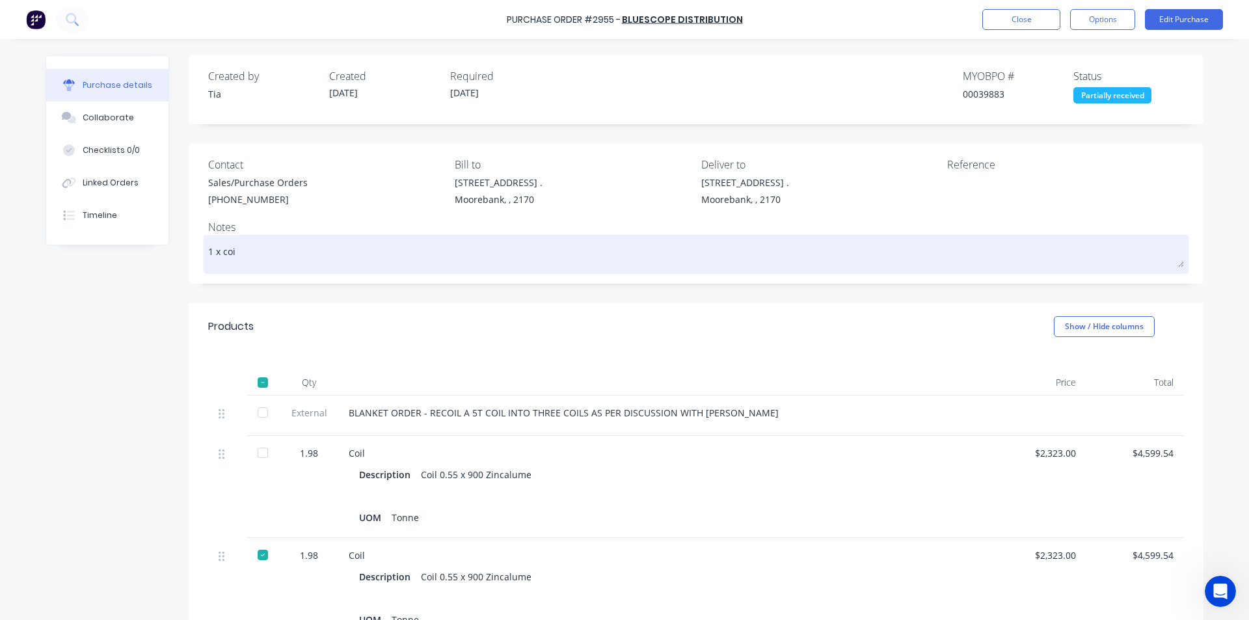
type textarea "x"
type textarea "1 x coil"
type textarea "x"
type textarea "1 x coil"
type textarea "x"
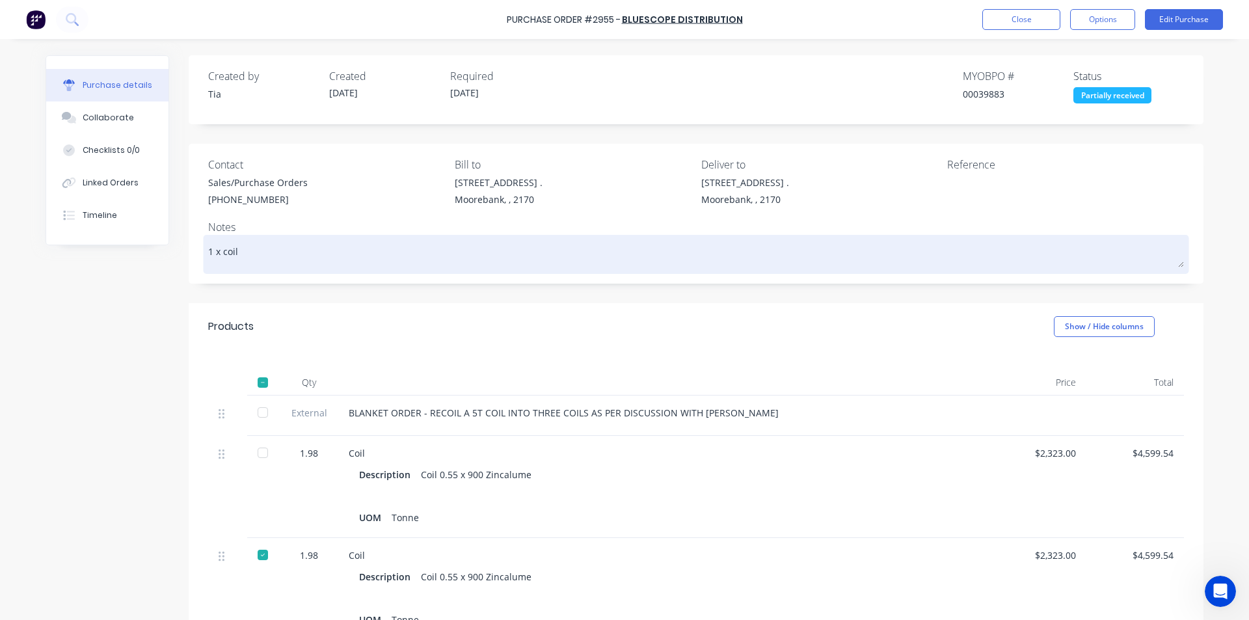
type textarea "1 x coil r"
type textarea "x"
type textarea "1 x coil re"
type textarea "x"
type textarea "1 x coil rem"
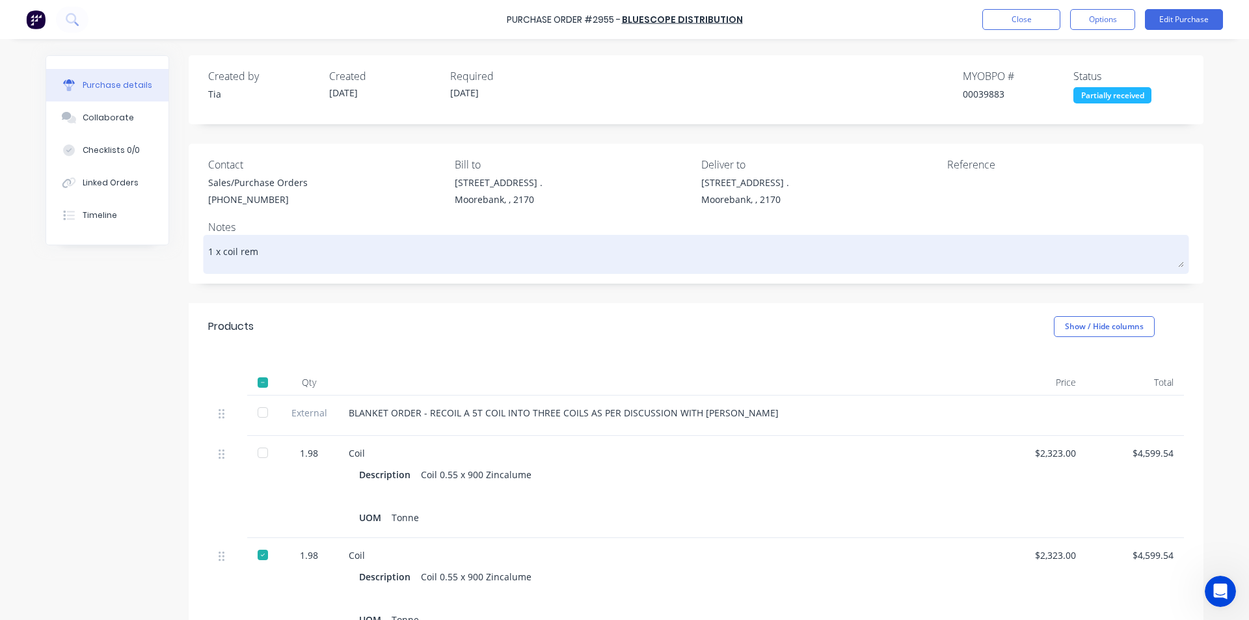
type textarea "x"
type textarea "1 x coil re"
type textarea "x"
type textarea "1 x coil ree"
type textarea "x"
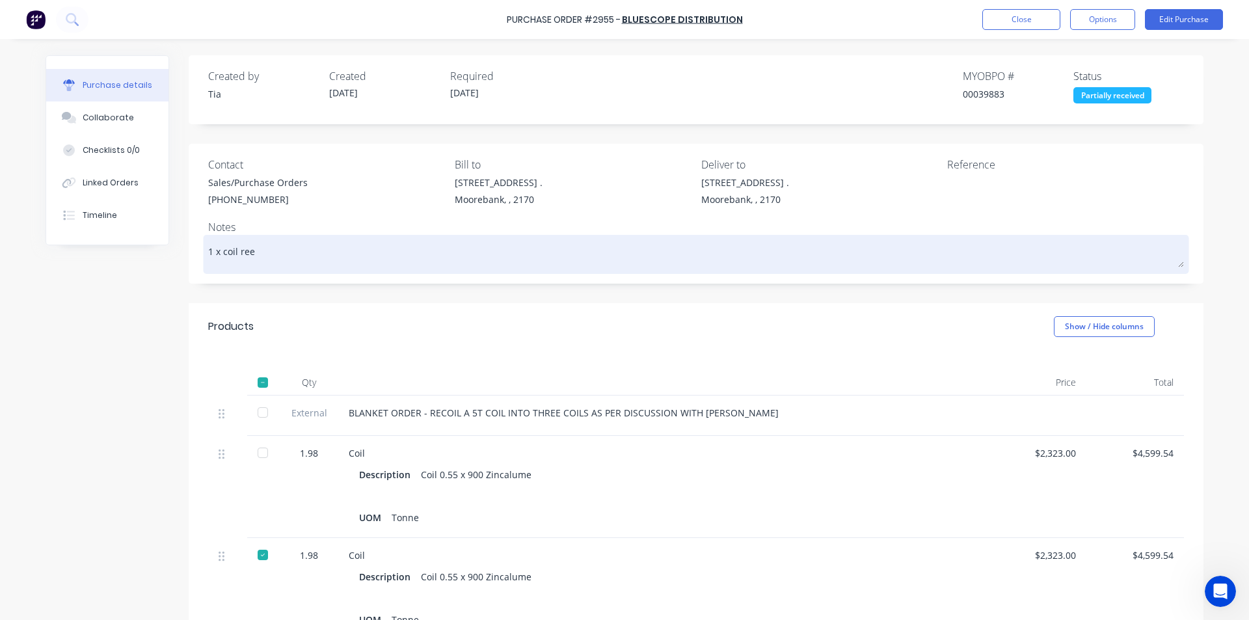
type textarea "1 x coil reem"
type textarea "x"
type textarea "1 x coil [PERSON_NAME]"
type textarea "x"
type textarea "1 x coil reemai"
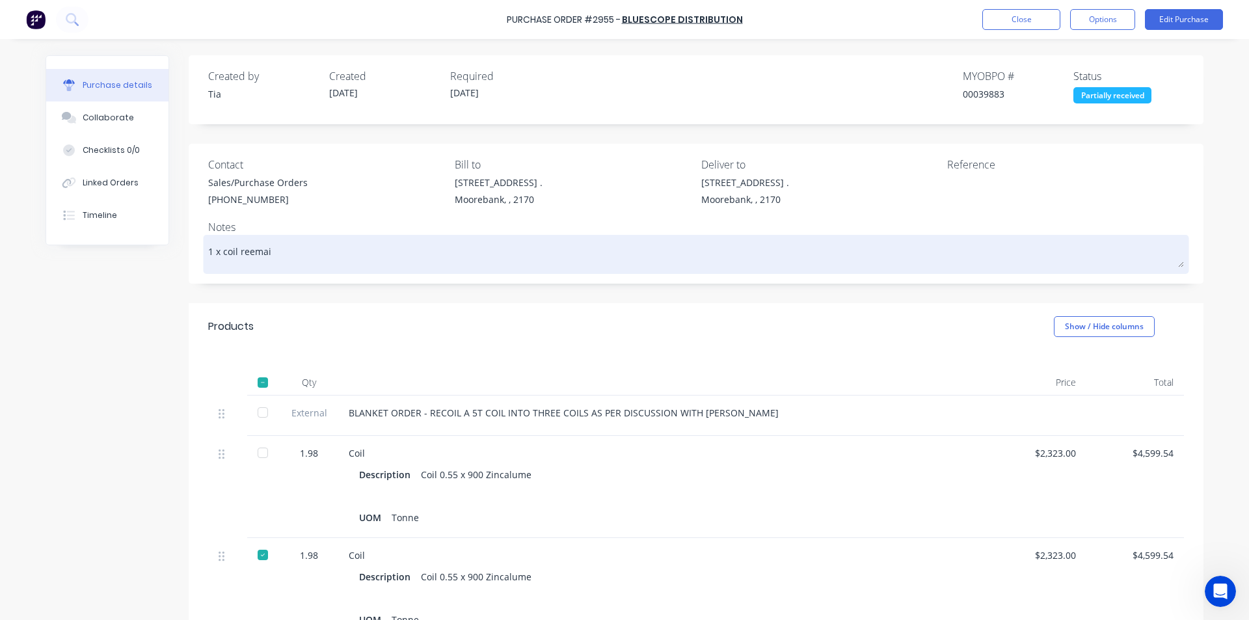
type textarea "x"
type textarea "1 x coil [PERSON_NAME]"
type textarea "x"
type textarea "1 x coil reem"
type textarea "x"
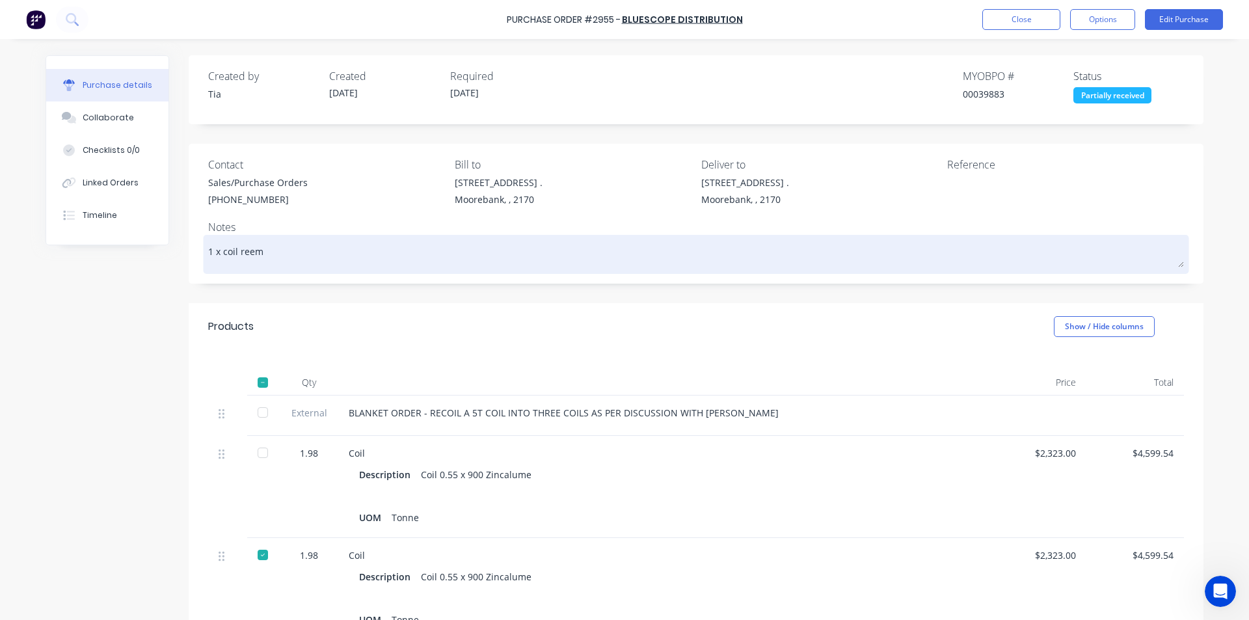
type textarea "1 x coil ree"
type textarea "x"
type textarea "1 x coil re"
type textarea "x"
type textarea "1 x coil rem"
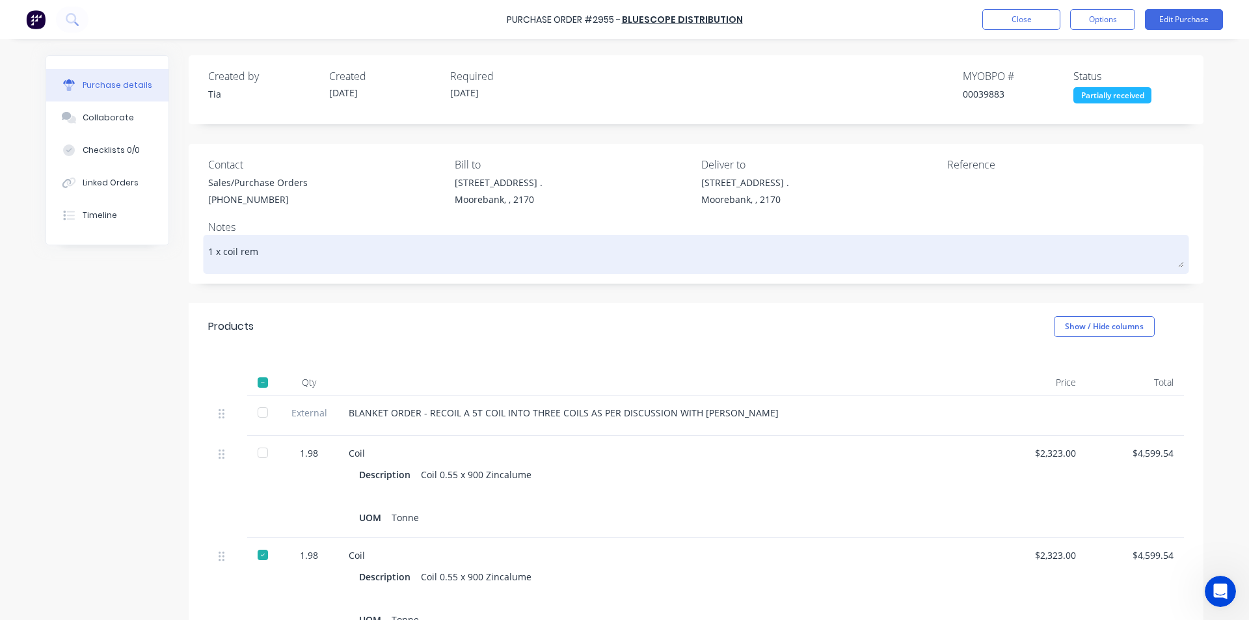
type textarea "x"
type textarea "1 x coil rema"
type textarea "x"
type textarea "1 x coil remai"
type textarea "x"
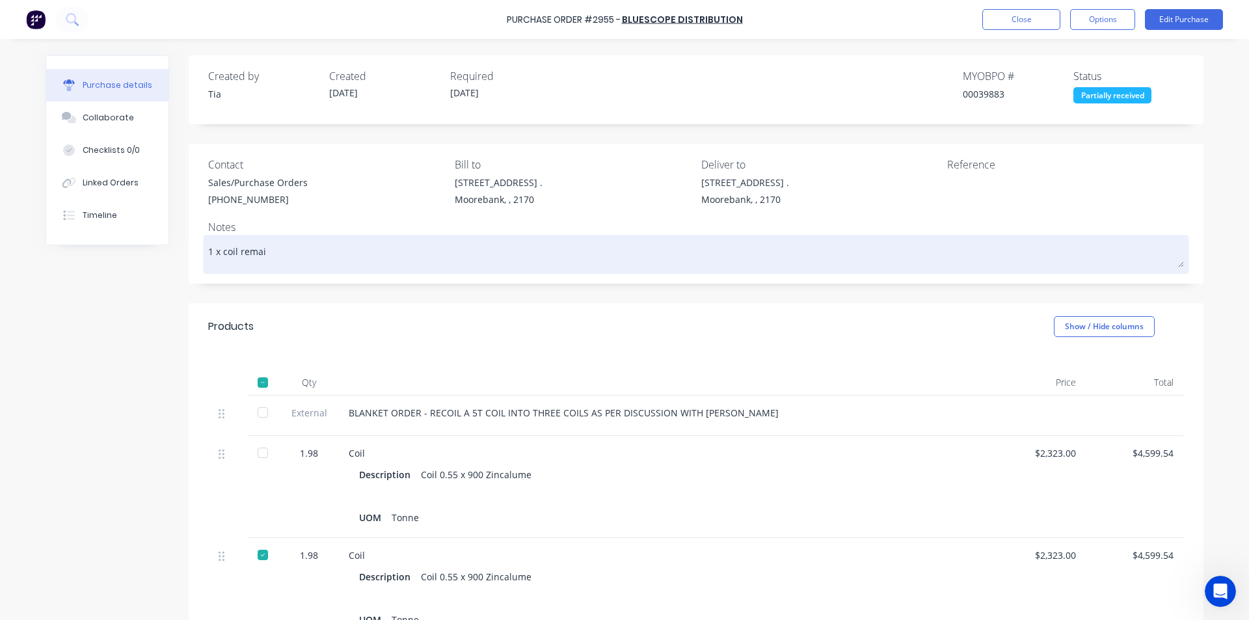
type textarea "1 x coil remain"
type textarea "x"
type textarea "1 x coil remaini"
type textarea "x"
type textarea "1 x coil remainin"
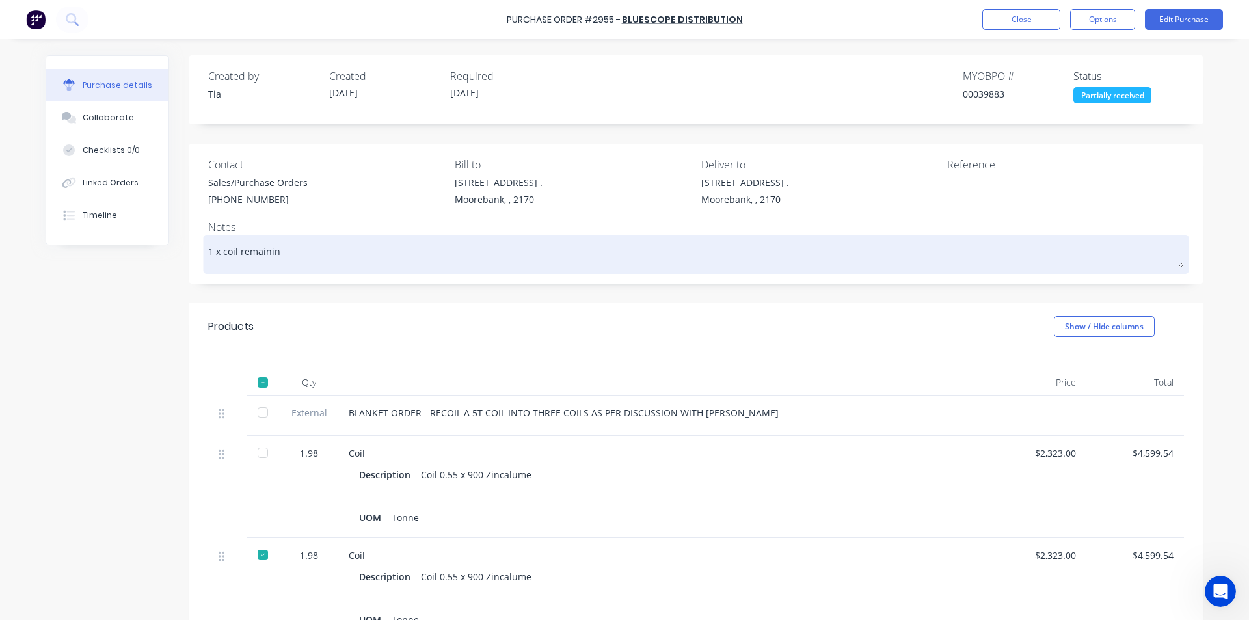
type textarea "x"
type textarea "1 x coil remaining"
type textarea "x"
type textarea "1 x coil remaining 0"
type textarea "x"
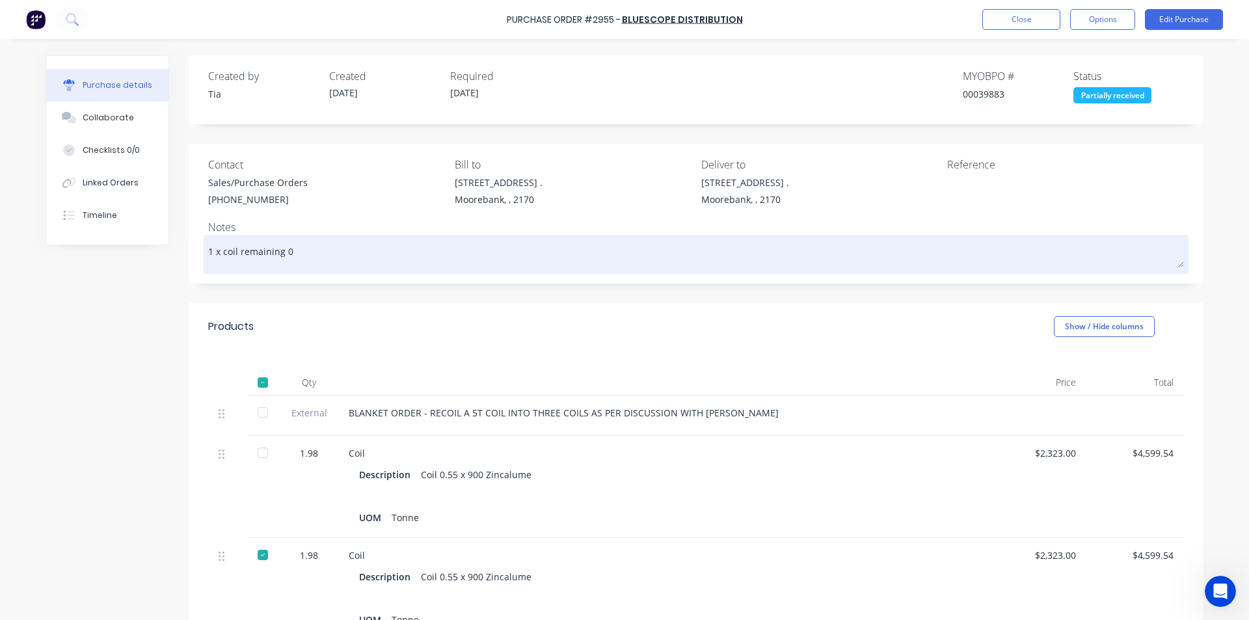
type textarea "1 x coil remaining 01"
type textarea "x"
type textarea "1 x coil remaining 01/"
type textarea "x"
type textarea "1 x coil remaining 01/0"
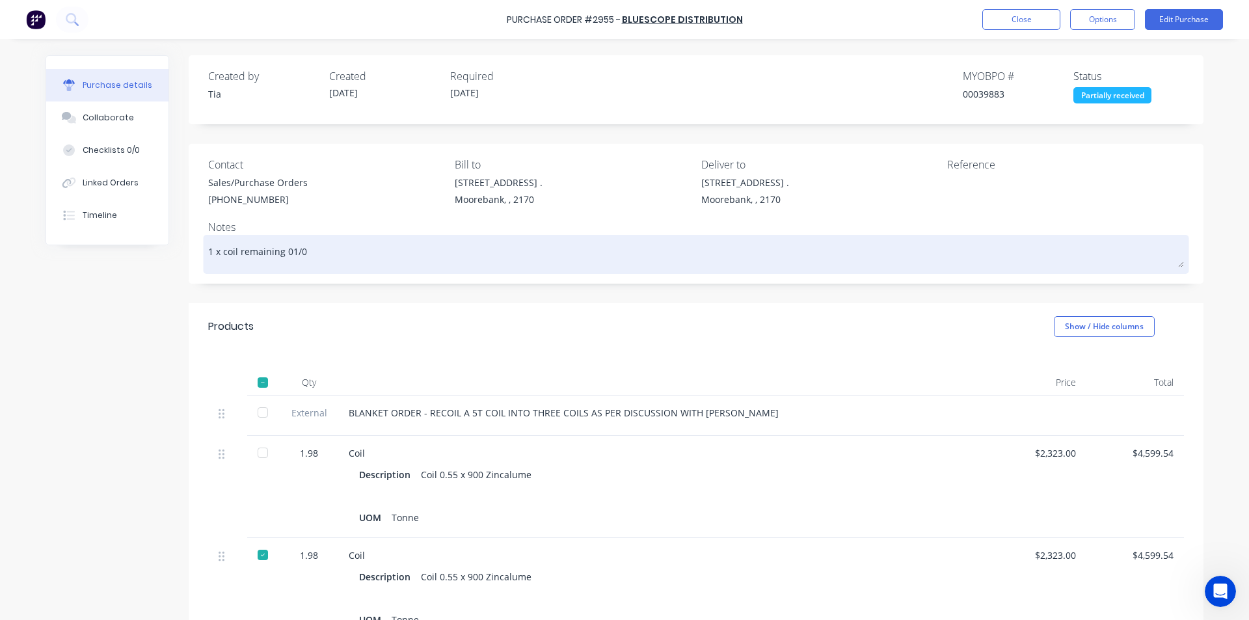
type textarea "x"
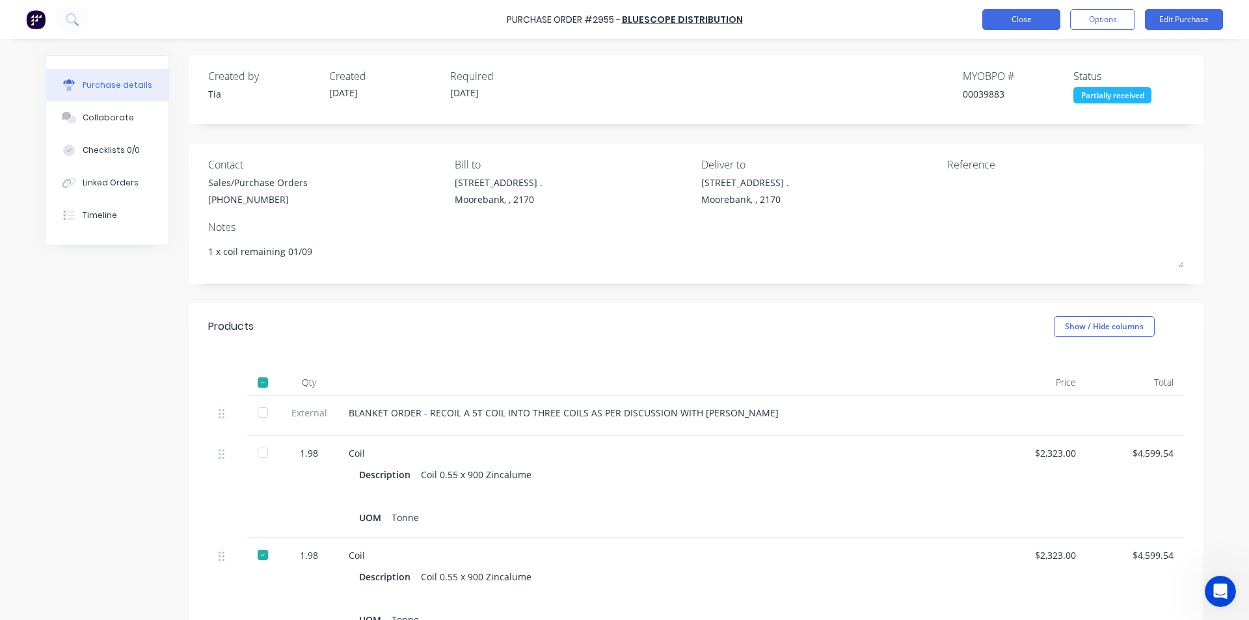
type textarea "1 x coil remaining 01/09"
type textarea "x"
type textarea "1 x coil remaining 01/09"
click at [1037, 18] on button "Close" at bounding box center [1021, 19] width 78 height 21
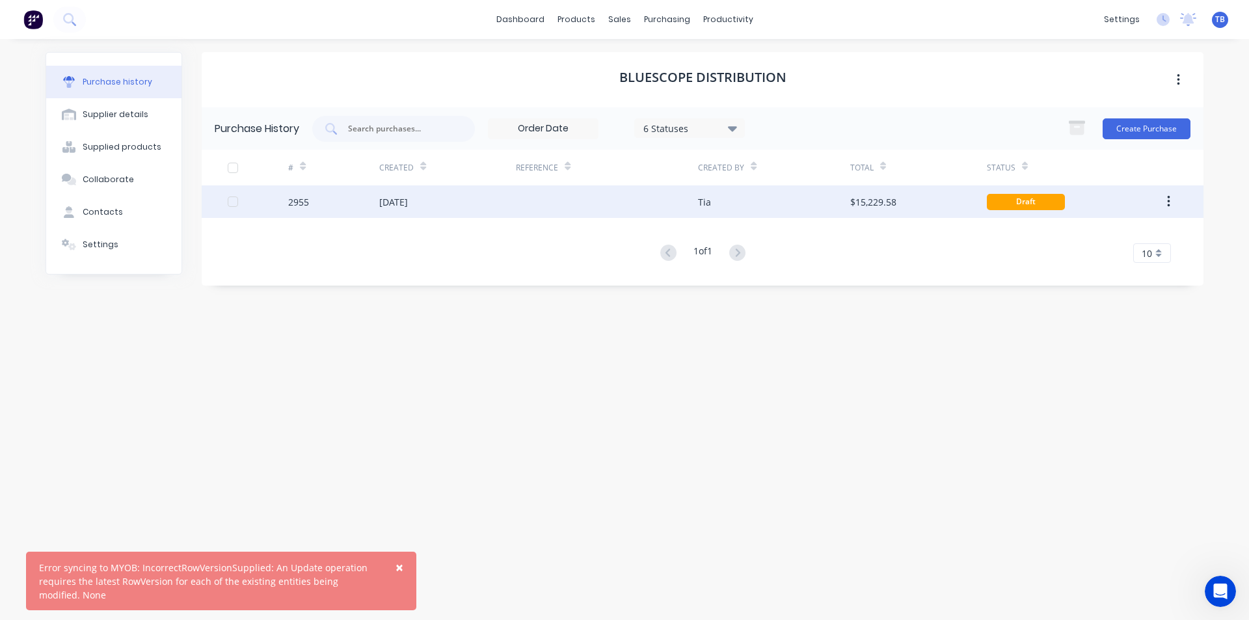
click at [476, 202] on div "[DATE]" at bounding box center [447, 201] width 137 height 33
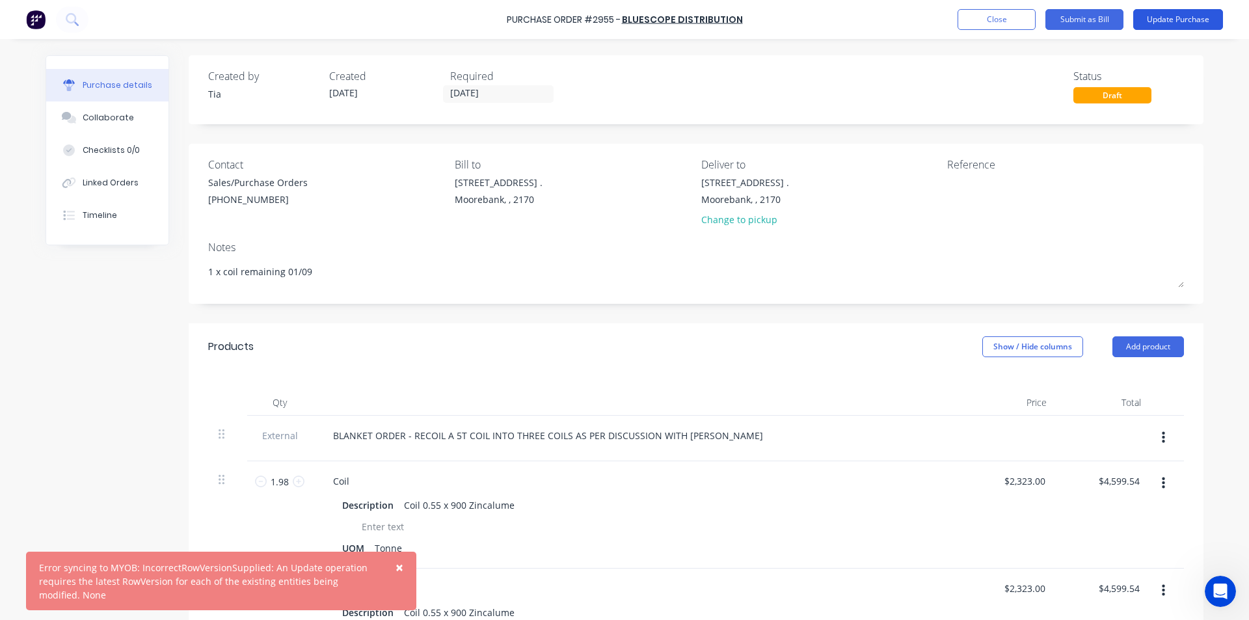
click at [1178, 25] on button "Update Purchase" at bounding box center [1178, 19] width 90 height 21
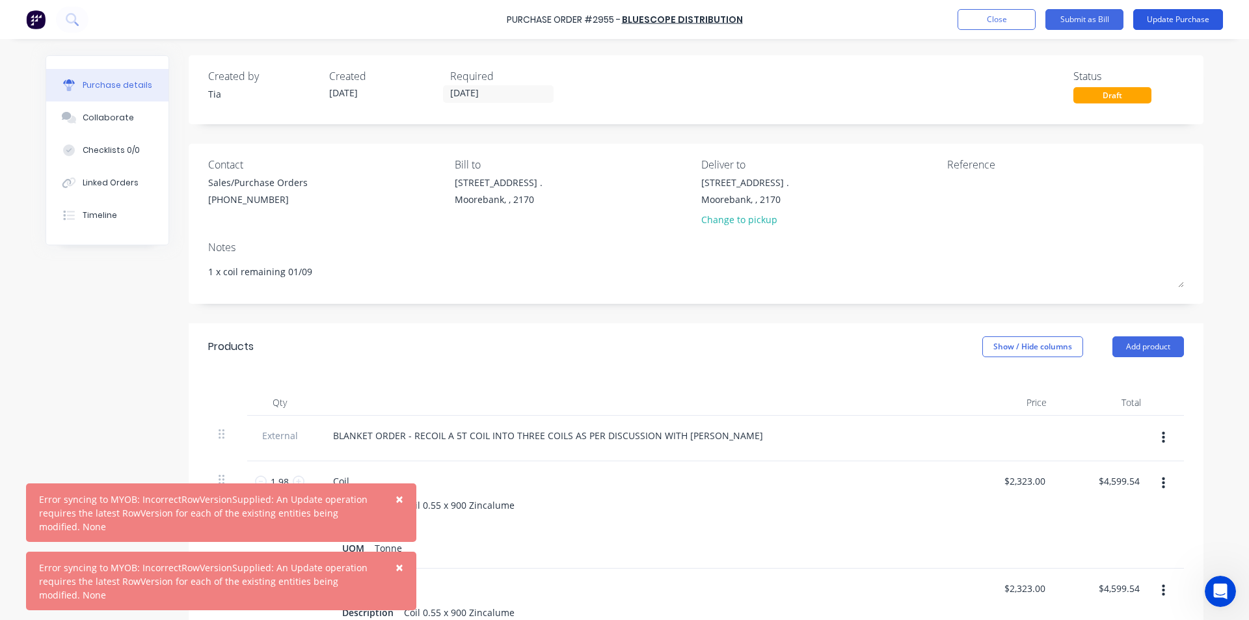
click at [1186, 27] on button "Update Purchase" at bounding box center [1178, 19] width 90 height 21
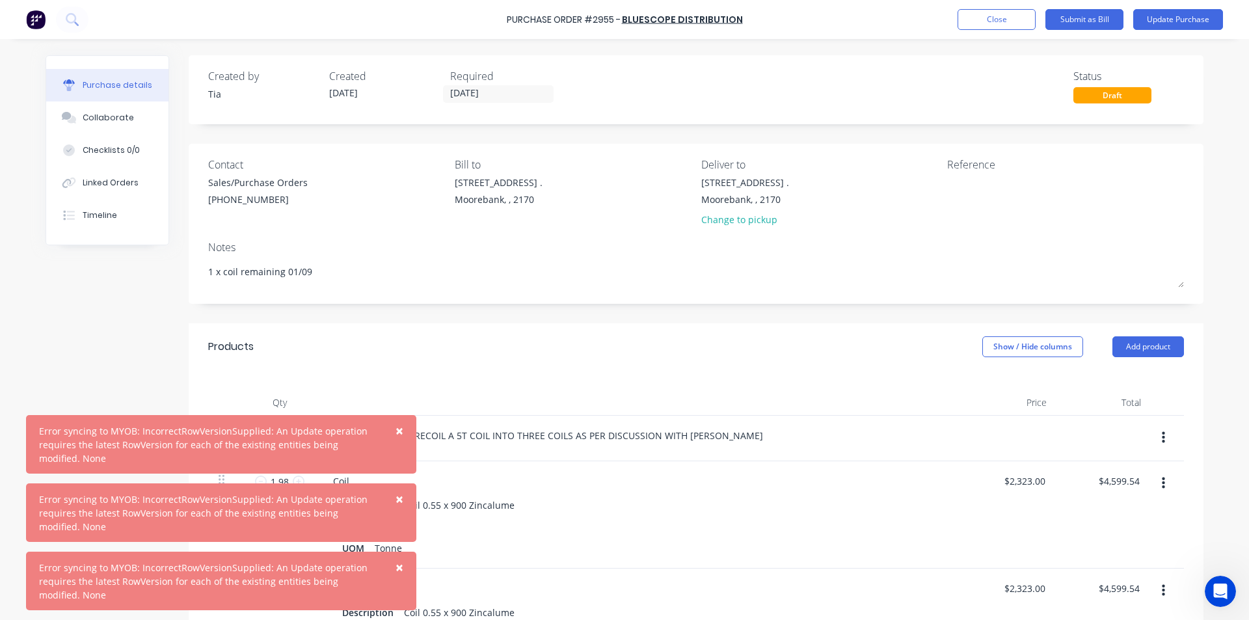
click at [395, 569] on span "×" at bounding box center [399, 567] width 8 height 18
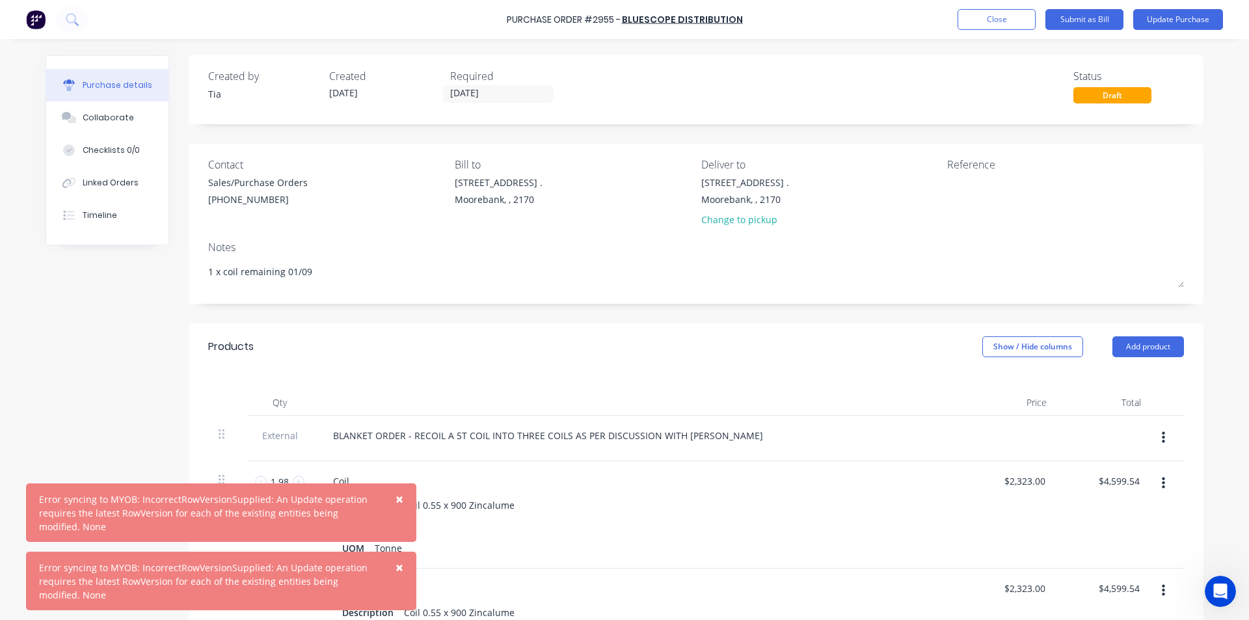
drag, startPoint x: 402, startPoint y: 571, endPoint x: 402, endPoint y: 539, distance: 31.9
click at [402, 570] on span "×" at bounding box center [399, 567] width 8 height 18
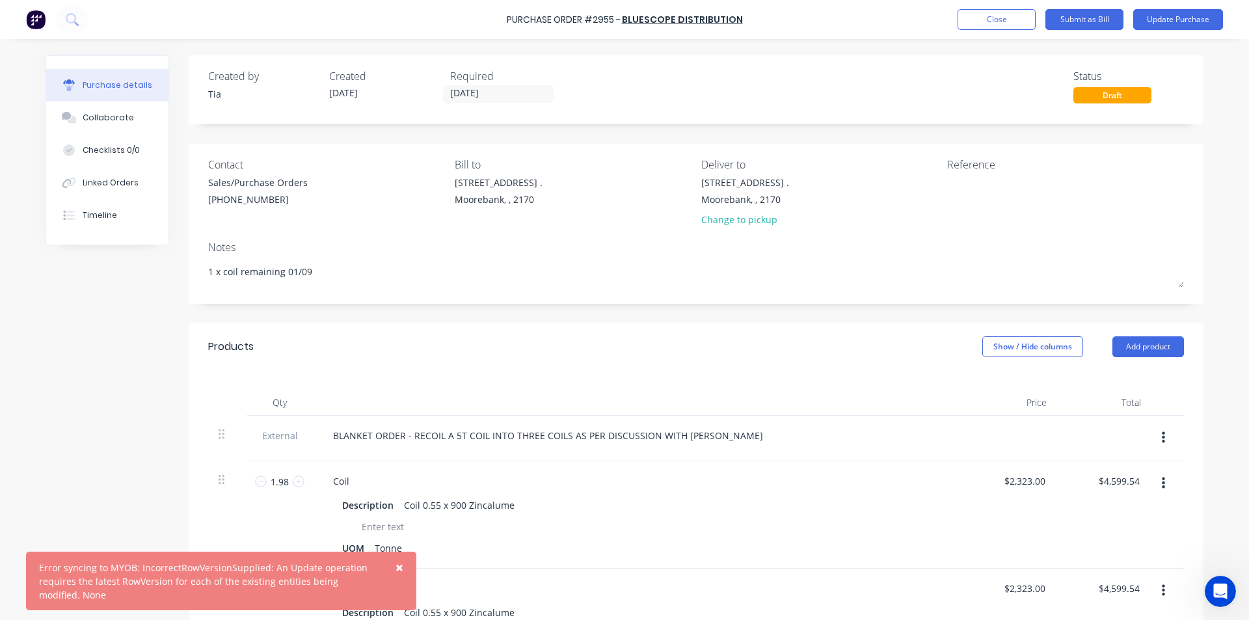
click at [399, 566] on span "×" at bounding box center [399, 567] width 8 height 18
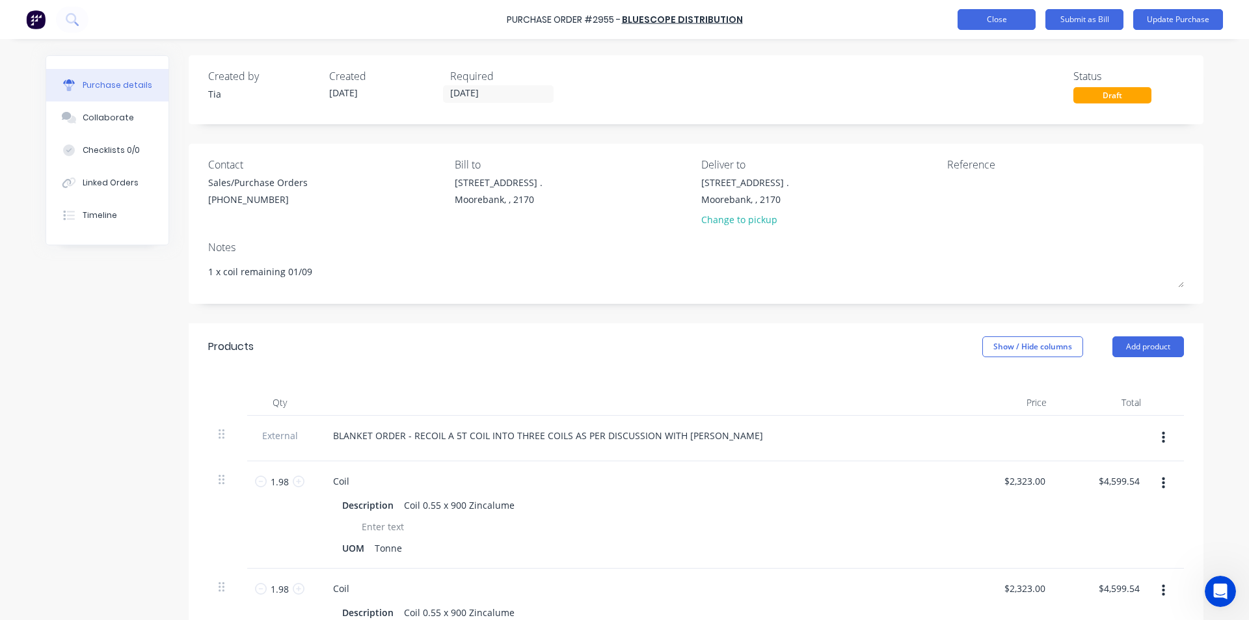
click at [971, 15] on button "Close" at bounding box center [996, 19] width 78 height 21
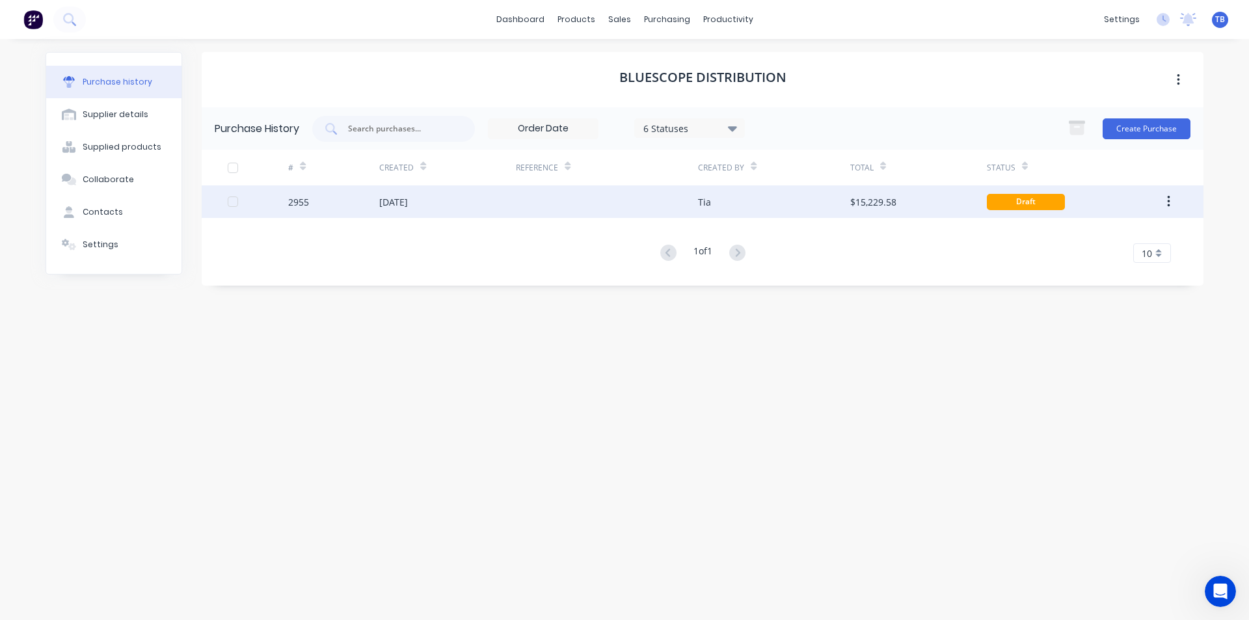
click at [332, 190] on div "2955" at bounding box center [333, 201] width 91 height 33
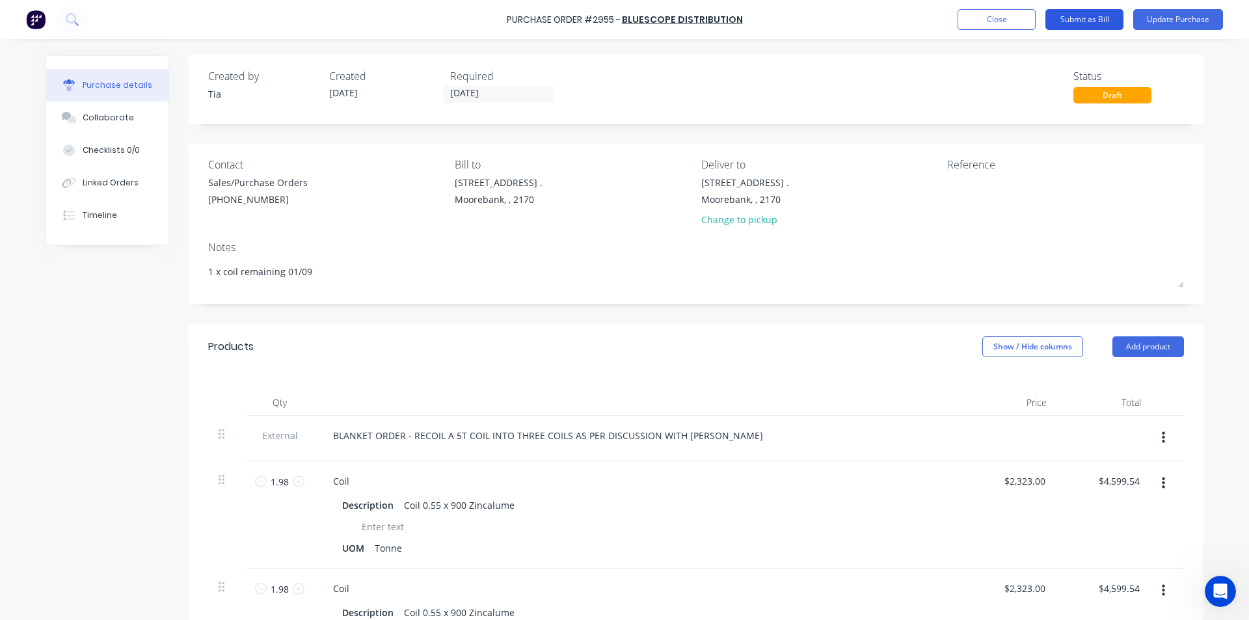
click at [1086, 16] on button "Submit as Bill" at bounding box center [1084, 19] width 78 height 21
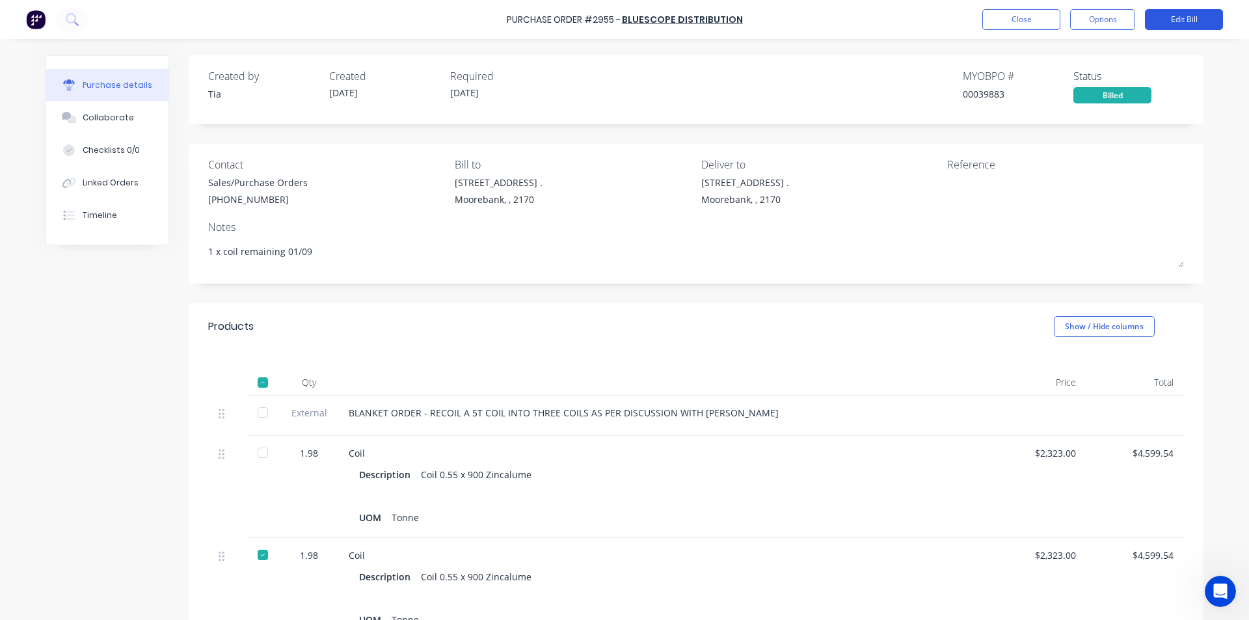
click at [1189, 20] on button "Edit Bill" at bounding box center [1184, 19] width 78 height 21
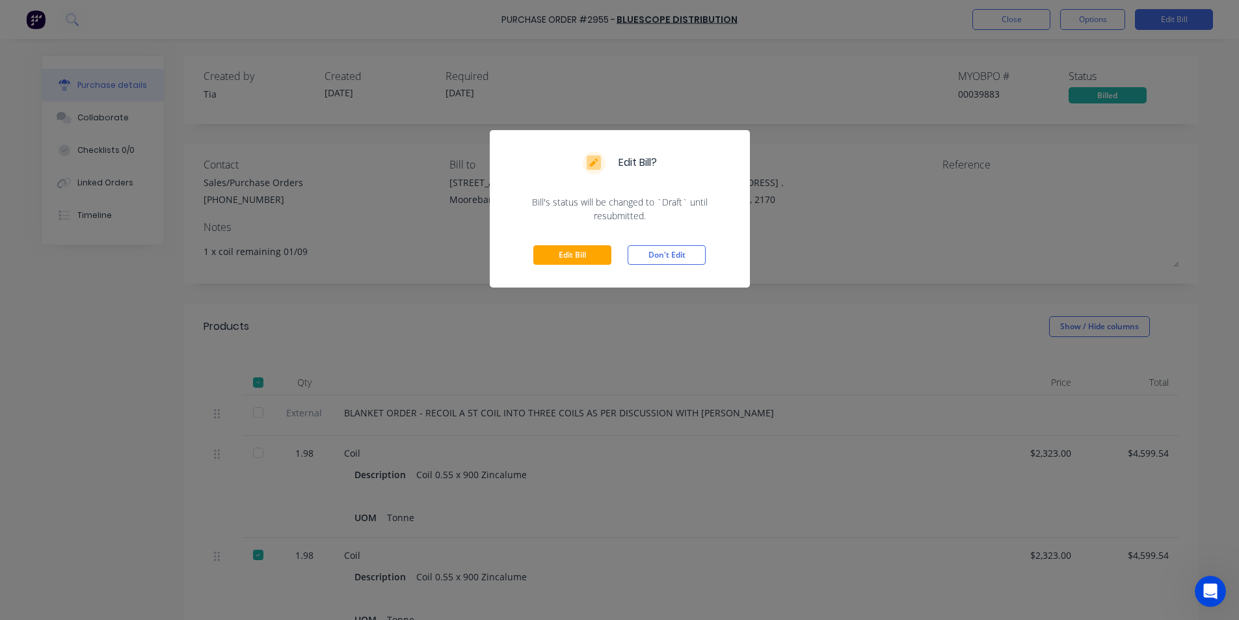
drag, startPoint x: 650, startPoint y: 258, endPoint x: 1004, endPoint y: 109, distance: 384.5
click at [650, 258] on button "Don't Edit" at bounding box center [667, 255] width 78 height 20
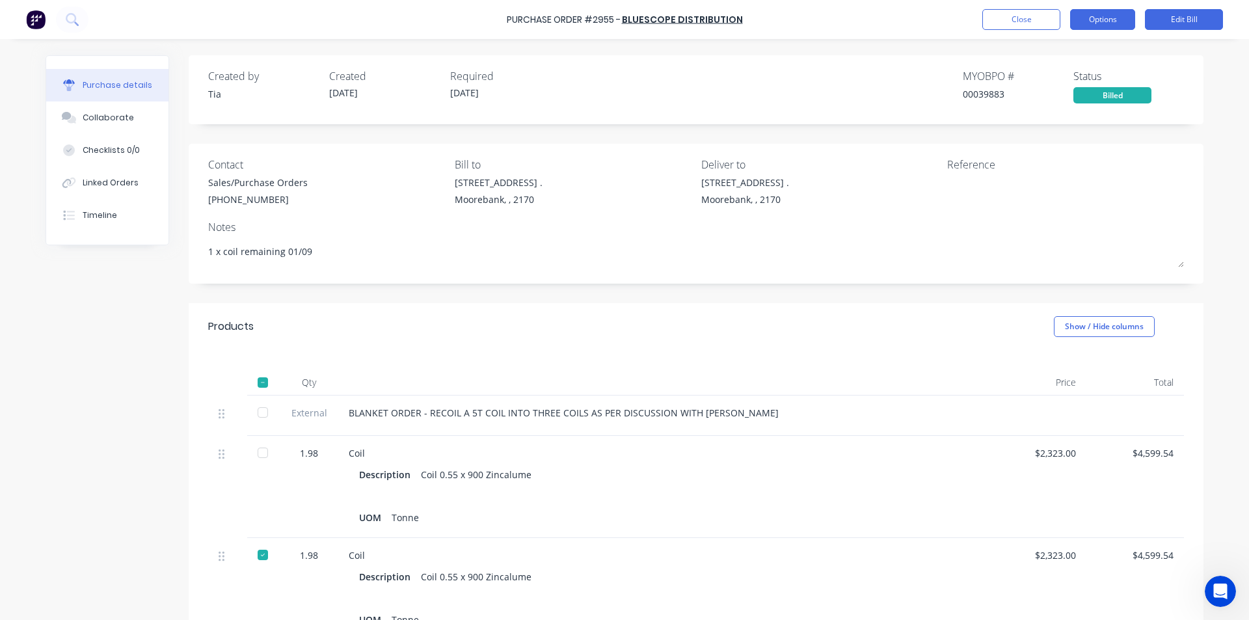
click at [1092, 22] on button "Options" at bounding box center [1102, 19] width 65 height 21
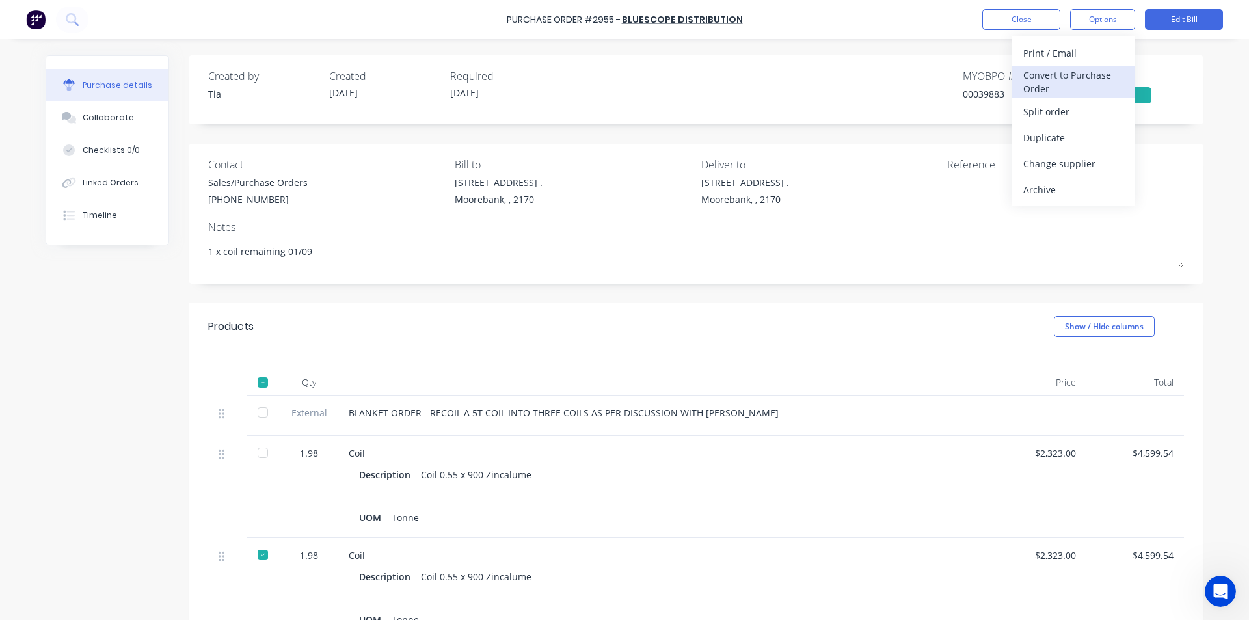
click at [1075, 85] on div "Convert to Purchase Order" at bounding box center [1073, 82] width 100 height 33
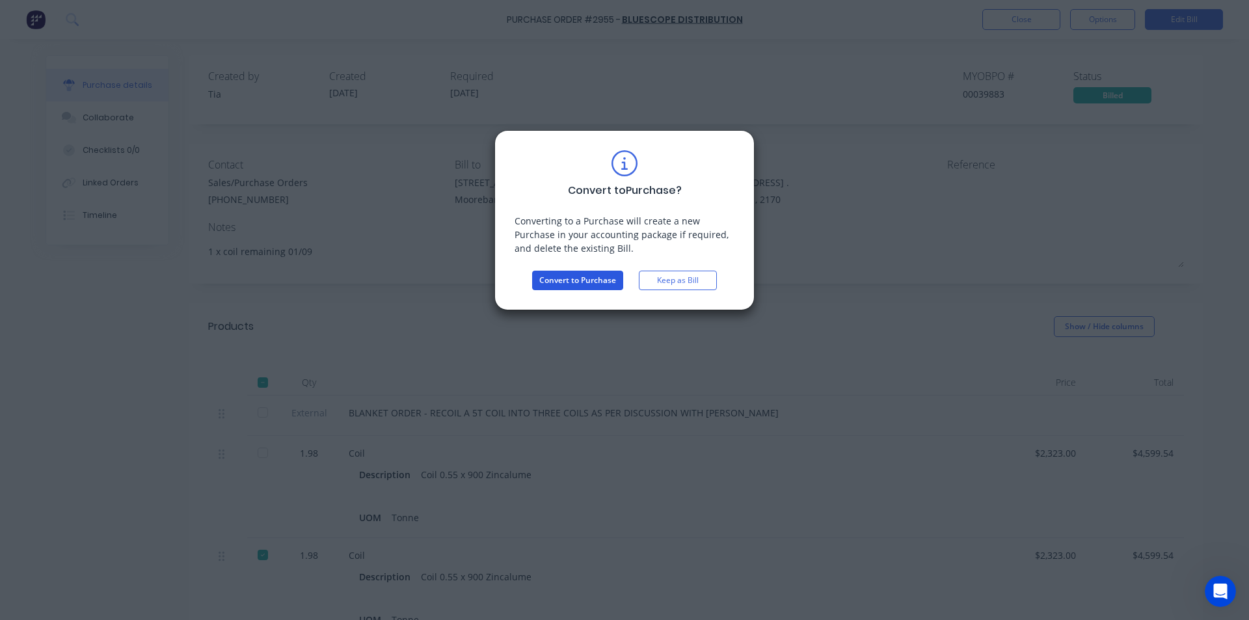
click at [560, 279] on button "Convert to Purchase" at bounding box center [577, 281] width 91 height 20
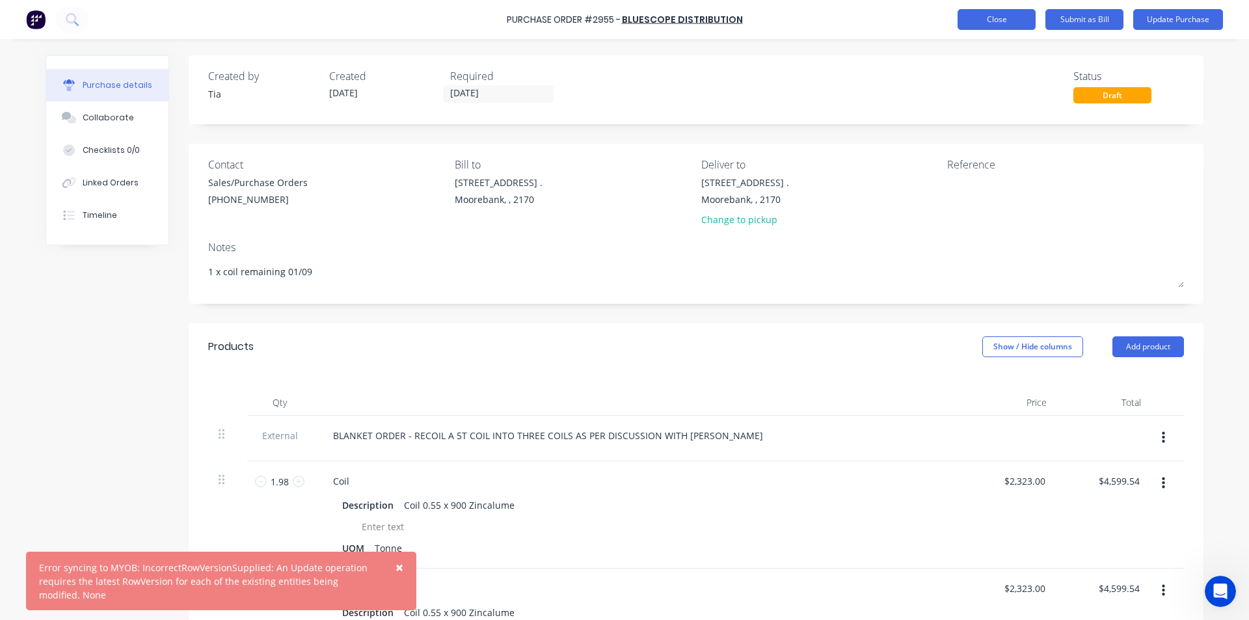
click at [1010, 18] on button "Close" at bounding box center [996, 19] width 78 height 21
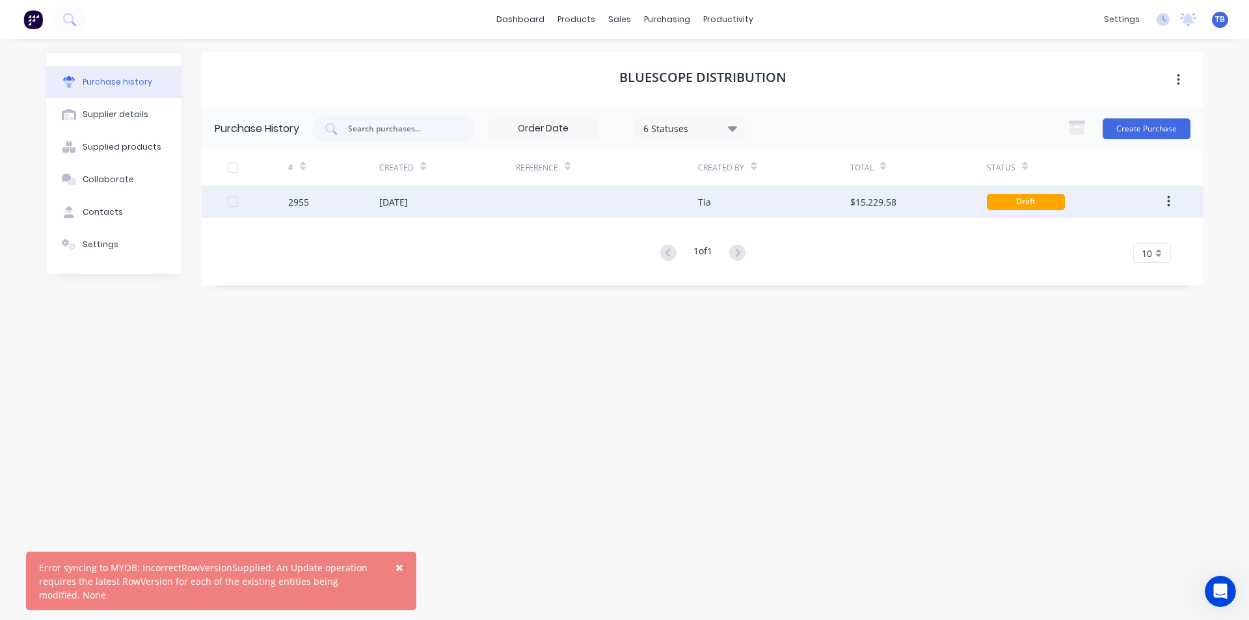
click at [540, 210] on div at bounding box center [607, 201] width 182 height 33
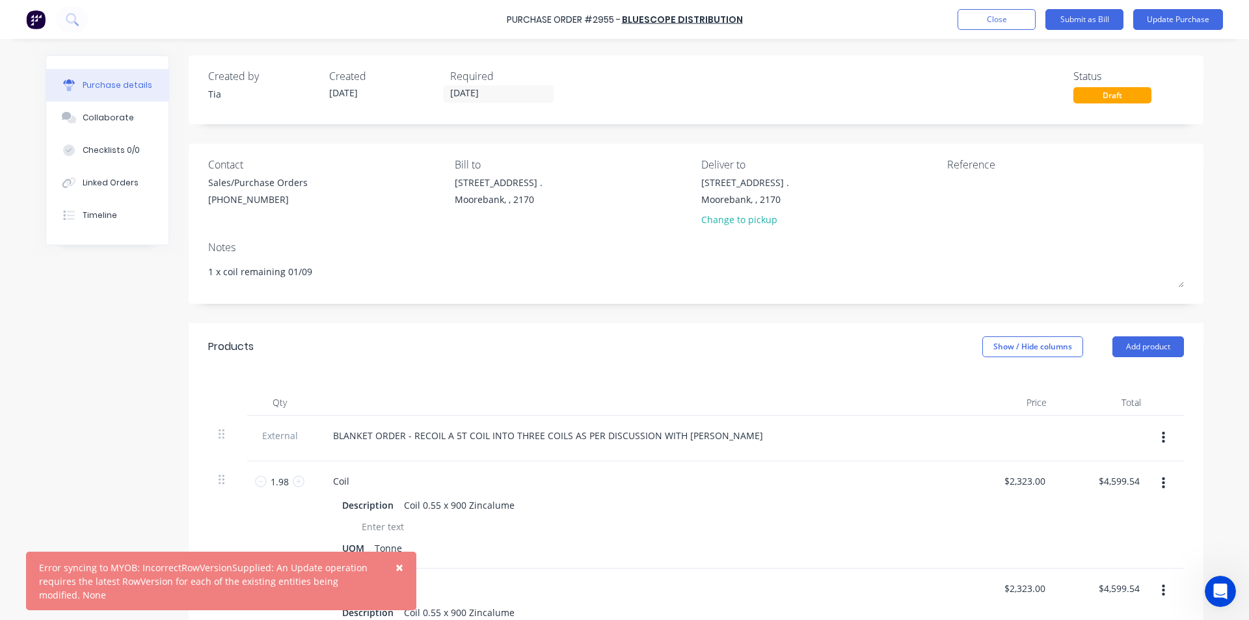
click at [399, 567] on span "×" at bounding box center [399, 567] width 8 height 18
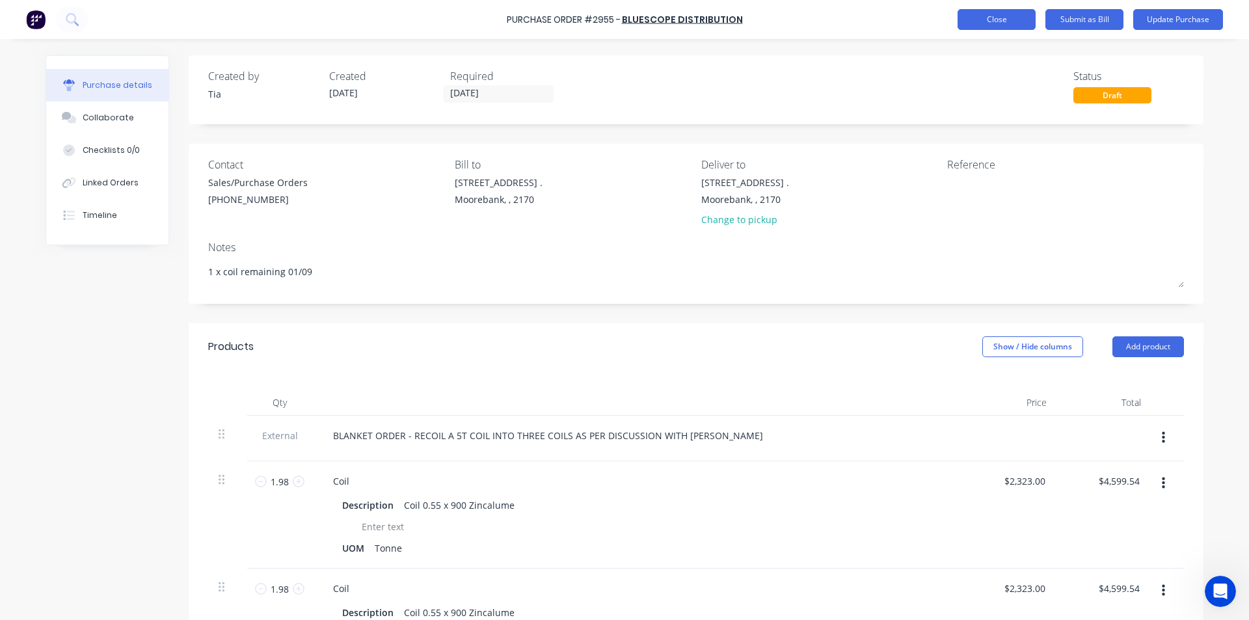
click at [1007, 21] on button "Close" at bounding box center [996, 19] width 78 height 21
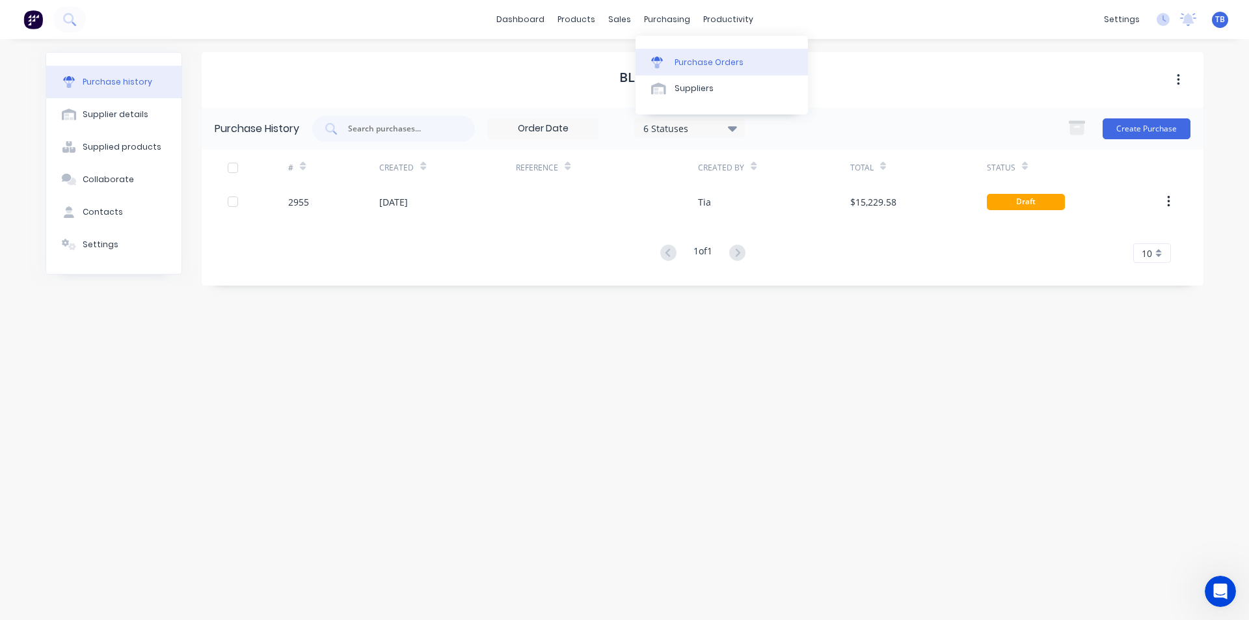
click at [686, 69] on link "Purchase Orders" at bounding box center [721, 62] width 172 height 26
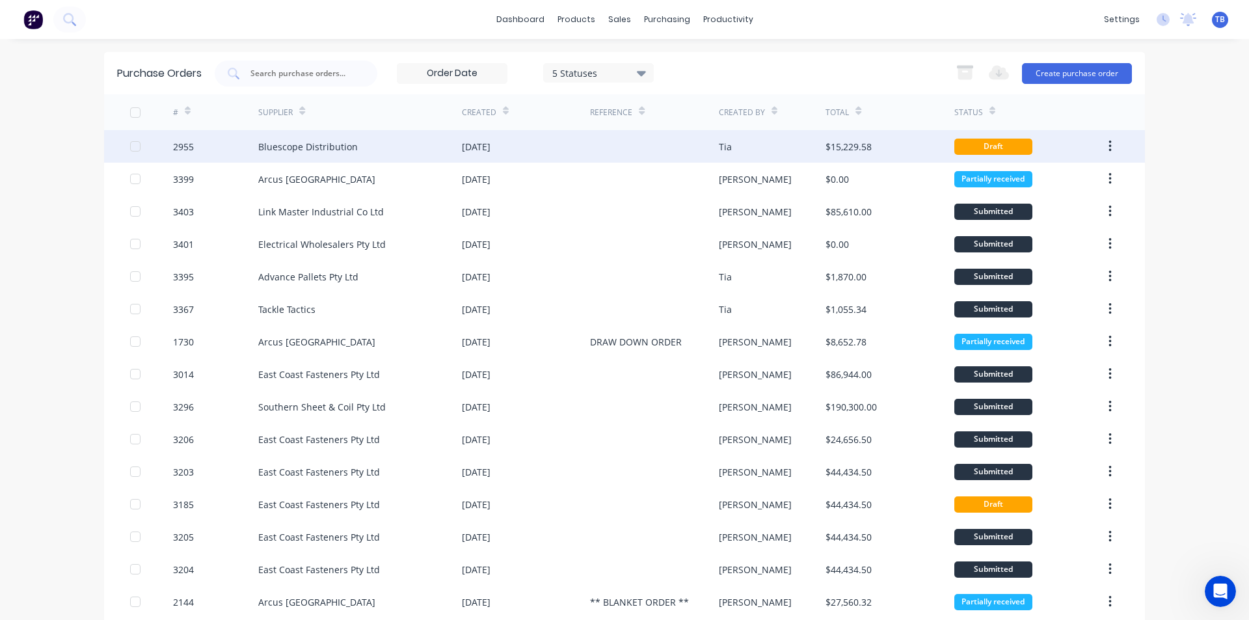
click at [695, 155] on div at bounding box center [654, 146] width 128 height 33
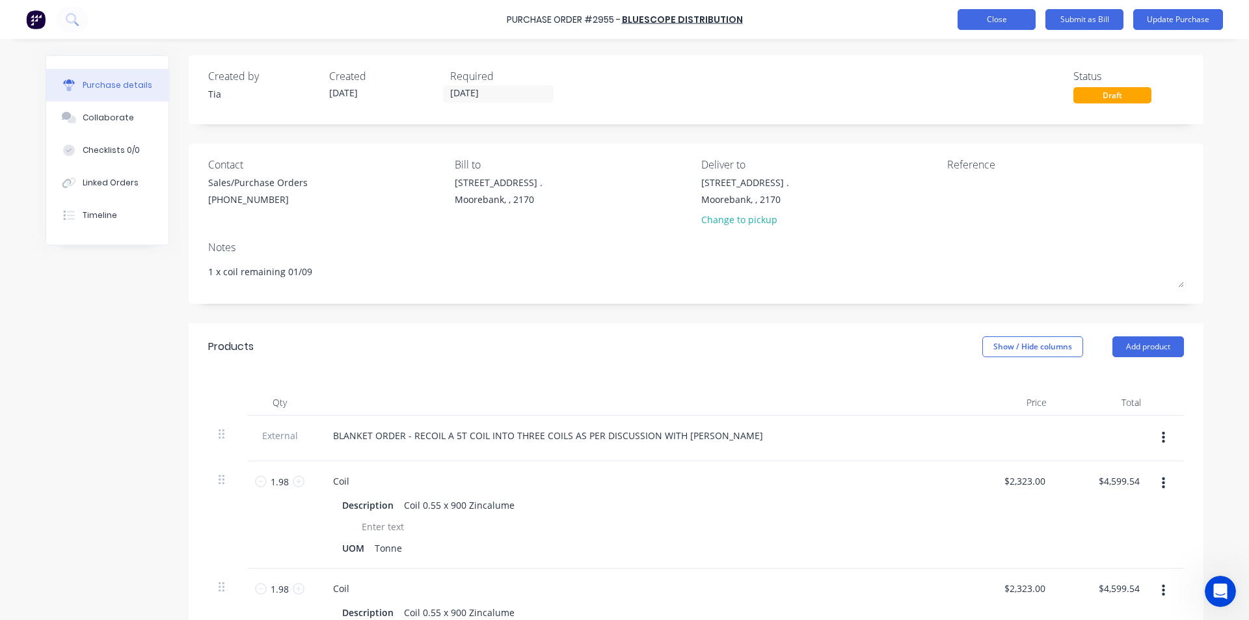
type textarea "x"
click at [1030, 20] on button "Close" at bounding box center [996, 19] width 78 height 21
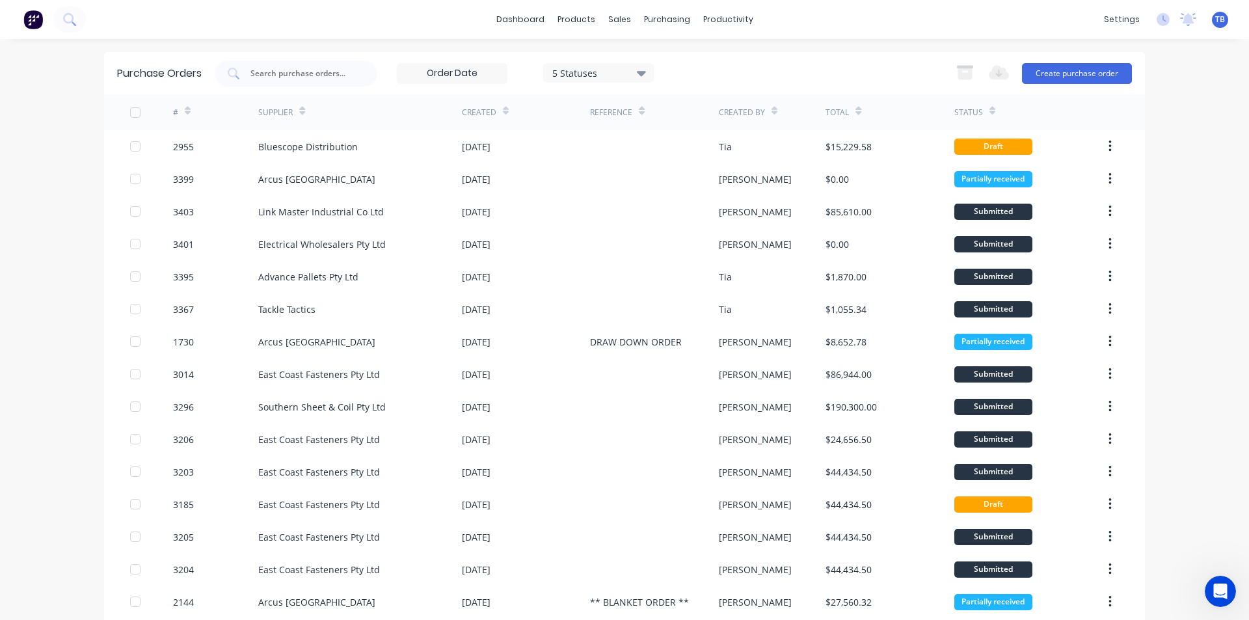
click at [1215, 18] on span "TB" at bounding box center [1220, 20] width 10 height 12
click at [1182, 21] on icon at bounding box center [1188, 18] width 12 height 10
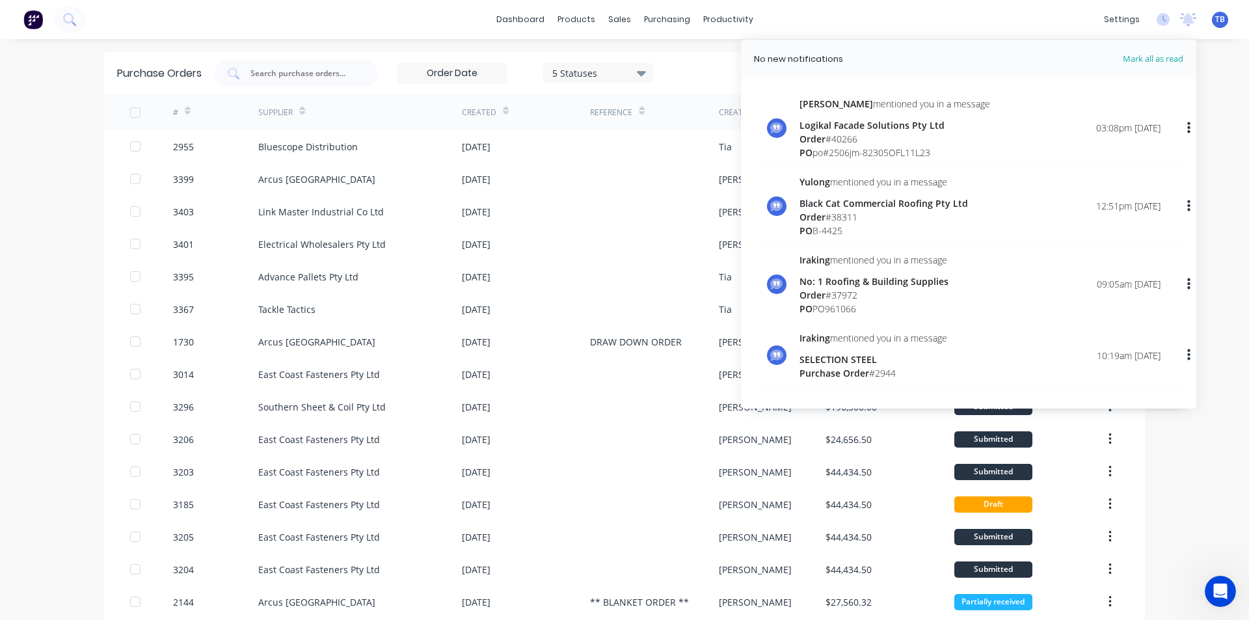
click at [1147, 60] on span "Mark all as read" at bounding box center [1129, 59] width 107 height 13
click at [1108, 122] on div "03:08pm [DATE]" at bounding box center [1128, 128] width 64 height 14
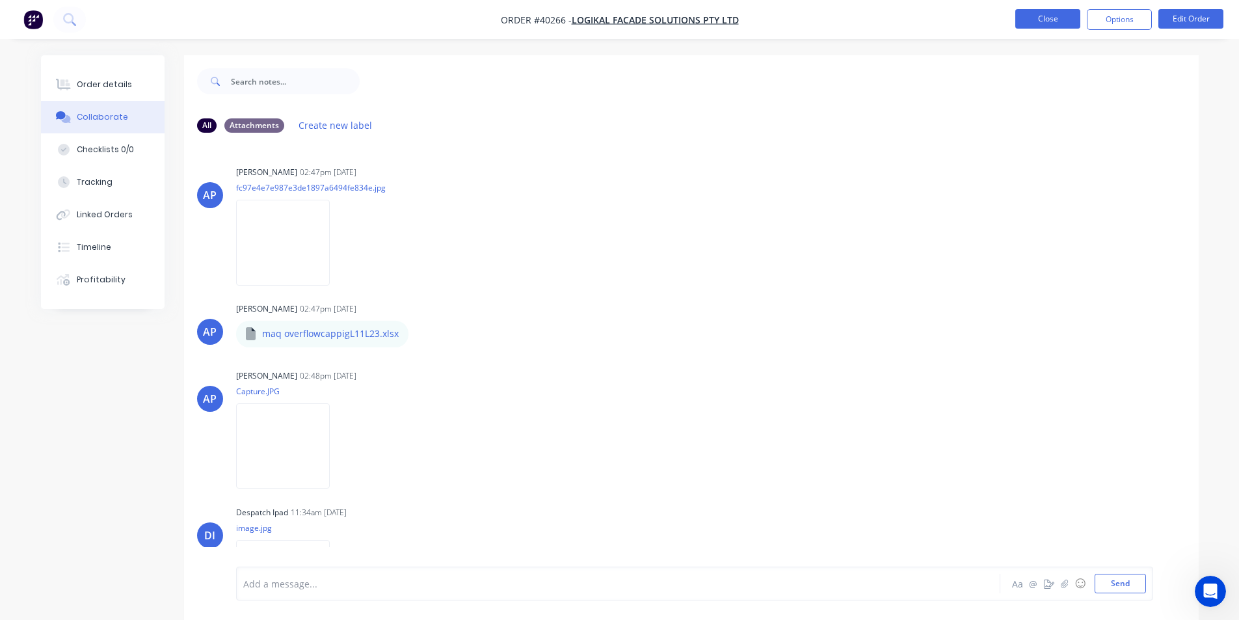
click at [1041, 28] on button "Close" at bounding box center [1047, 19] width 65 height 20
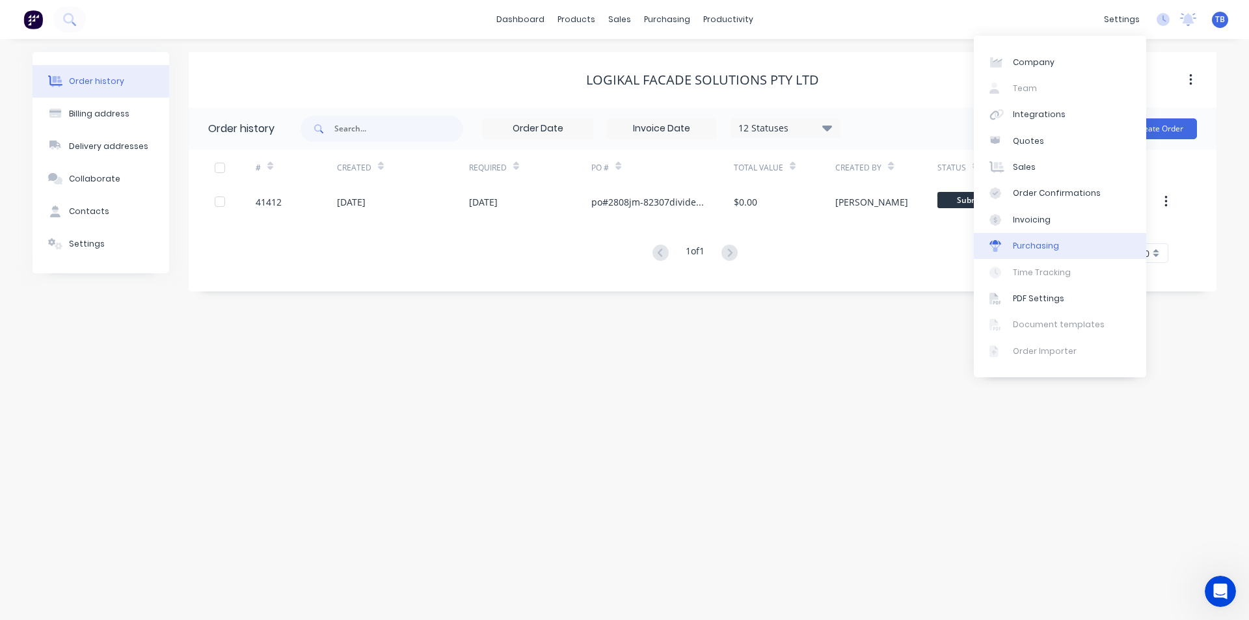
click at [1058, 248] on link "Purchasing" at bounding box center [1060, 246] width 172 height 26
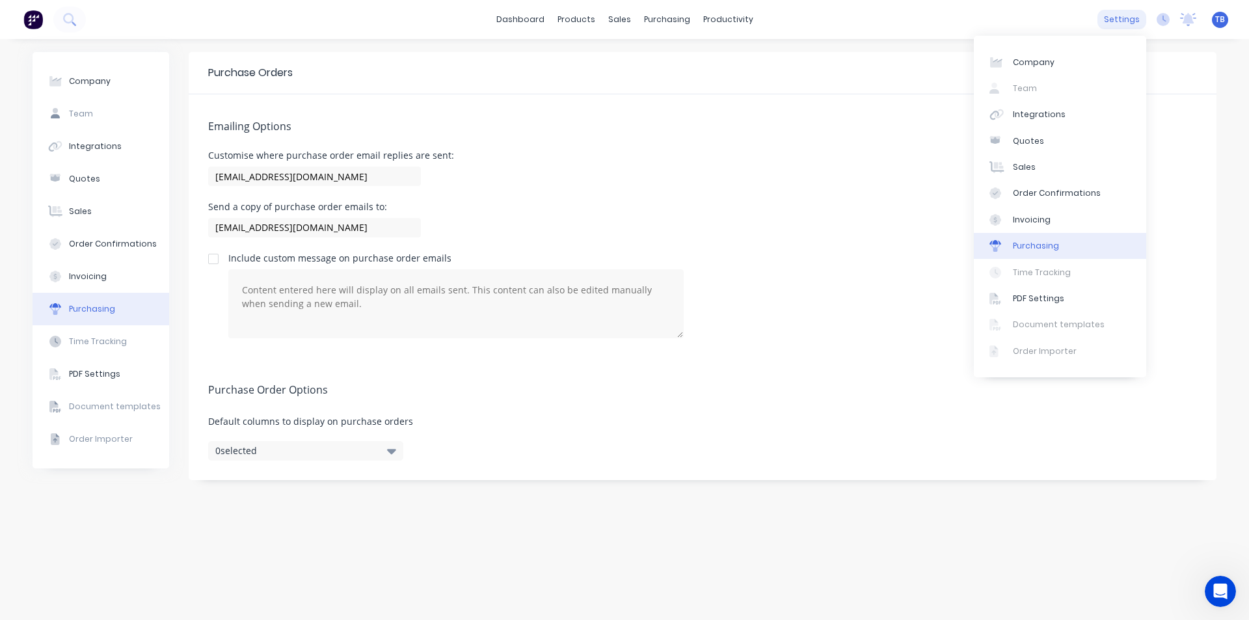
click at [1115, 21] on div "settings" at bounding box center [1121, 20] width 49 height 20
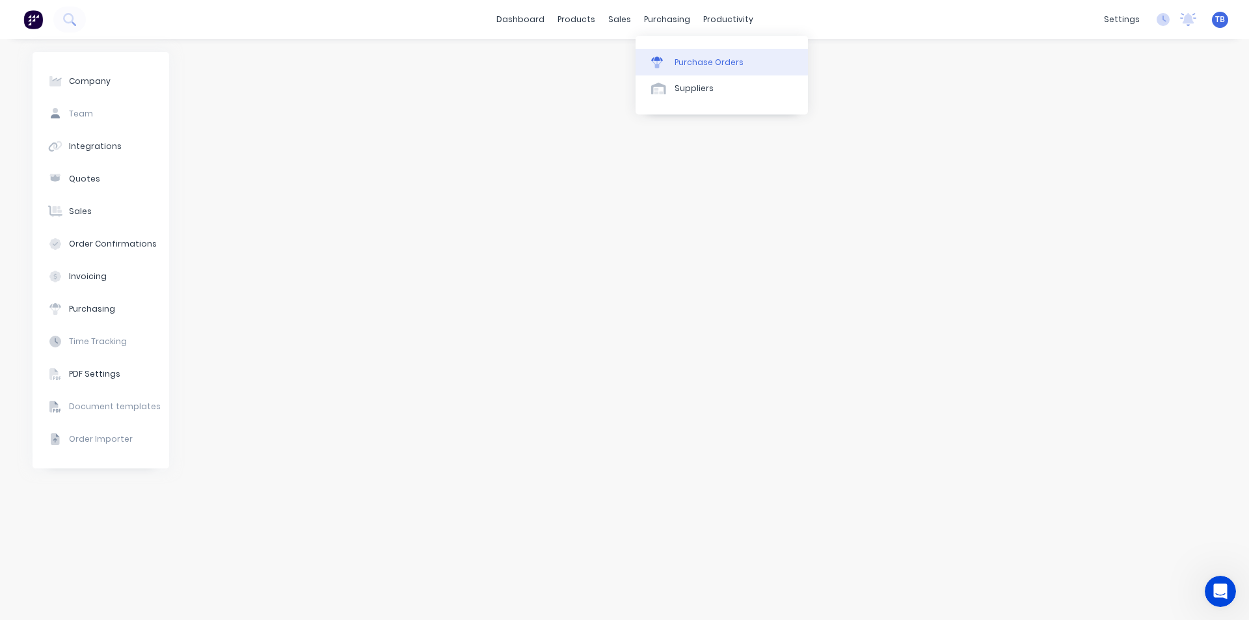
click at [691, 57] on div "Purchase Orders" at bounding box center [708, 63] width 69 height 12
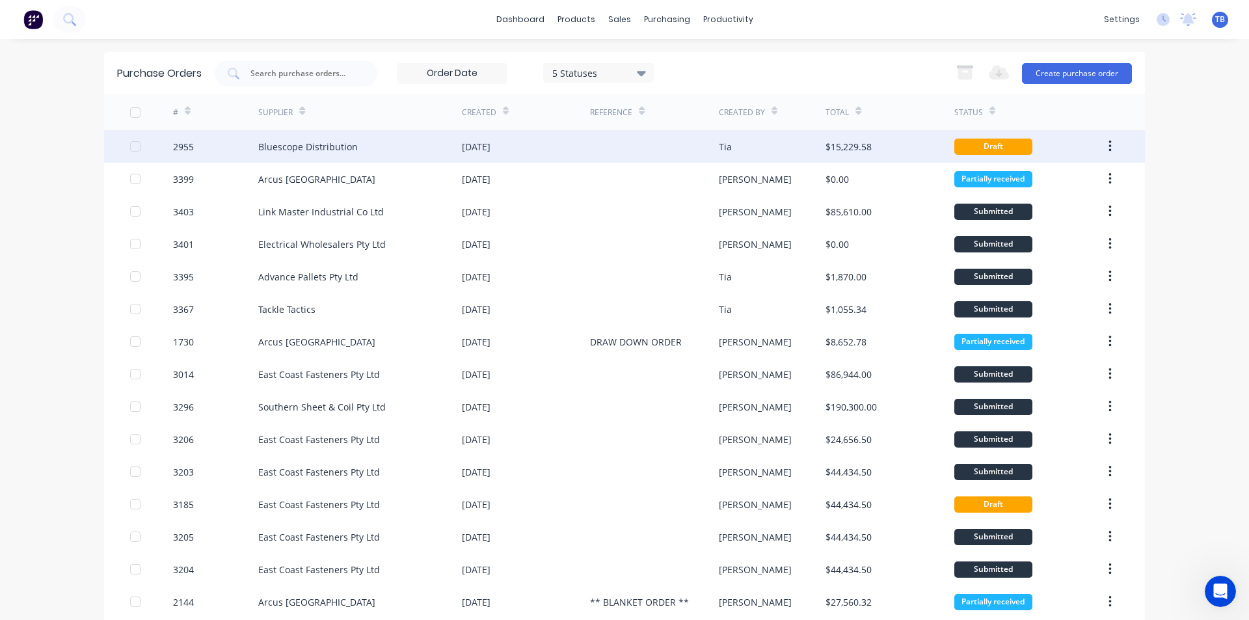
click at [1102, 151] on button "button" at bounding box center [1110, 146] width 31 height 23
click at [1076, 206] on div "Duplicate" at bounding box center [1063, 206] width 100 height 19
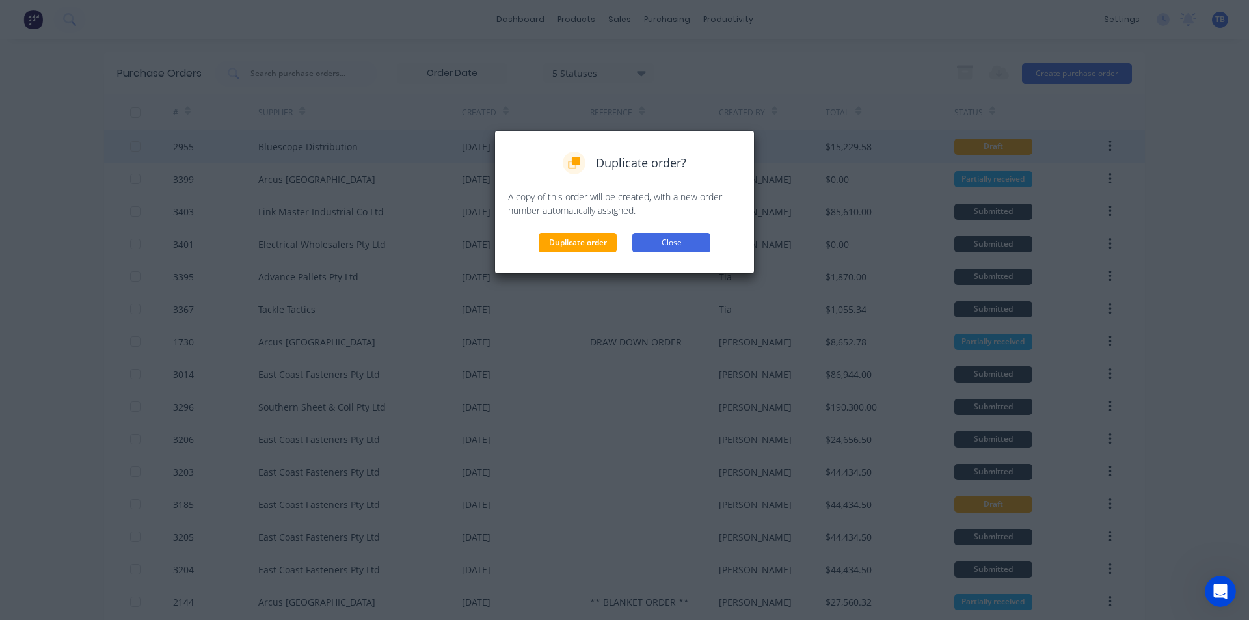
click at [669, 250] on button "Close" at bounding box center [671, 243] width 78 height 20
